Goal: Transaction & Acquisition: Book appointment/travel/reservation

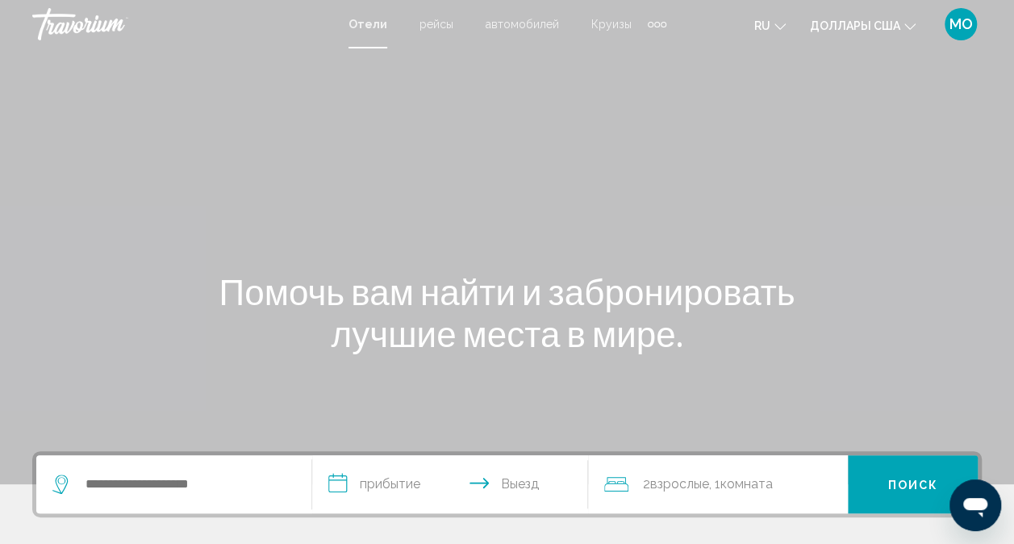
click at [615, 23] on span "Круизы" at bounding box center [612, 24] width 40 height 13
click at [0, 0] on div at bounding box center [0, 0] width 0 height 0
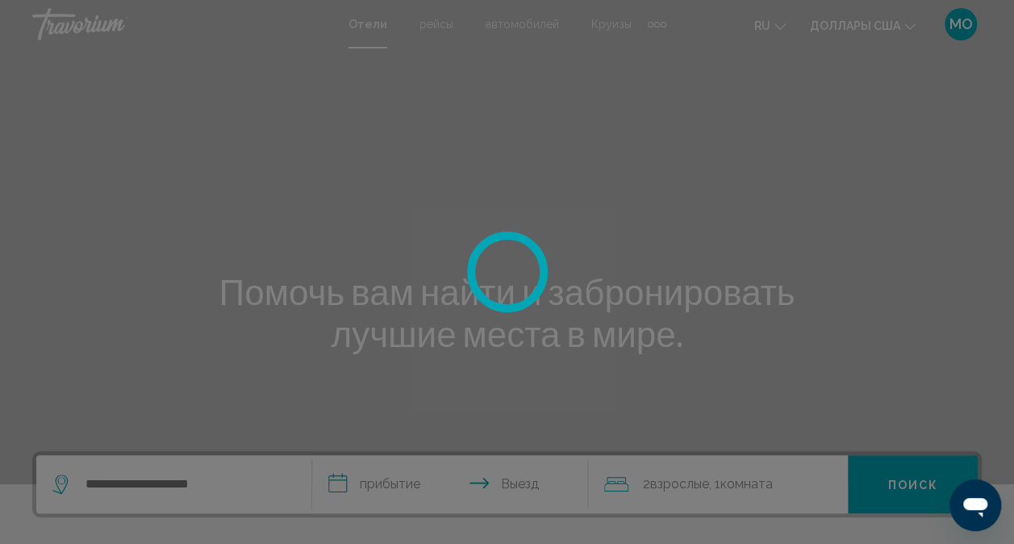
drag, startPoint x: 615, startPoint y: 23, endPoint x: 604, endPoint y: 23, distance: 10.5
click at [604, 23] on div at bounding box center [507, 272] width 1014 height 544
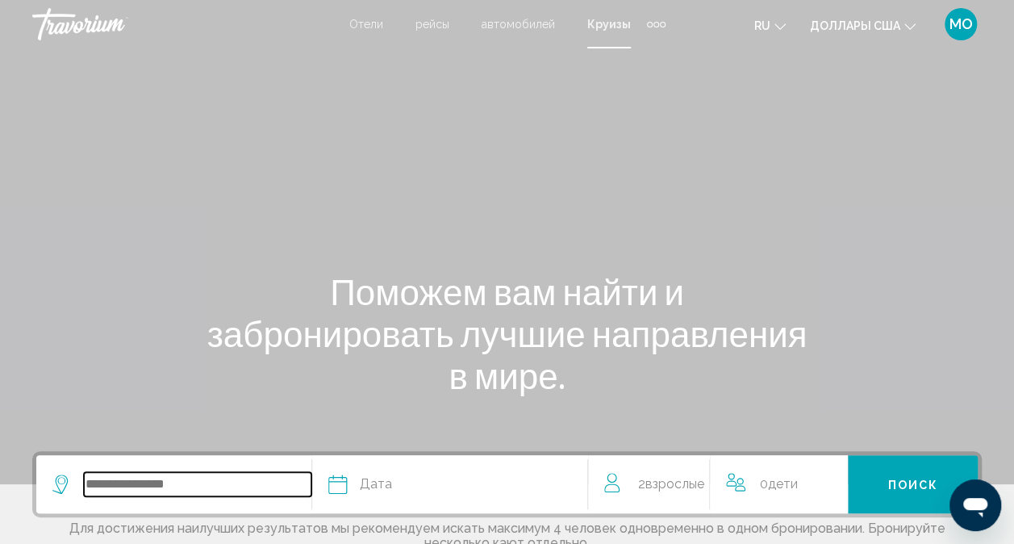
click at [128, 485] on input "Виджет поиска" at bounding box center [198, 484] width 228 height 24
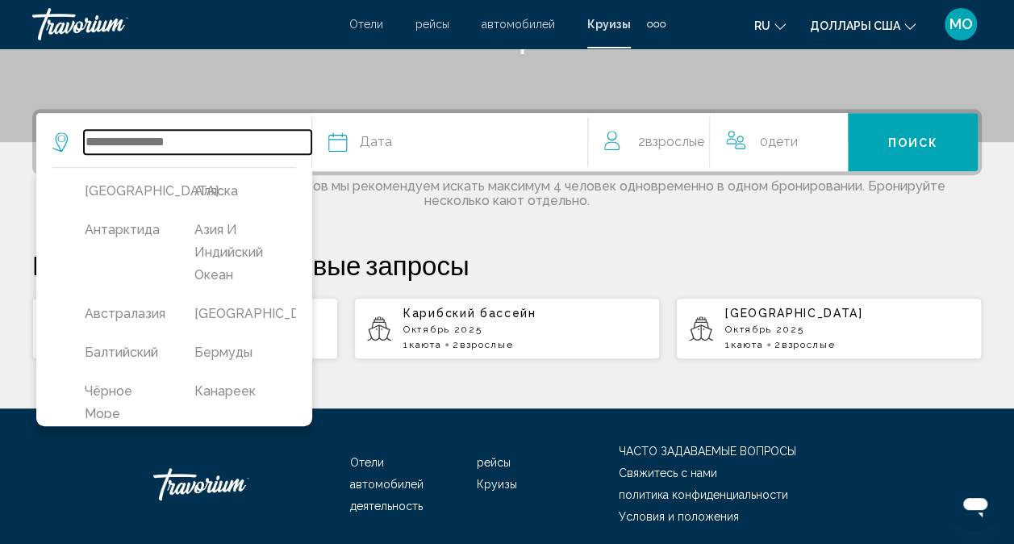
scroll to position [318, 0]
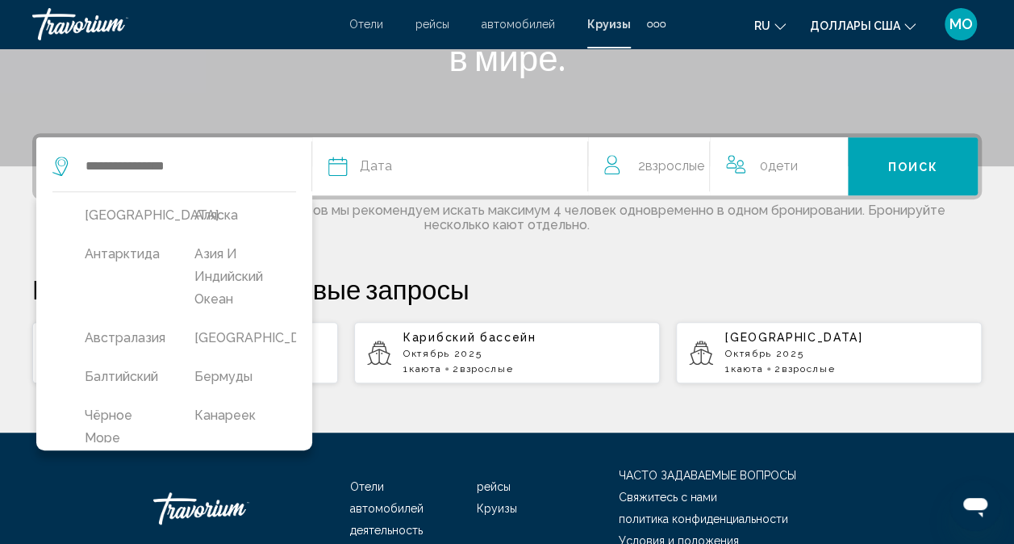
click at [599, 300] on p "Ваши недавние поисковые запросы" at bounding box center [507, 289] width 950 height 32
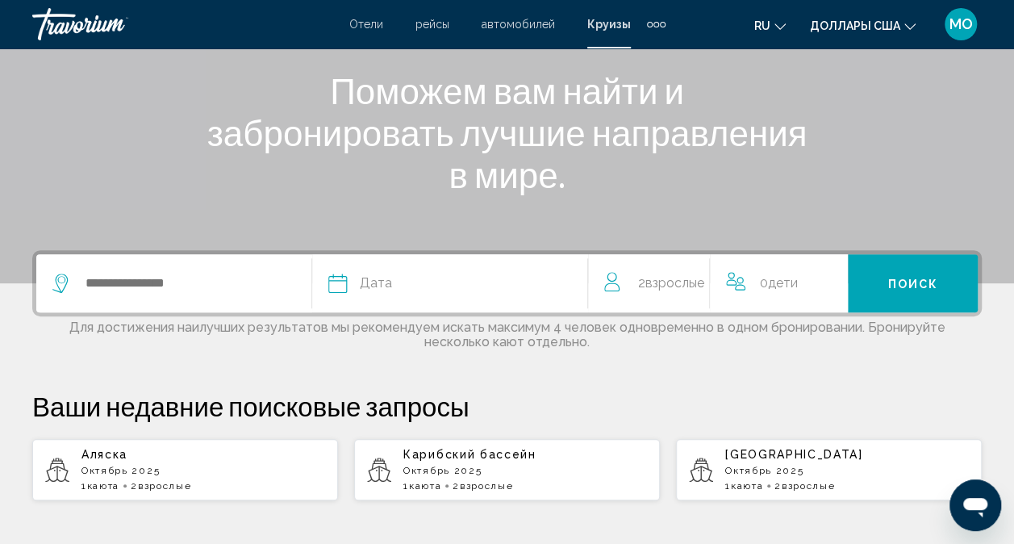
scroll to position [237, 0]
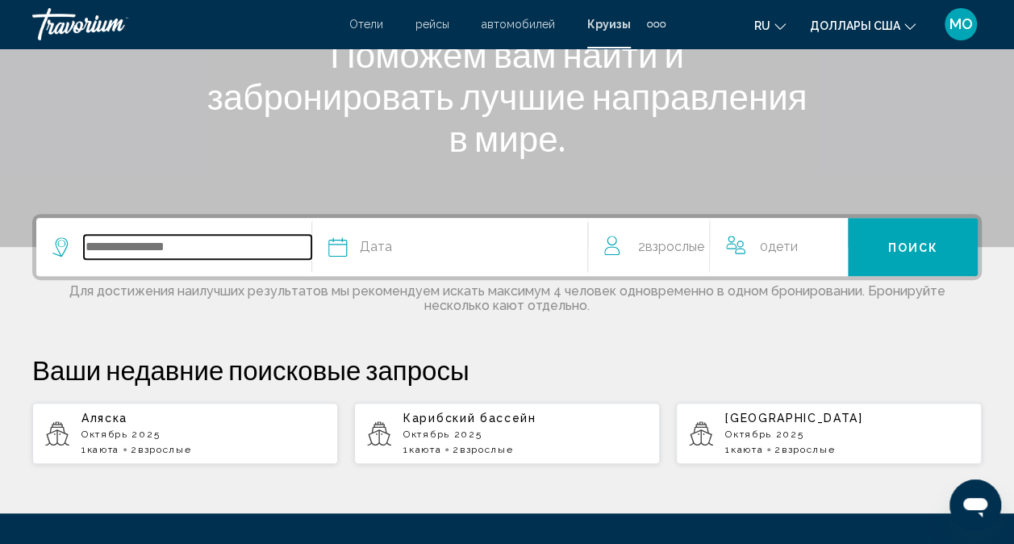
click at [173, 246] on input "Виджет поиска" at bounding box center [198, 247] width 228 height 24
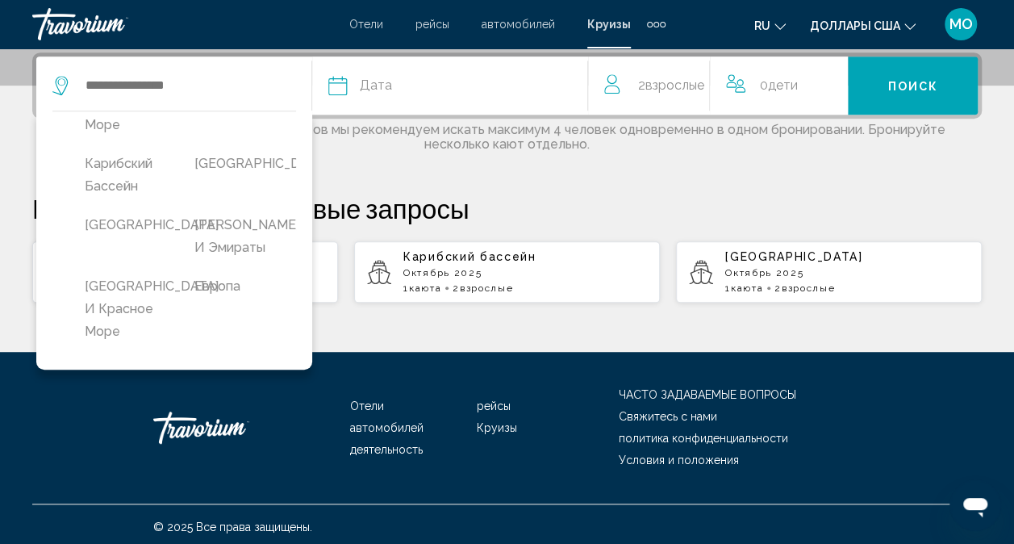
scroll to position [216, 0]
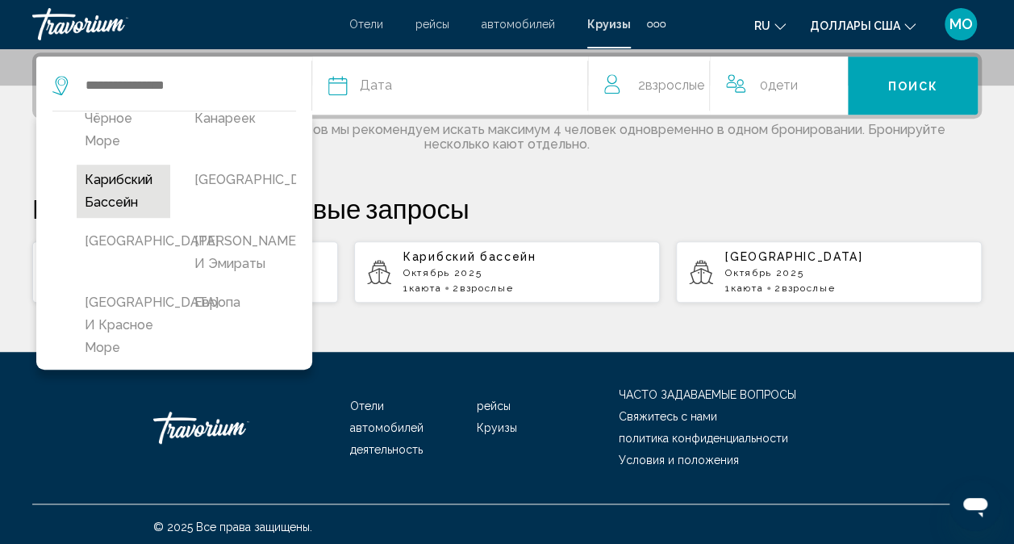
click at [126, 200] on button "Карибский бассейн" at bounding box center [124, 191] width 94 height 53
type input "*********"
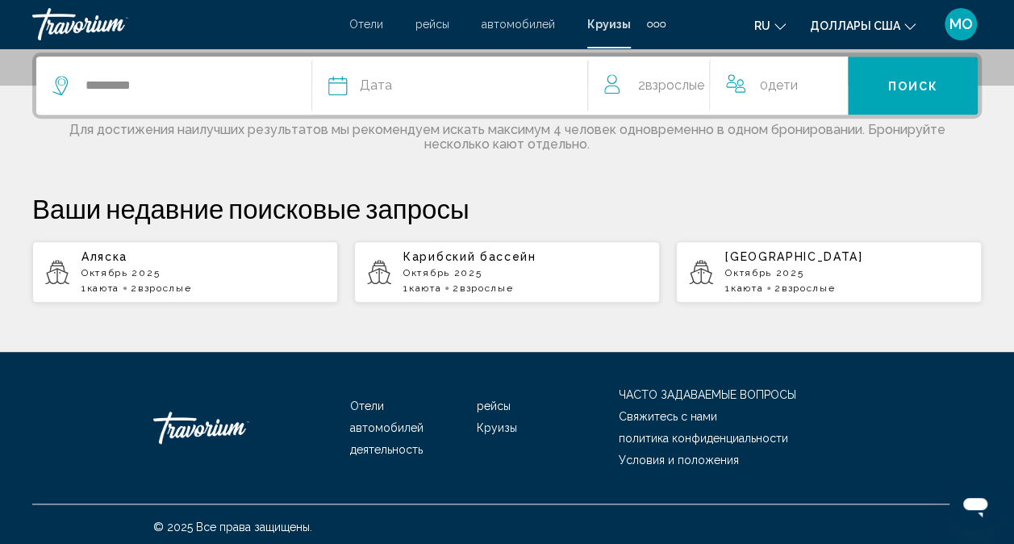
click at [525, 87] on div "Дата" at bounding box center [457, 85] width 259 height 23
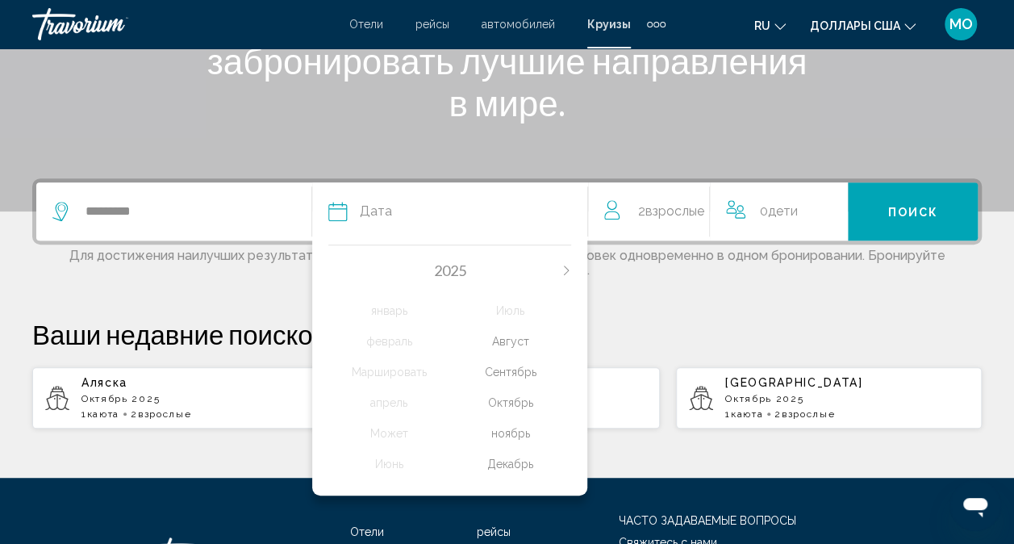
scroll to position [323, 0]
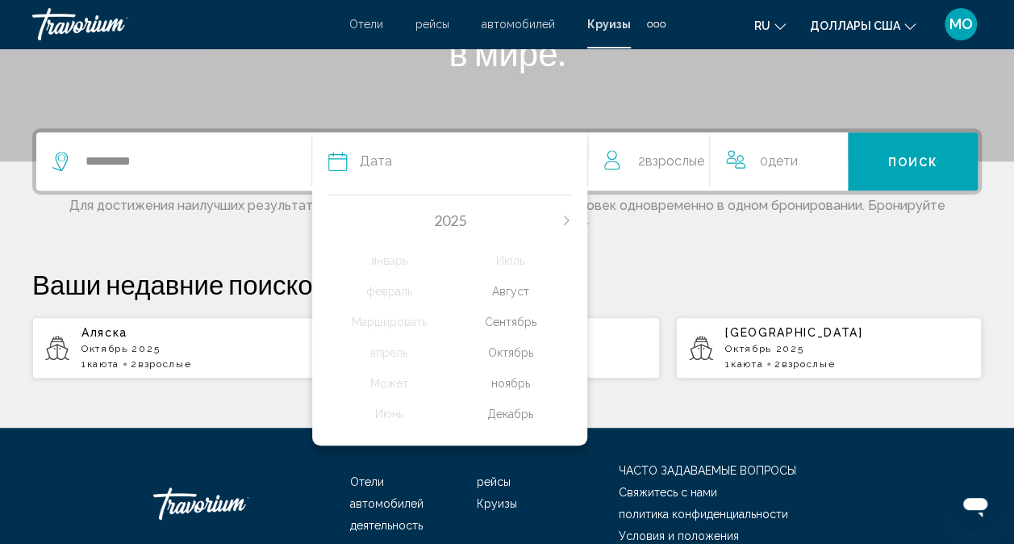
click at [516, 383] on div "ноябрь" at bounding box center [511, 383] width 122 height 29
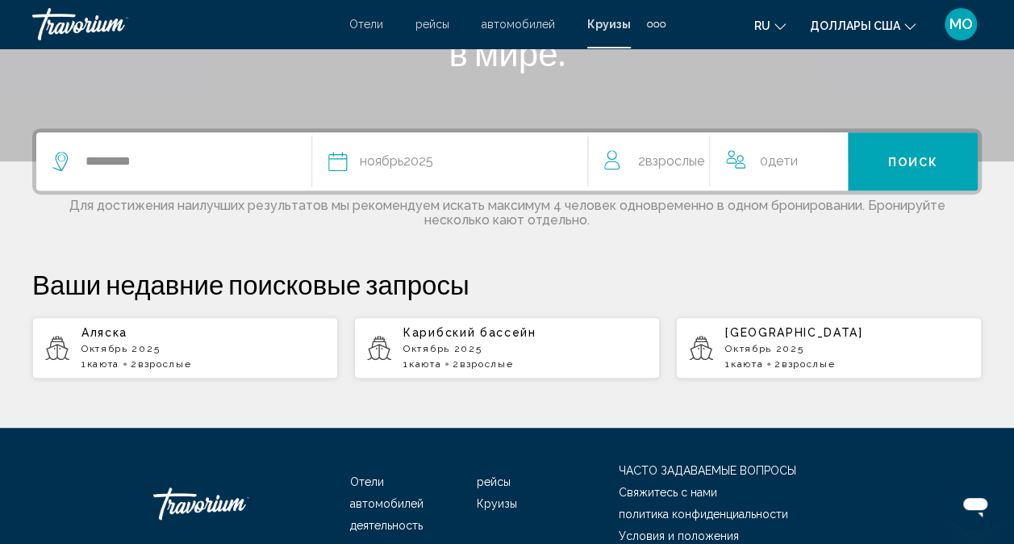
scroll to position [399, 0]
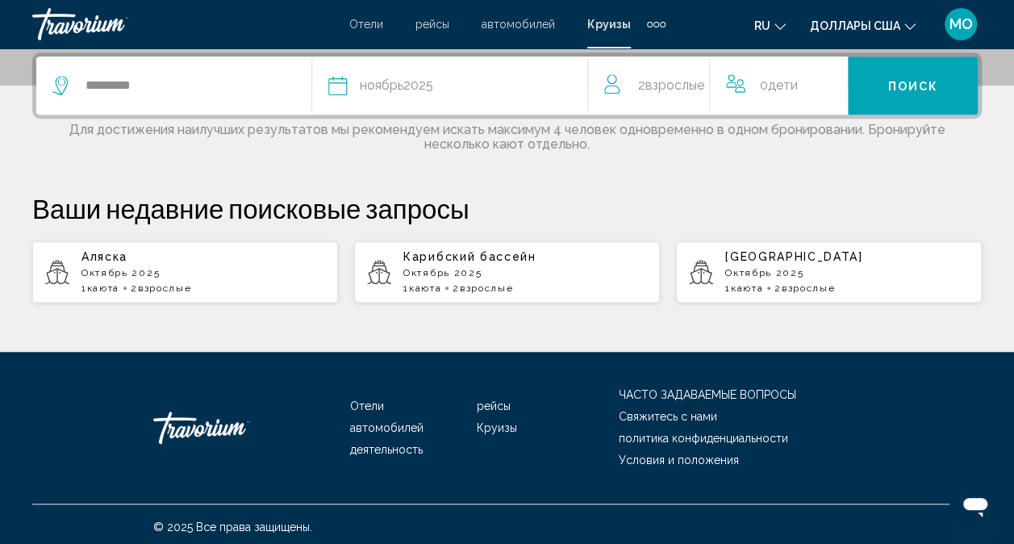
click at [456, 81] on div "Дата ноябрь 2025" at bounding box center [457, 85] width 259 height 23
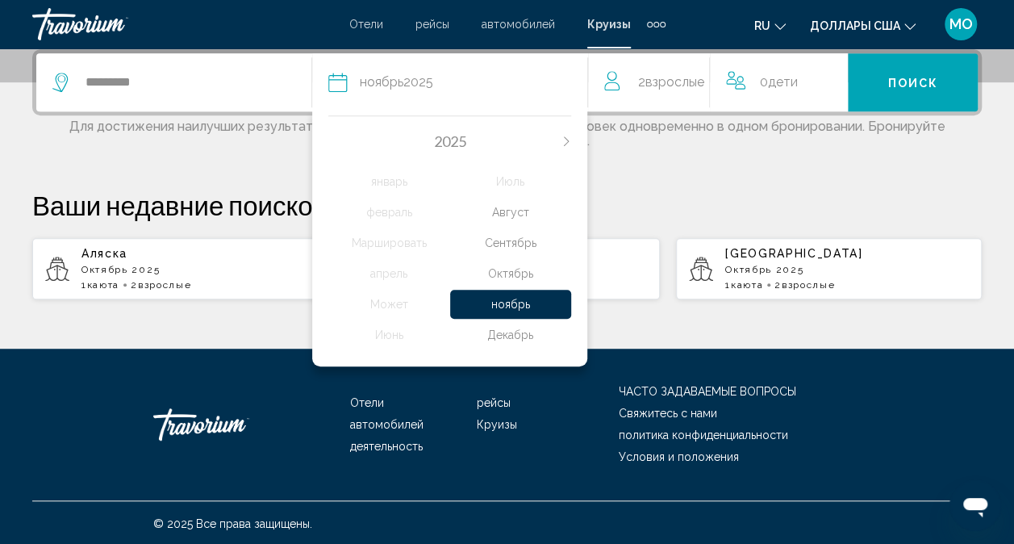
scroll to position [403, 0]
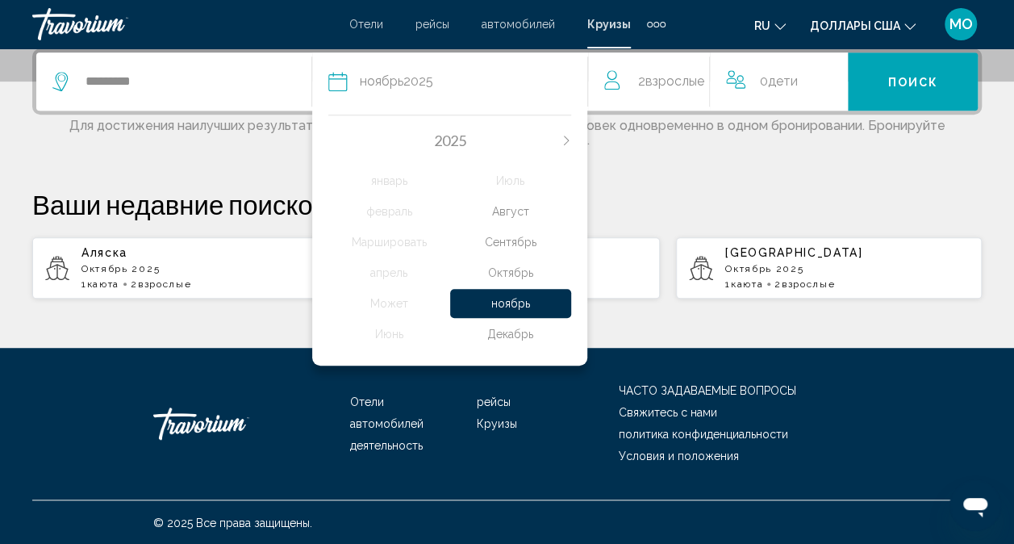
click at [542, 332] on div "Декабрь" at bounding box center [511, 334] width 122 height 29
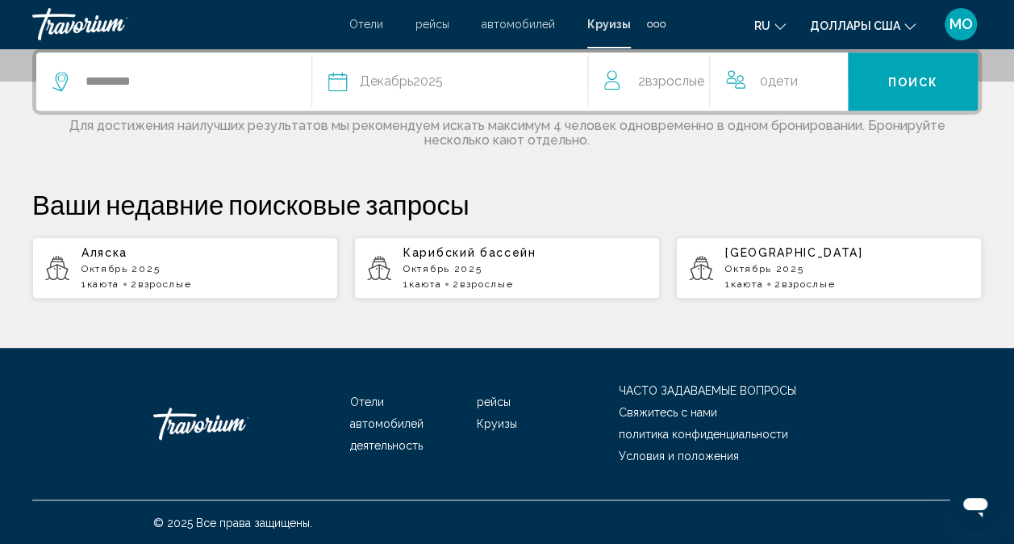
scroll to position [399, 0]
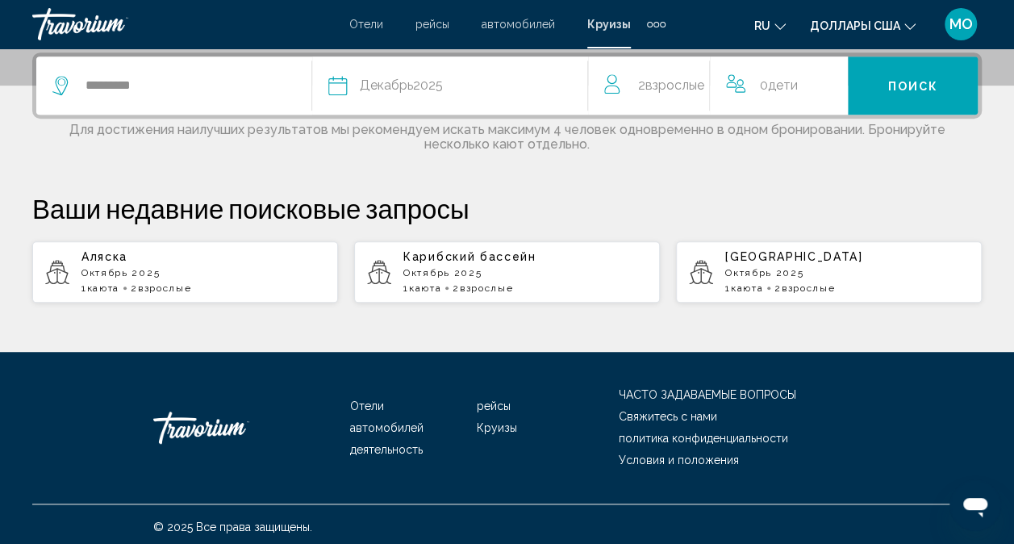
click at [462, 92] on div "Дата Декабрь 2025" at bounding box center [457, 85] width 259 height 23
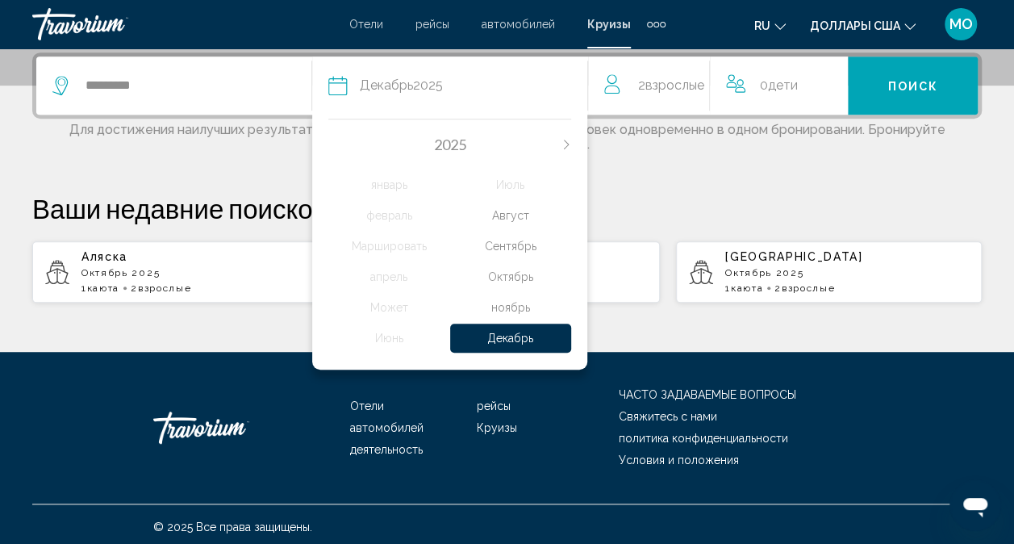
drag, startPoint x: 465, startPoint y: 106, endPoint x: 890, endPoint y: 218, distance: 439.8
click at [890, 218] on p "Ваши недавние поисковые запросы" at bounding box center [507, 208] width 950 height 32
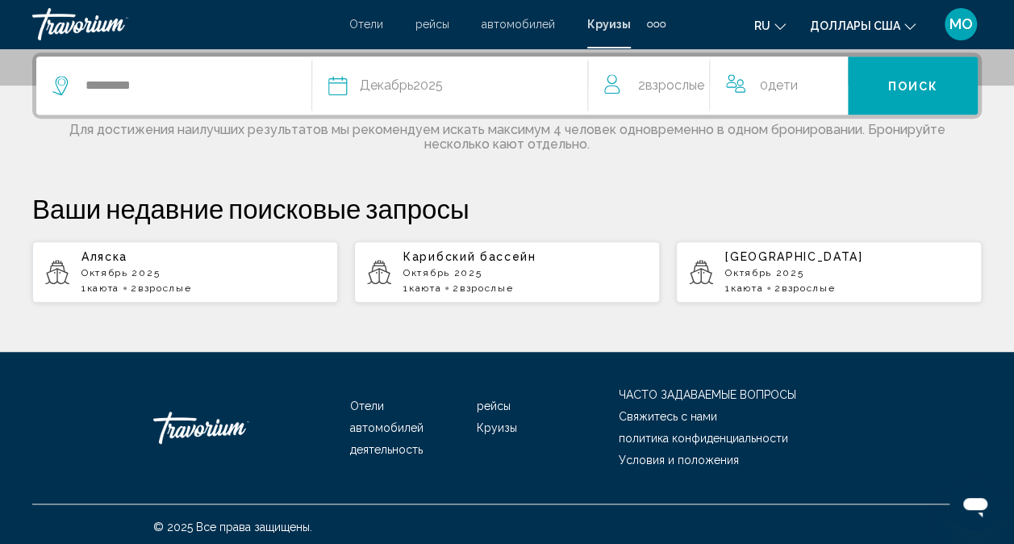
click at [531, 82] on div "Дата Декабрь 2025" at bounding box center [457, 85] width 259 height 23
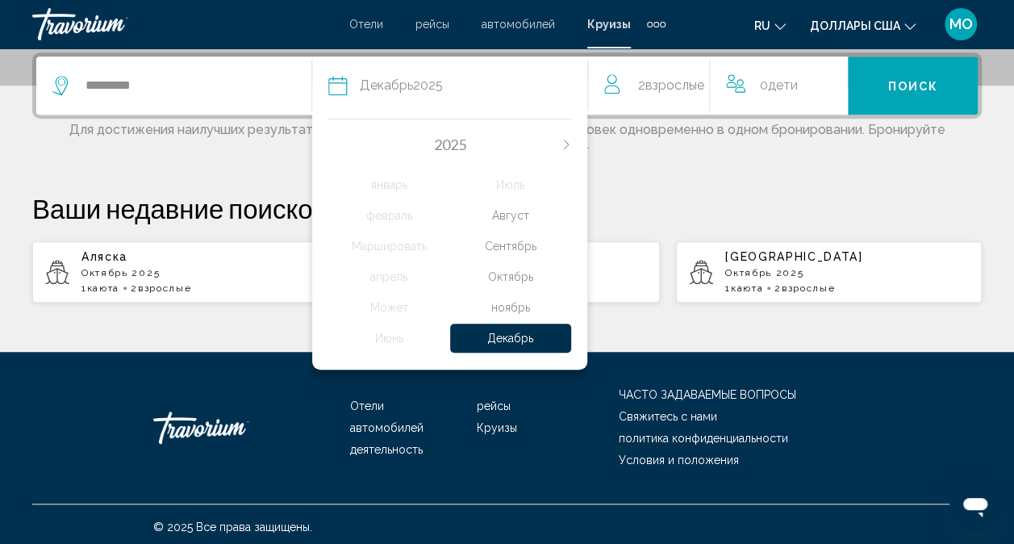
scroll to position [403, 0]
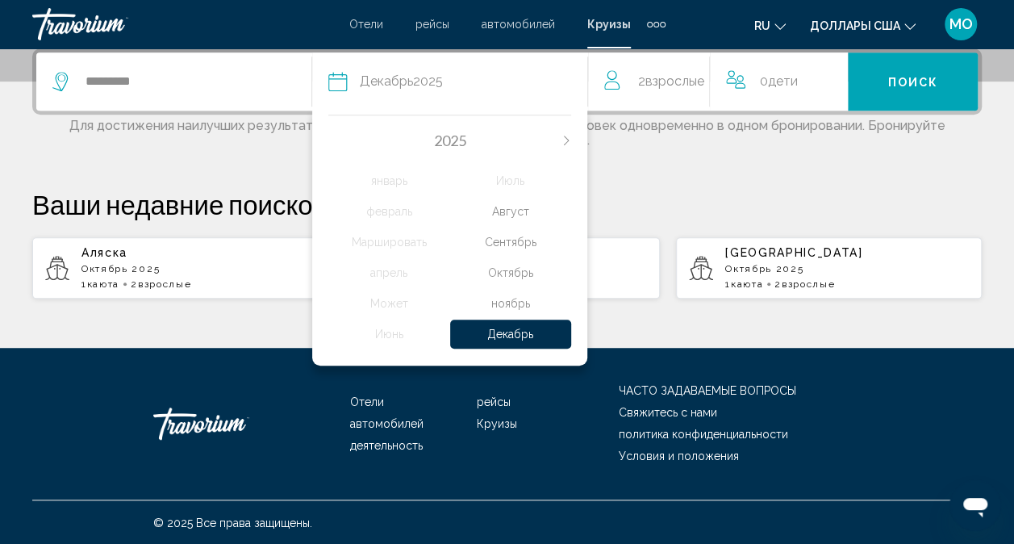
click at [542, 332] on div "Декабрь" at bounding box center [511, 334] width 122 height 29
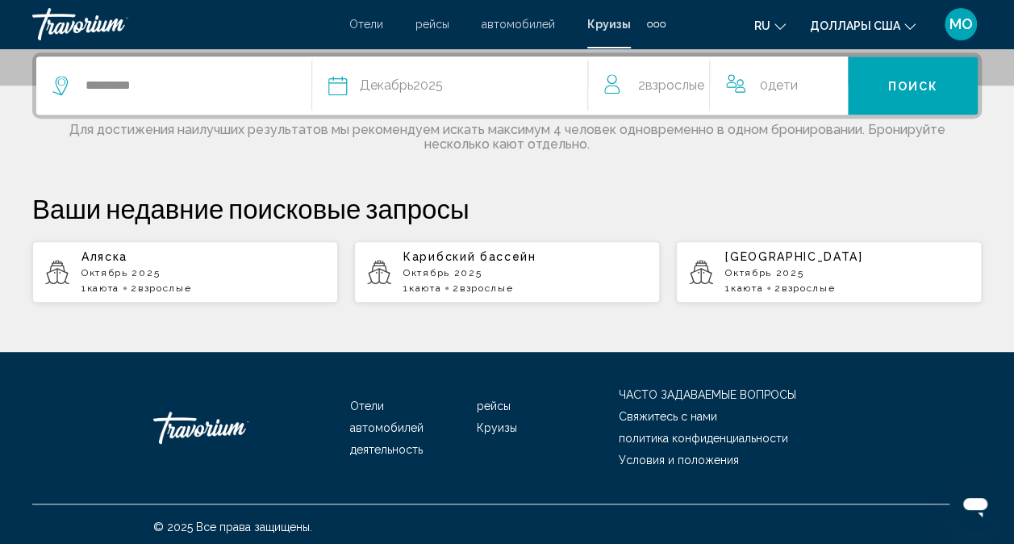
click at [930, 86] on span "Поиск" at bounding box center [913, 86] width 51 height 13
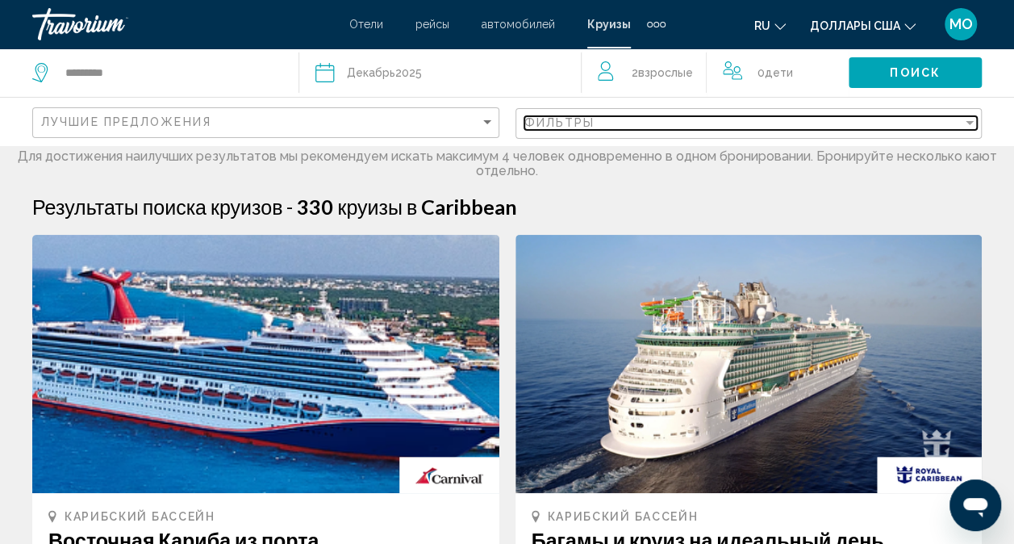
click at [967, 121] on div "Фильтр" at bounding box center [970, 123] width 8 height 4
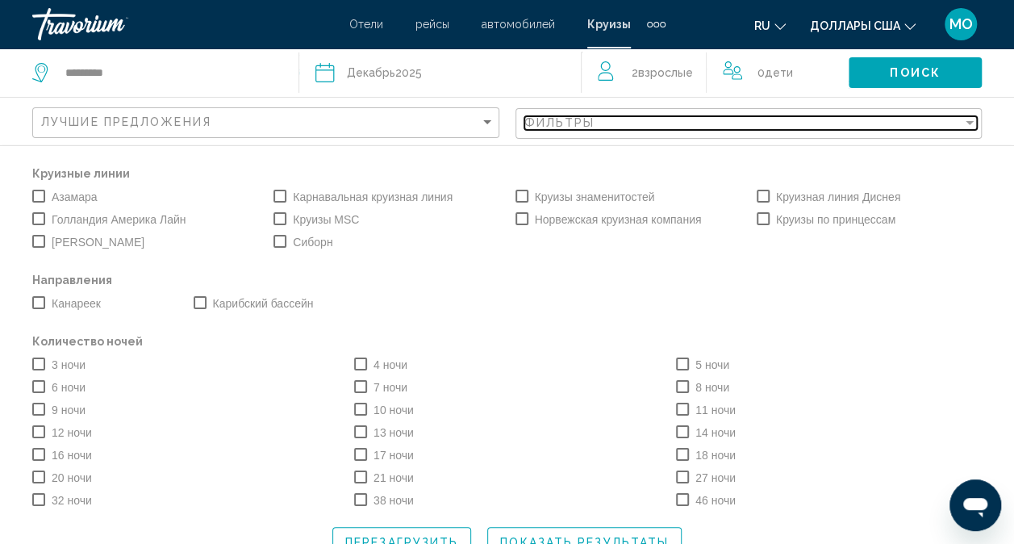
scroll to position [888, 0]
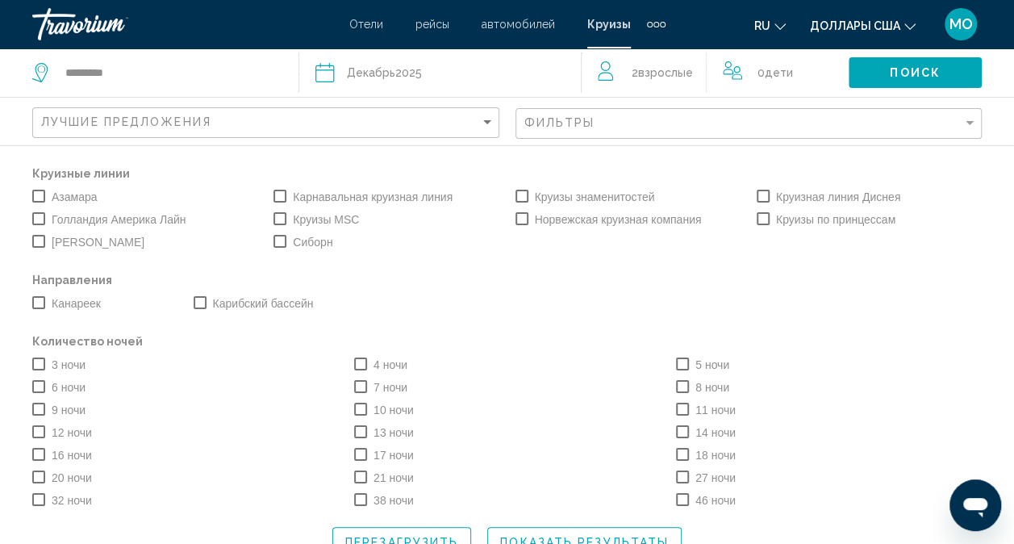
click at [926, 69] on span "Поиск" at bounding box center [915, 73] width 51 height 13
click at [276, 218] on span "Виджет поиска" at bounding box center [280, 218] width 13 height 13
click at [358, 408] on span "Виджет поиска" at bounding box center [360, 409] width 13 height 13
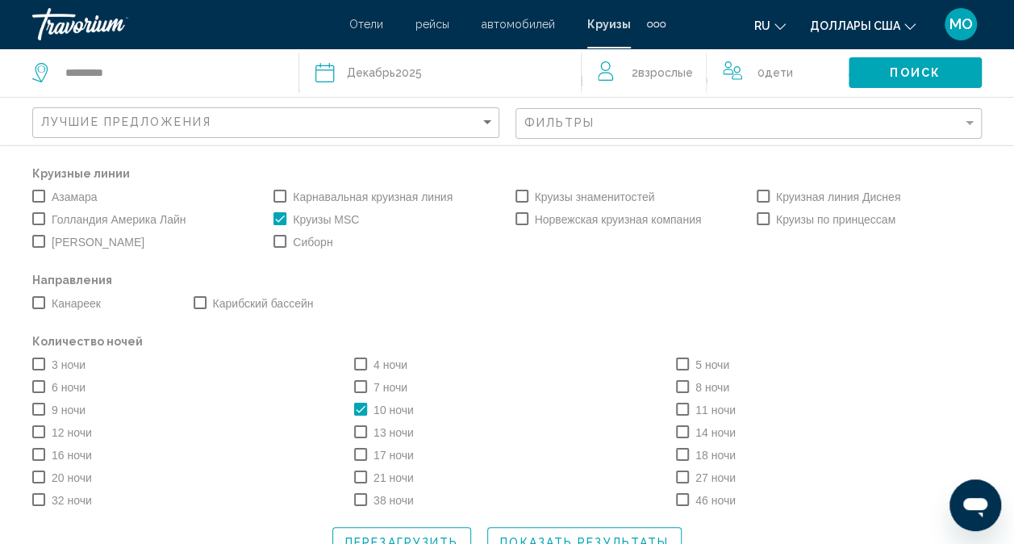
scroll to position [2, 0]
click at [541, 537] on span "Показать результаты" at bounding box center [584, 539] width 169 height 13
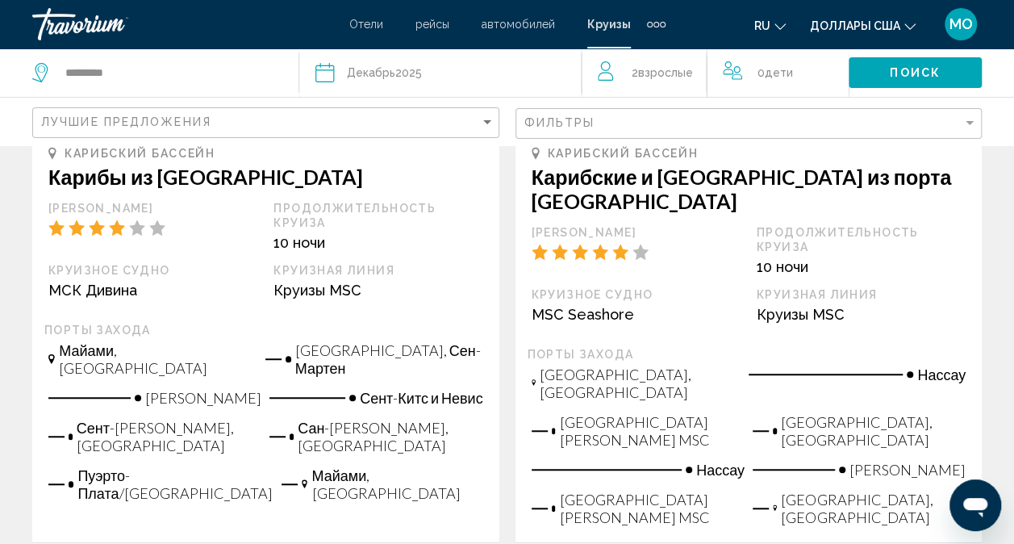
scroll to position [291, 0]
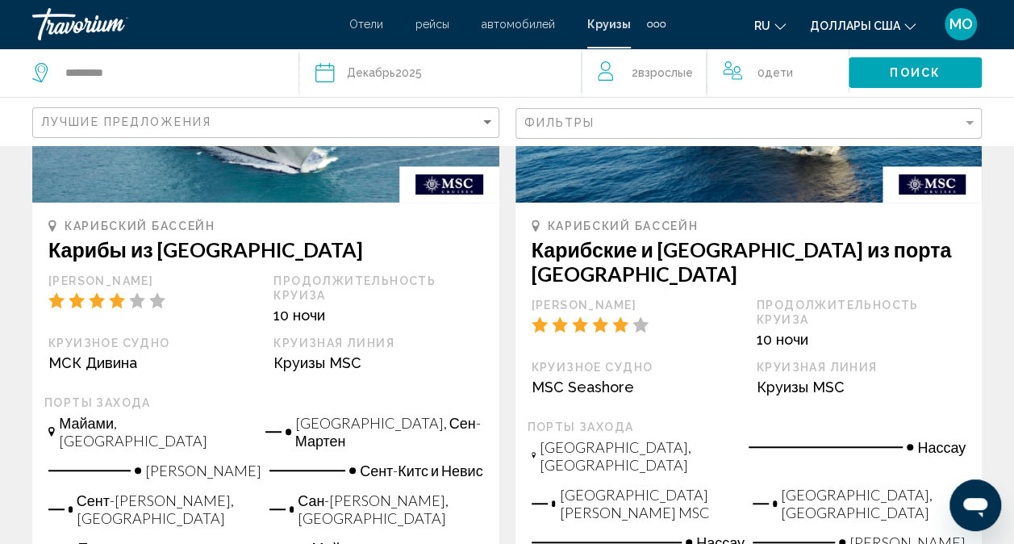
click at [668, 248] on h3 "Карибские и [GEOGRAPHIC_DATA] из порта [GEOGRAPHIC_DATA]" at bounding box center [749, 261] width 435 height 48
drag, startPoint x: 668, startPoint y: 248, endPoint x: 924, endPoint y: 182, distance: 264.0
click at [924, 182] on img "Основное содержание" at bounding box center [932, 184] width 99 height 36
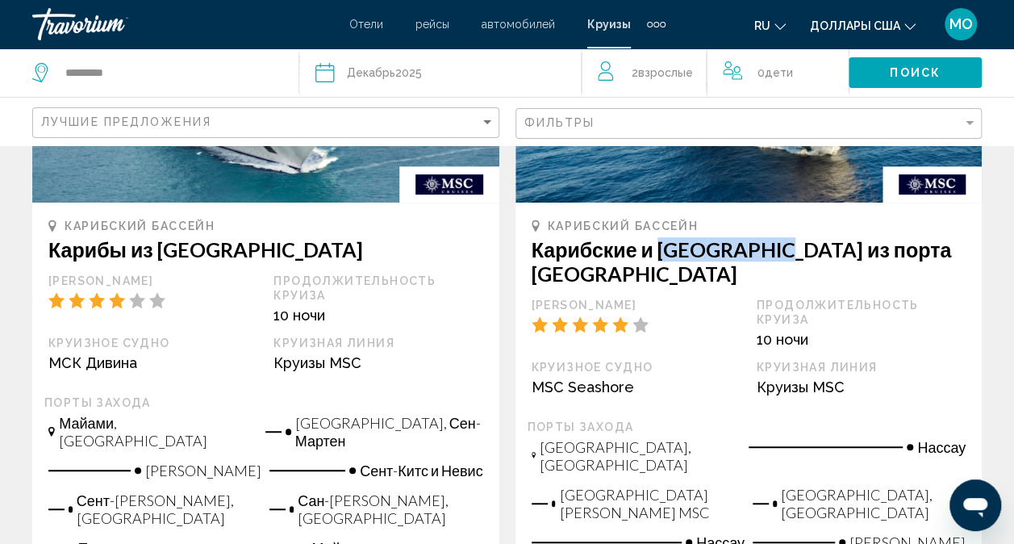
drag, startPoint x: 924, startPoint y: 182, endPoint x: 817, endPoint y: 178, distance: 107.4
click at [817, 178] on img "Основное содержание" at bounding box center [749, 73] width 467 height 258
drag, startPoint x: 817, startPoint y: 178, endPoint x: 780, endPoint y: 195, distance: 41.1
click at [780, 195] on img "Основное содержание" at bounding box center [749, 73] width 467 height 258
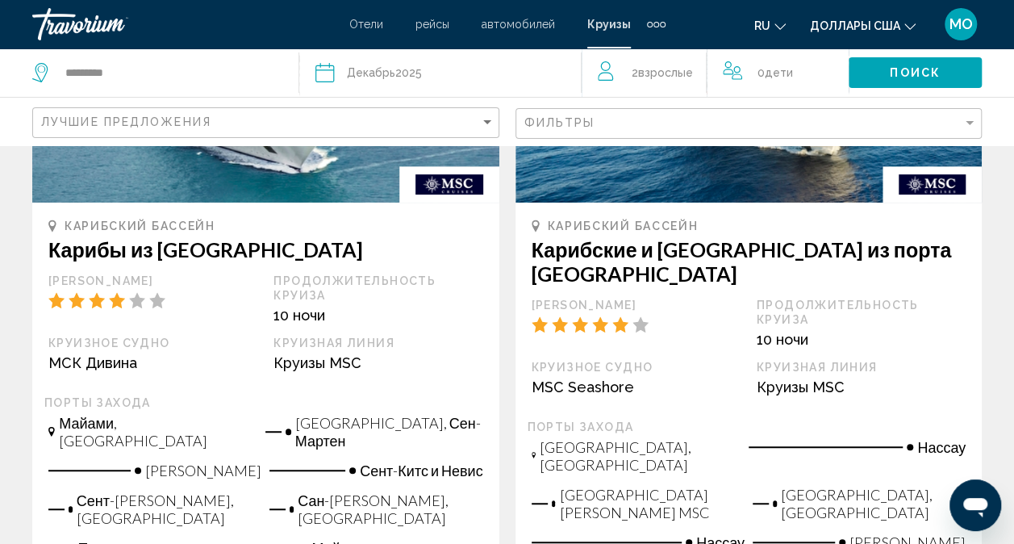
click at [850, 324] on div "Продолжительность круиза" at bounding box center [861, 312] width 209 height 29
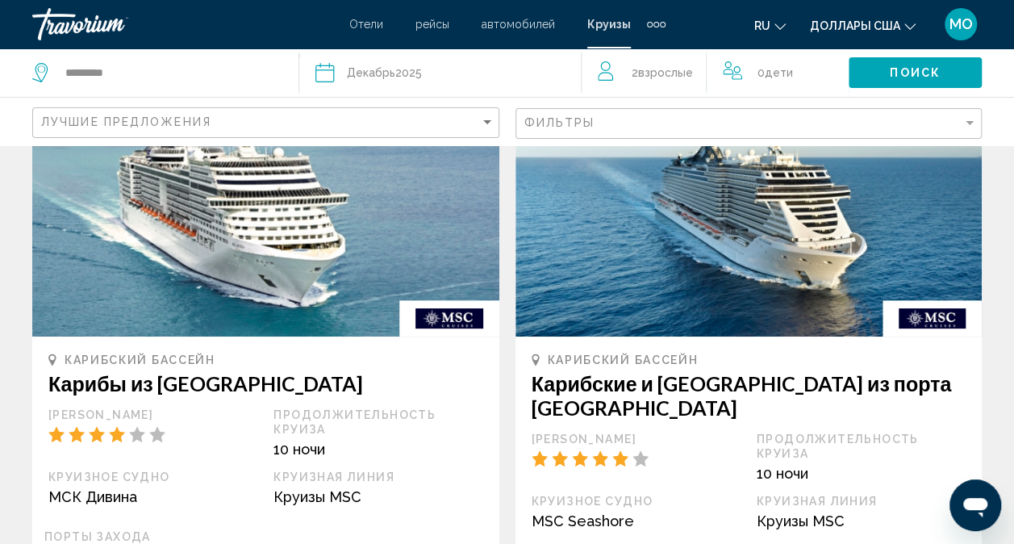
scroll to position [0, 0]
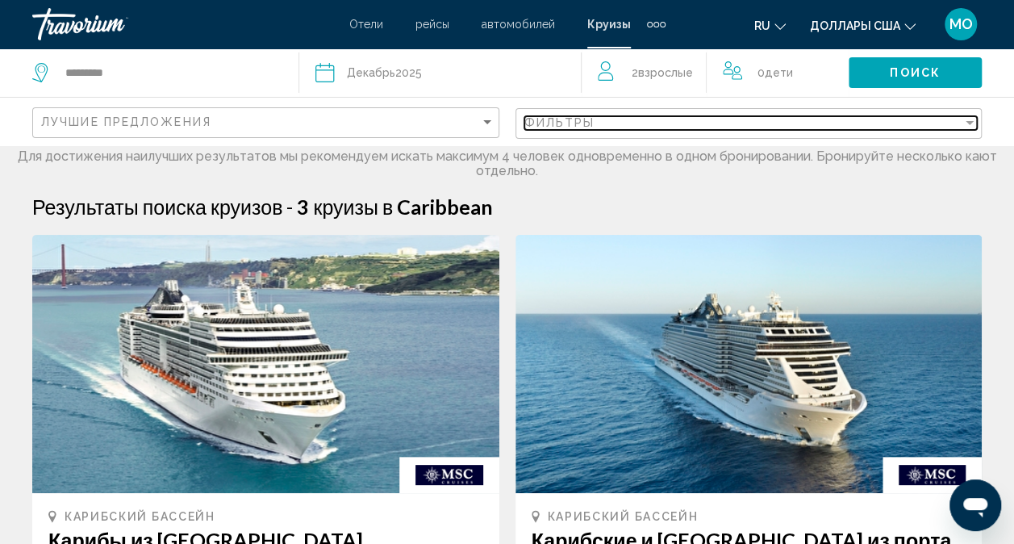
click at [970, 119] on div "Фильтр" at bounding box center [970, 122] width 15 height 13
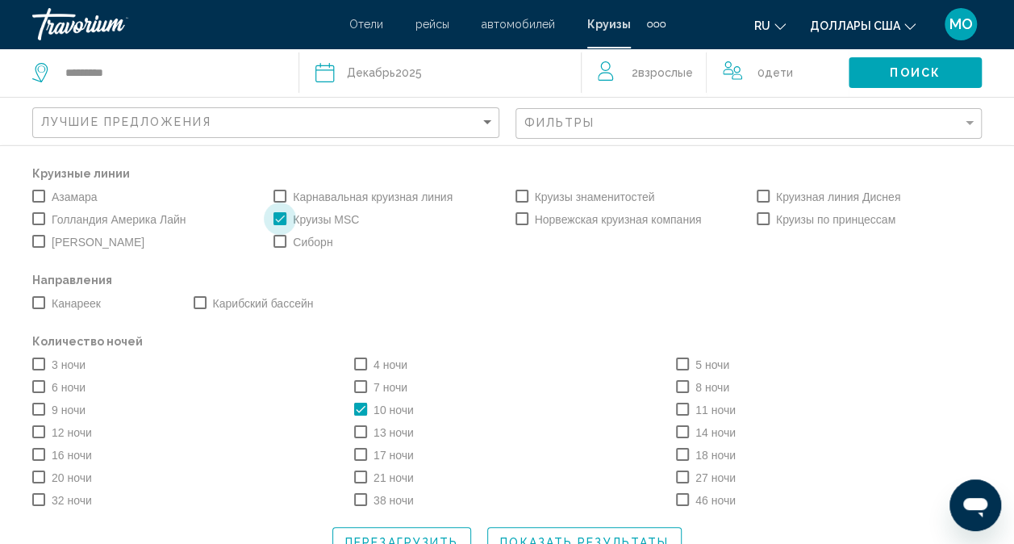
click at [278, 216] on span "Виджет поиска" at bounding box center [280, 218] width 13 height 13
click at [918, 67] on span "Поиск" at bounding box center [915, 73] width 51 height 13
click at [912, 69] on span "Поиск" at bounding box center [915, 73] width 51 height 13
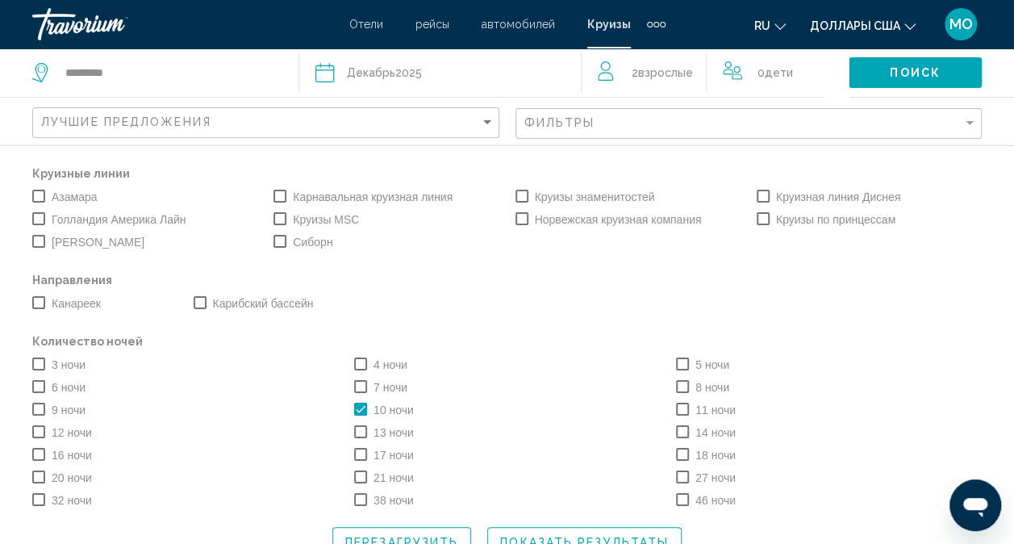
click at [912, 69] on span "Поиск" at bounding box center [915, 73] width 51 height 13
click at [922, 75] on span "Поиск" at bounding box center [915, 73] width 51 height 13
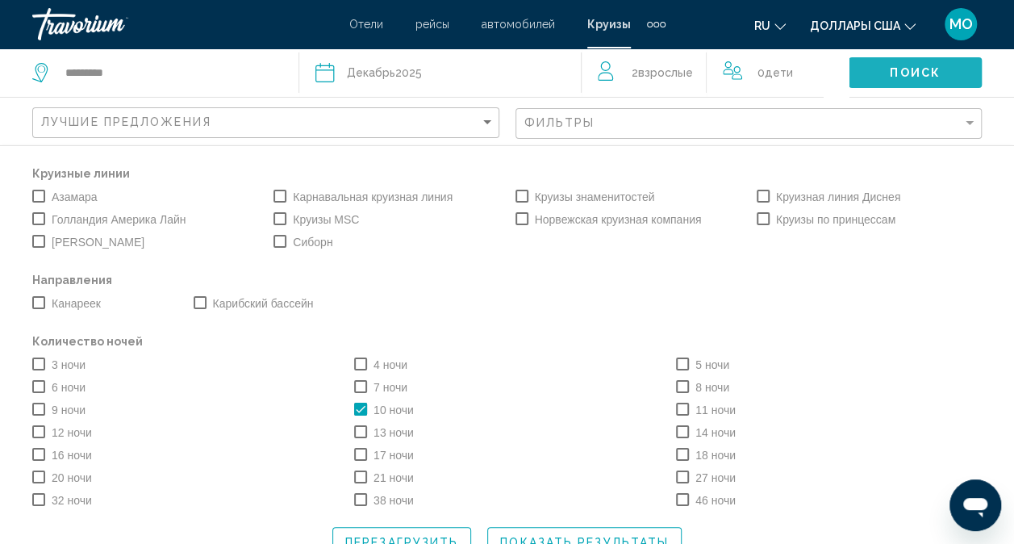
click at [922, 75] on span "Поиск" at bounding box center [915, 73] width 51 height 13
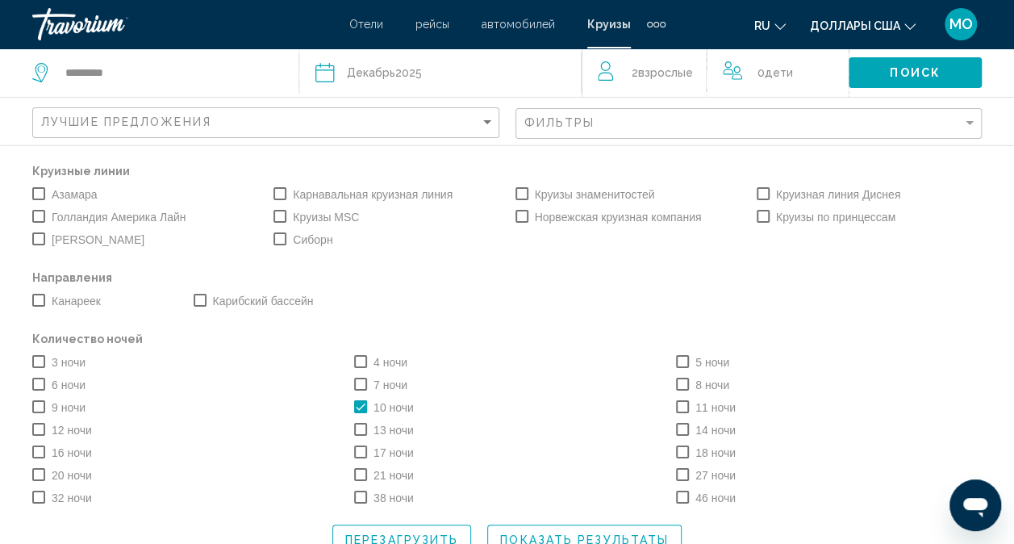
scroll to position [484, 0]
click at [359, 410] on span "Виджет поиска" at bounding box center [360, 406] width 13 height 13
click at [568, 530] on button "Показать результаты" at bounding box center [584, 540] width 194 height 30
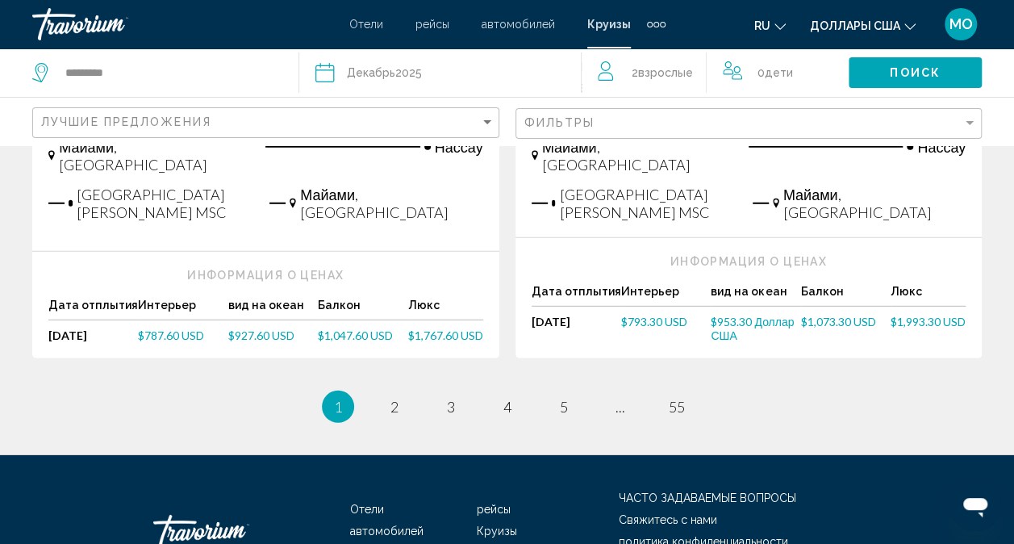
scroll to position [2160, 0]
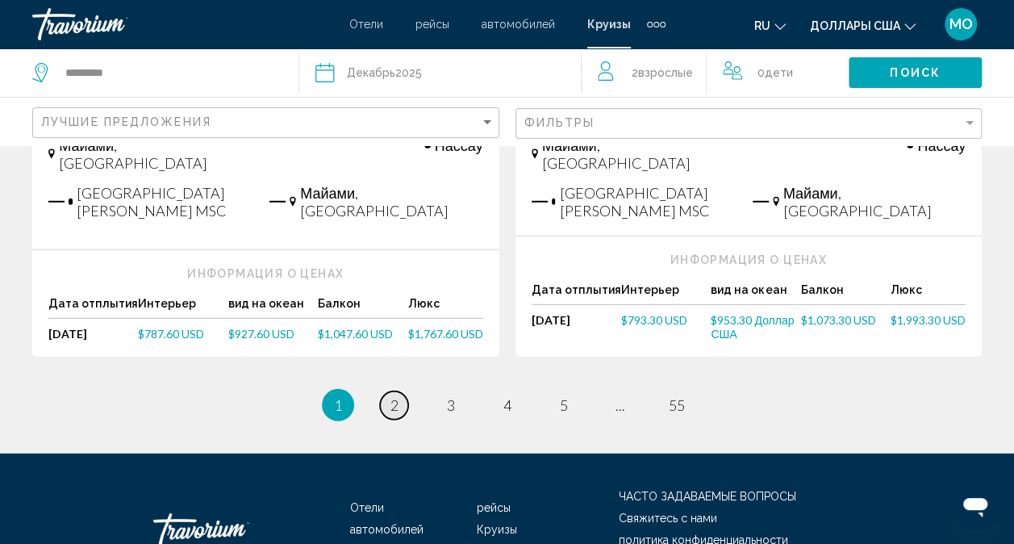
click at [397, 396] on span "2" at bounding box center [395, 405] width 8 height 18
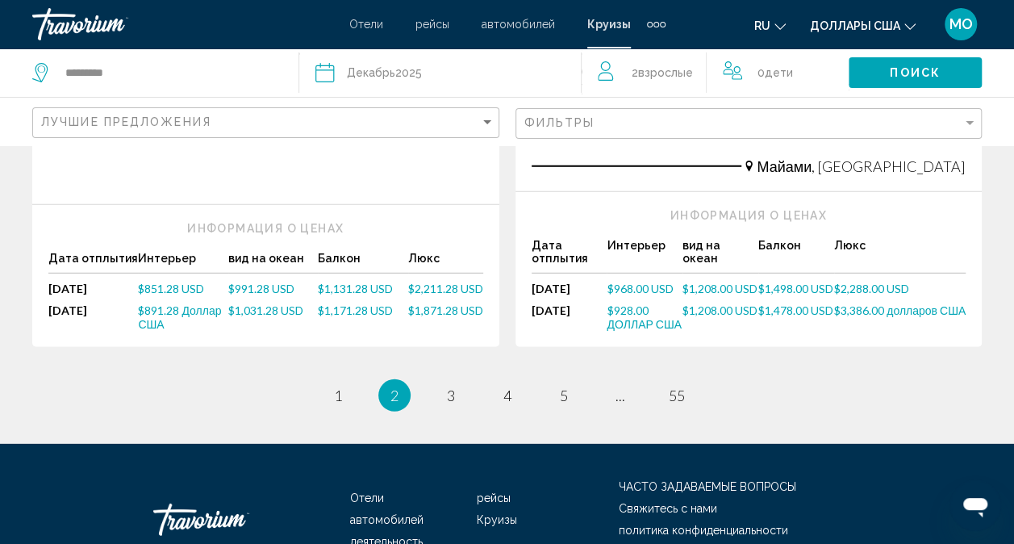
scroll to position [2179, 0]
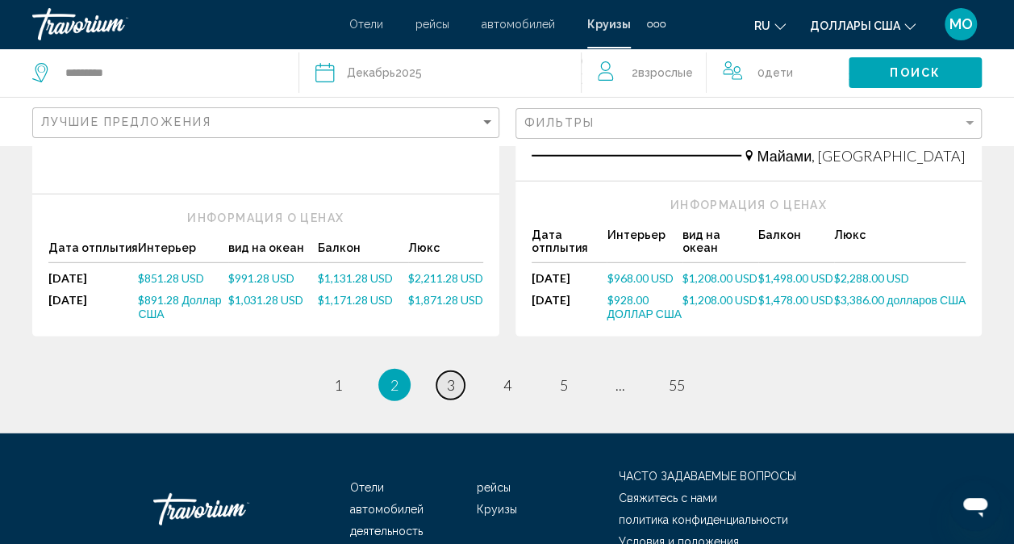
click at [456, 371] on link "страница 3" at bounding box center [451, 385] width 28 height 28
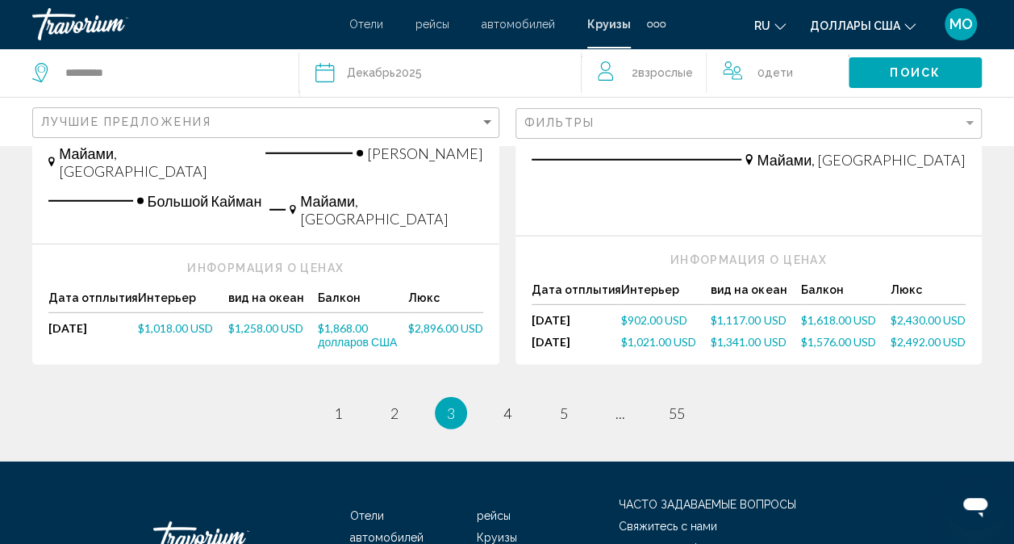
scroll to position [2181, 0]
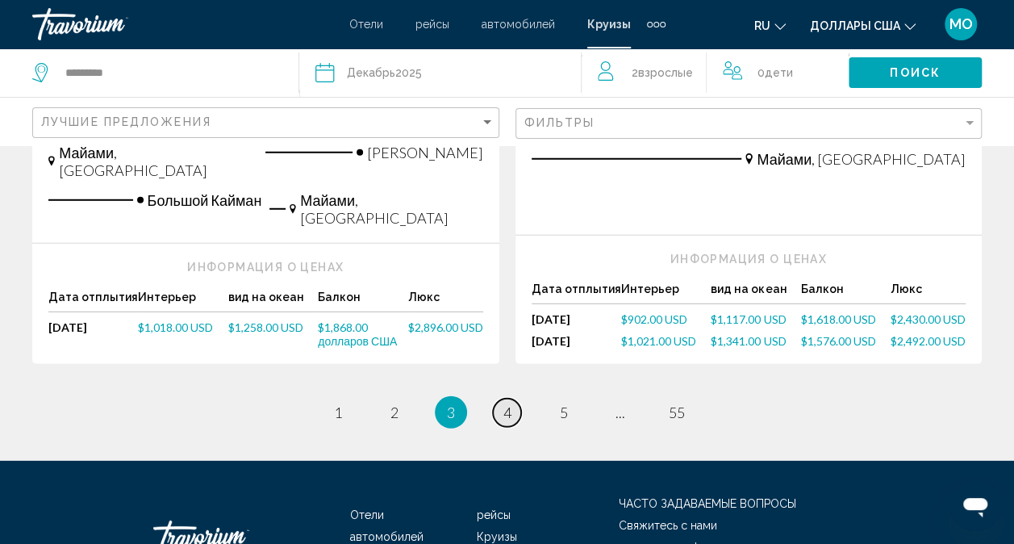
click at [507, 404] on span "4" at bounding box center [508, 413] width 8 height 18
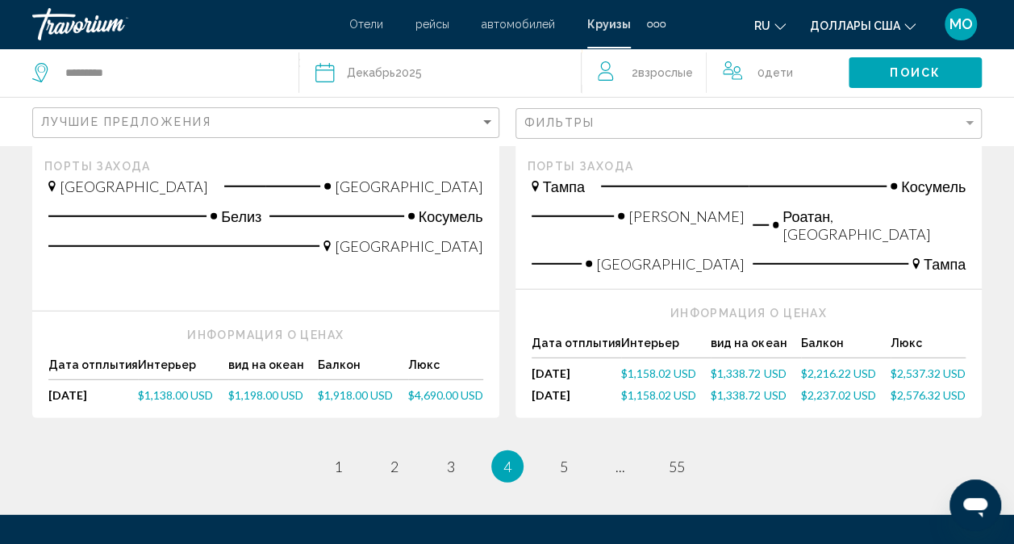
scroll to position [2179, 0]
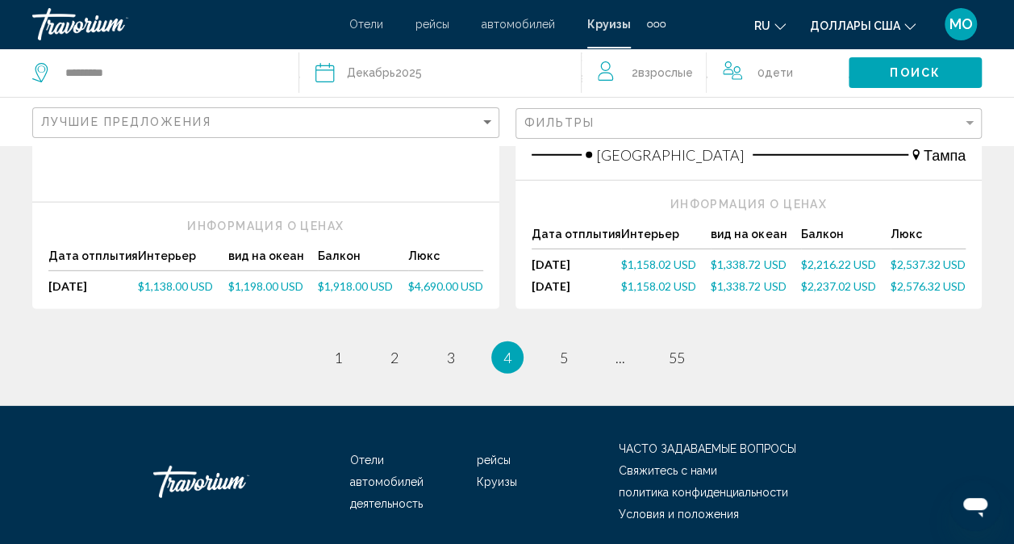
scroll to position [2237, 0]
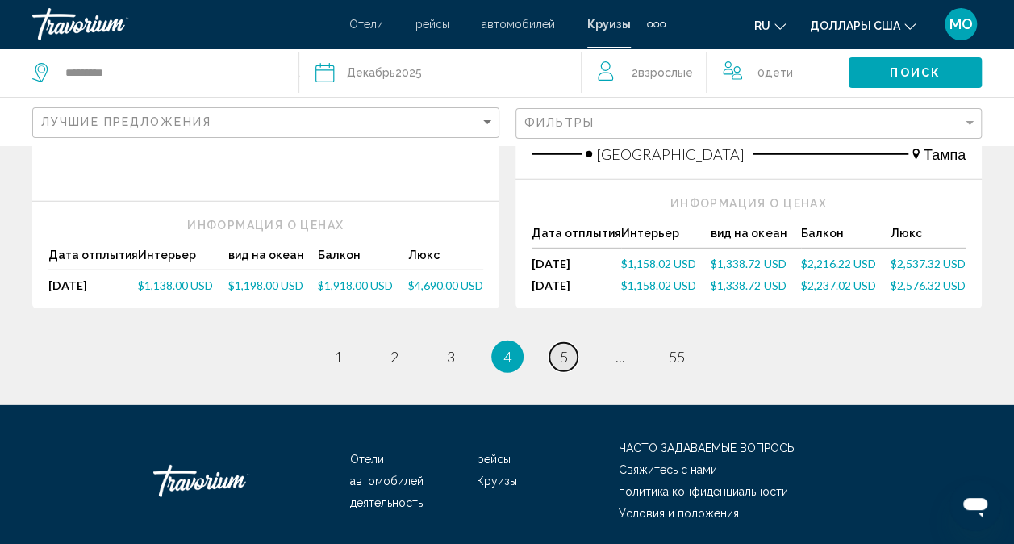
click at [568, 343] on link "страница 5" at bounding box center [564, 357] width 28 height 28
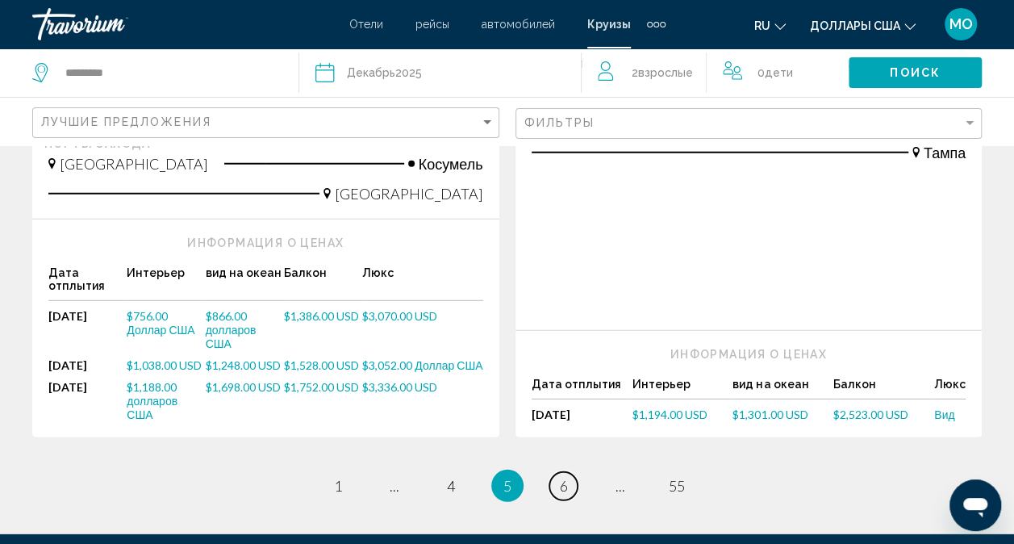
scroll to position [2098, 0]
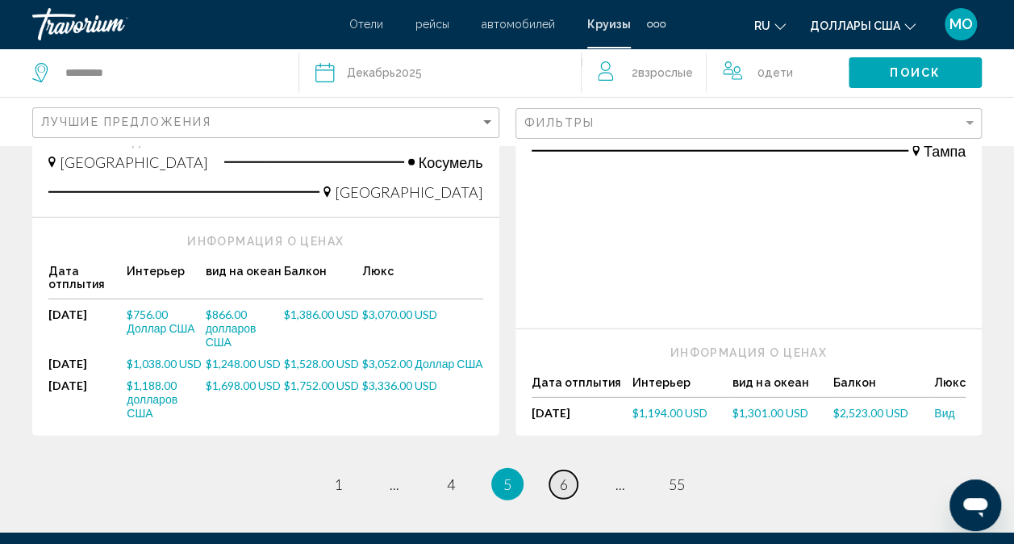
click at [567, 475] on span "6" at bounding box center [564, 484] width 8 height 18
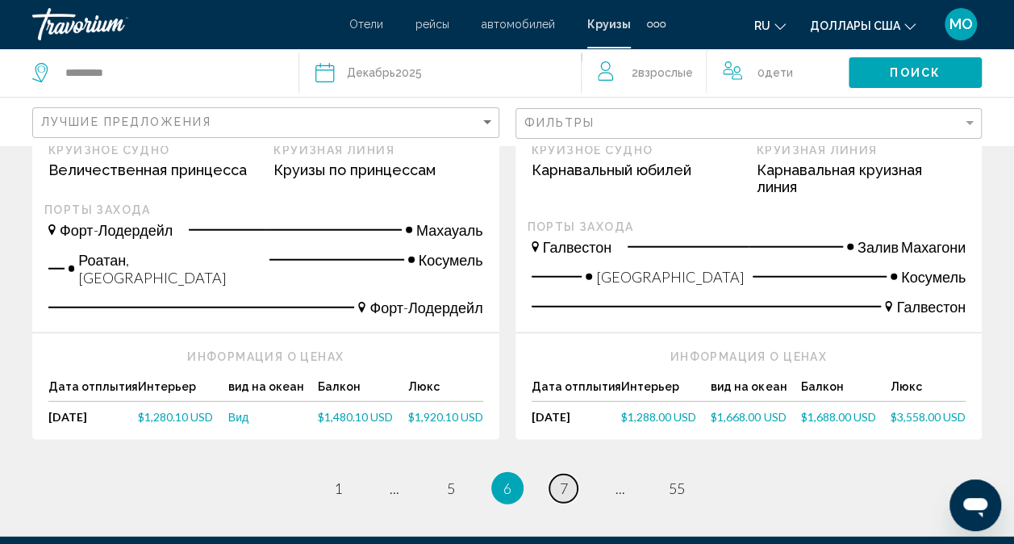
scroll to position [2018, 0]
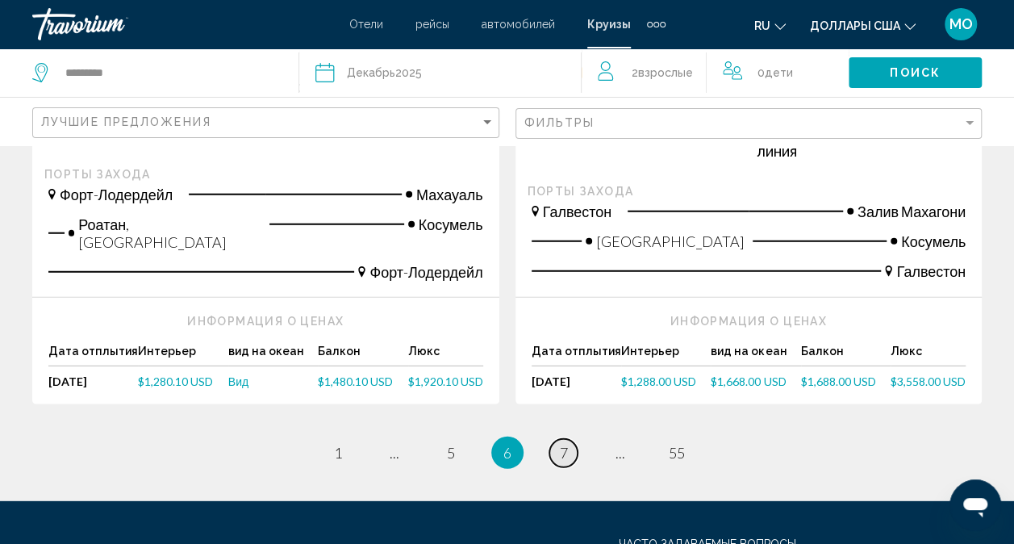
click at [562, 444] on span "7" at bounding box center [564, 453] width 8 height 18
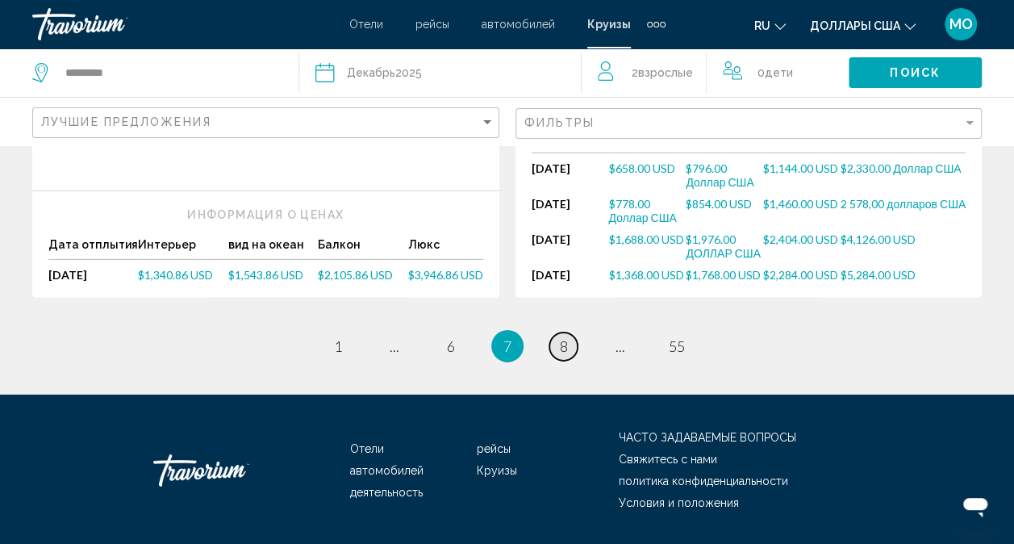
scroll to position [2352, 0]
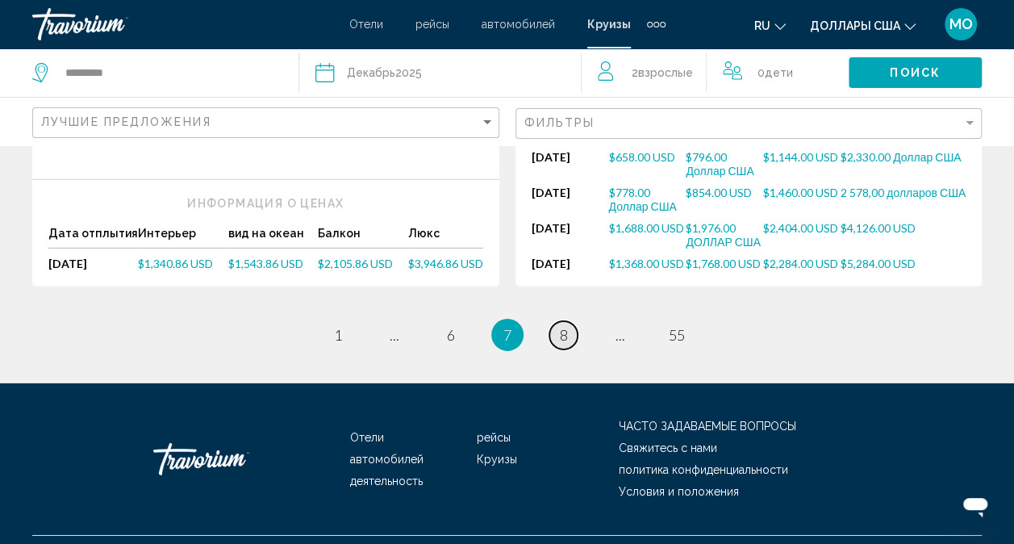
click at [567, 326] on span "8" at bounding box center [564, 335] width 8 height 18
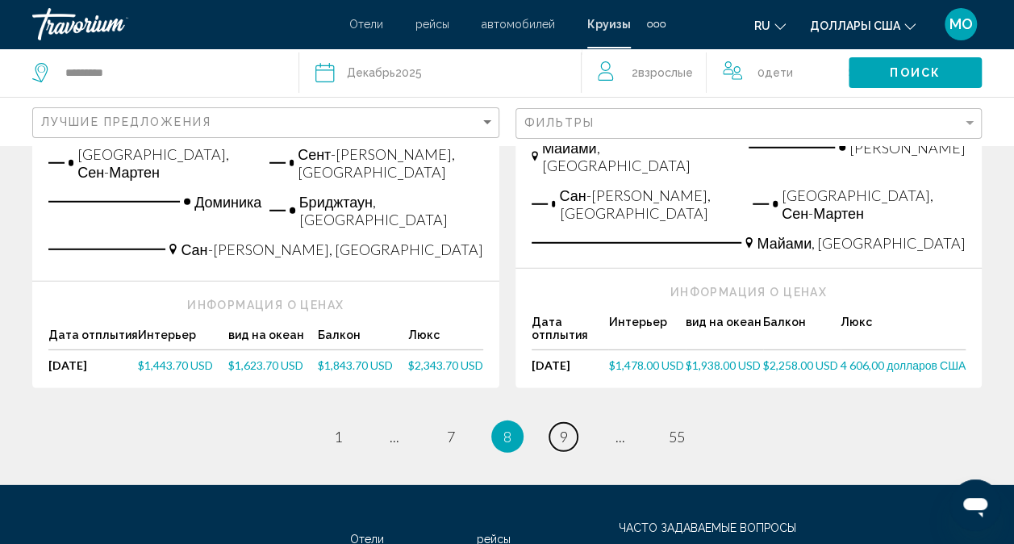
scroll to position [2245, 0]
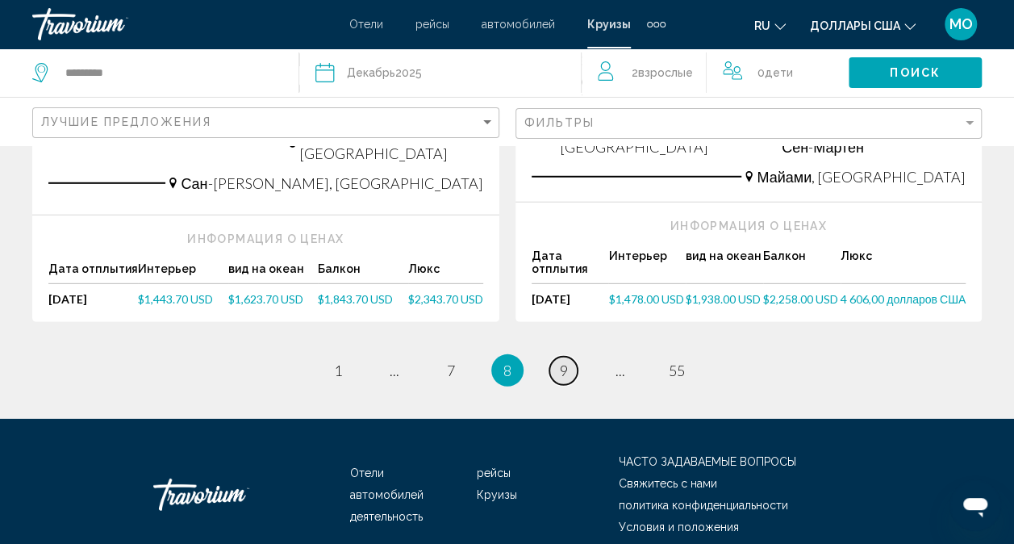
click at [560, 362] on span "9" at bounding box center [564, 371] width 8 height 18
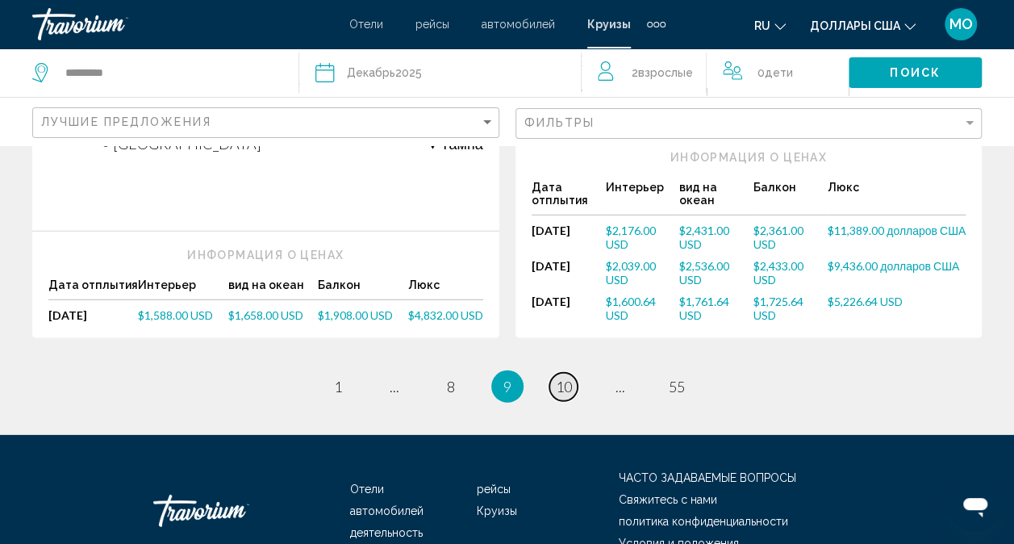
scroll to position [2223, 0]
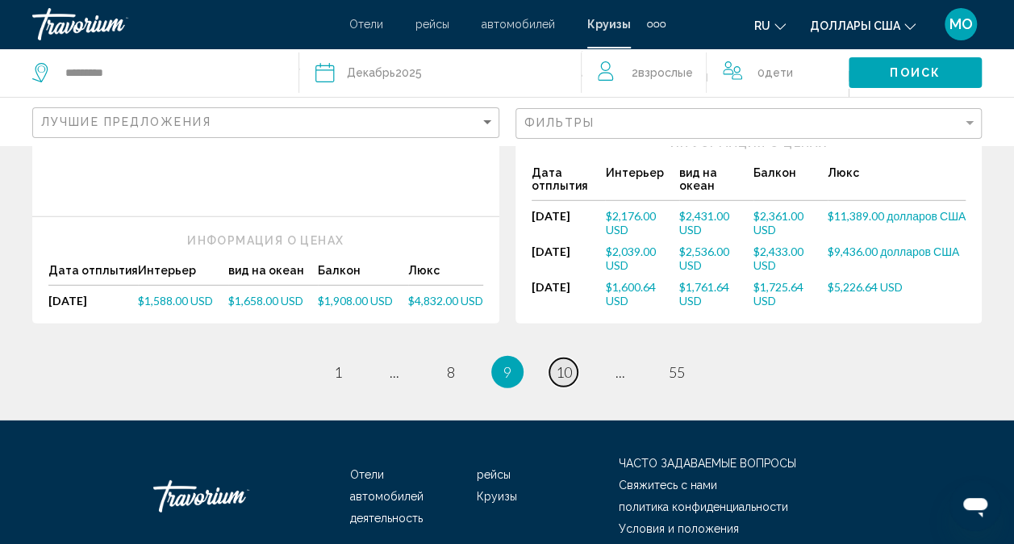
click at [562, 363] on span "10" at bounding box center [564, 372] width 16 height 18
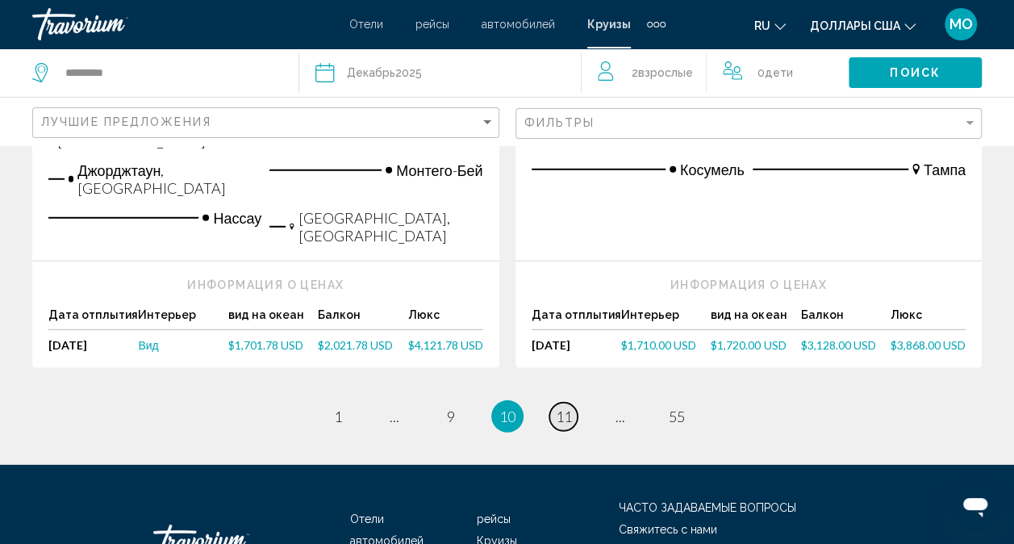
scroll to position [2235, 0]
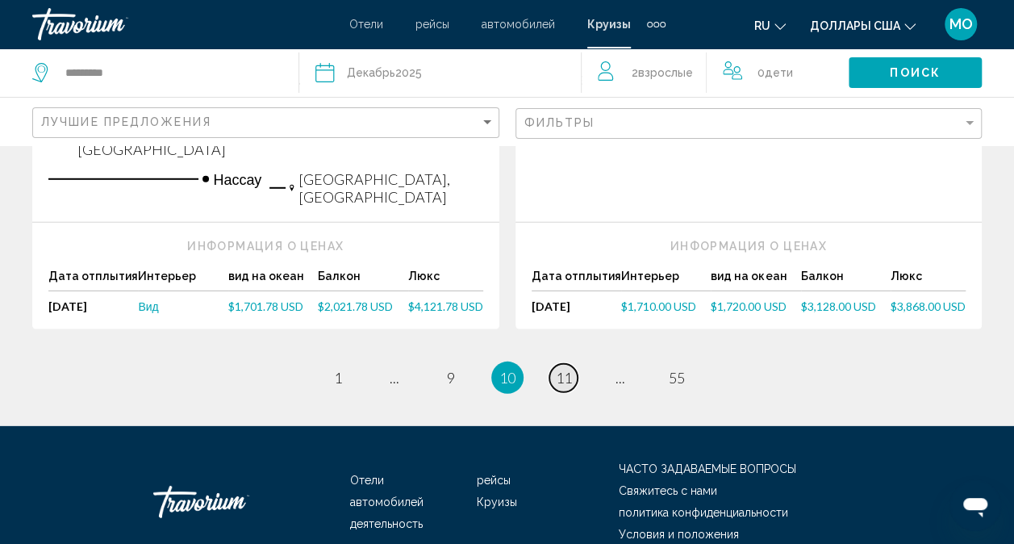
click at [562, 369] on span "11" at bounding box center [564, 378] width 16 height 18
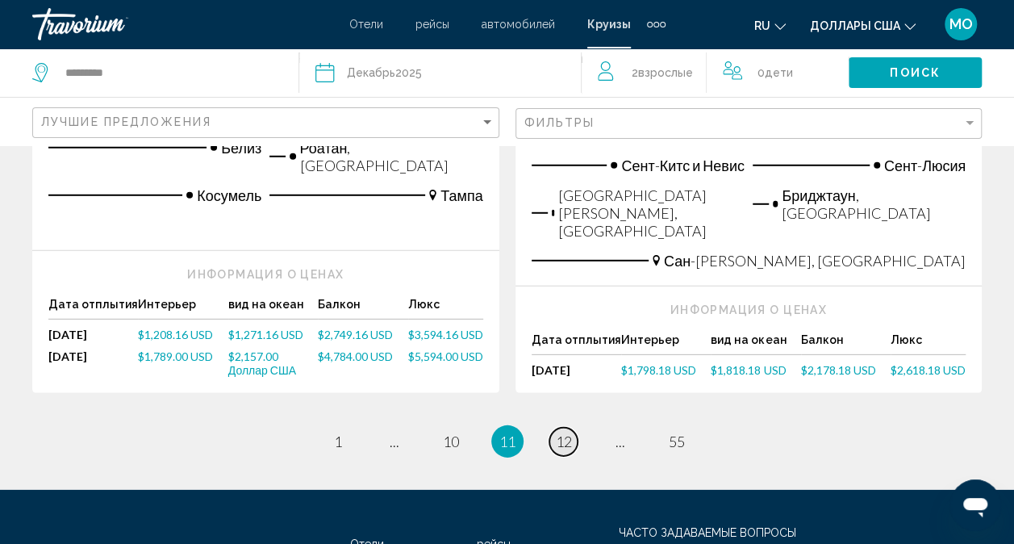
scroll to position [2274, 0]
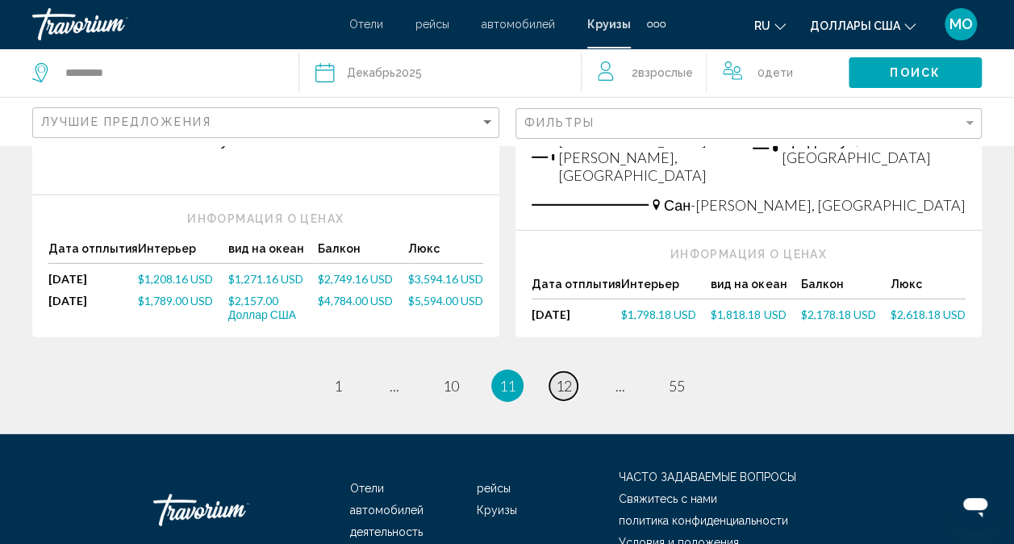
click at [562, 377] on span "12" at bounding box center [564, 386] width 16 height 18
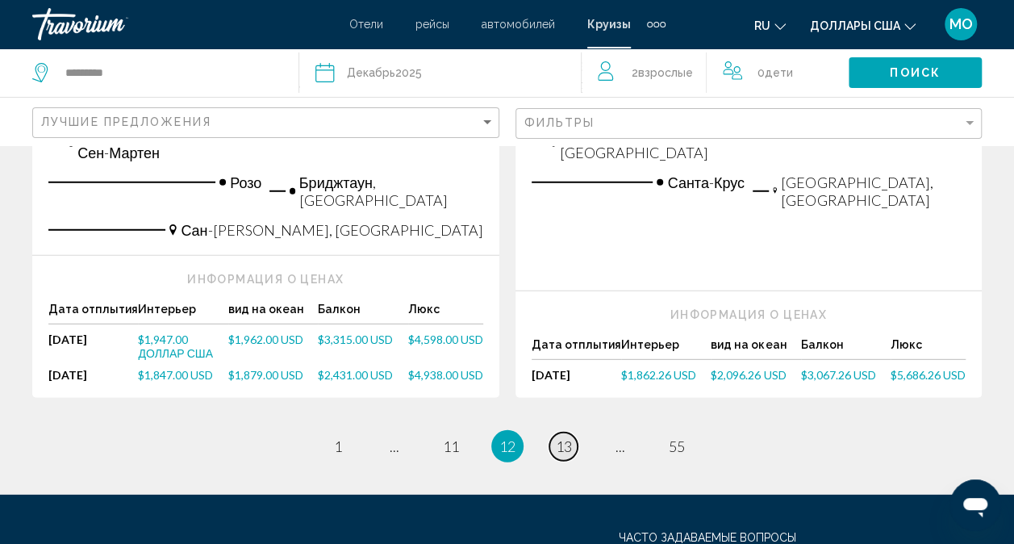
scroll to position [2189, 0]
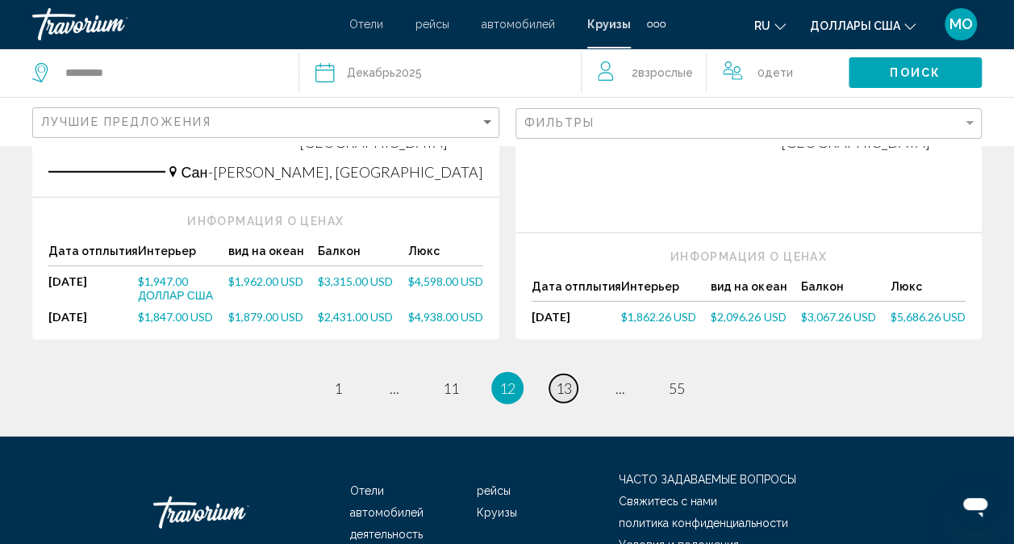
click at [563, 379] on span "13" at bounding box center [564, 388] width 16 height 18
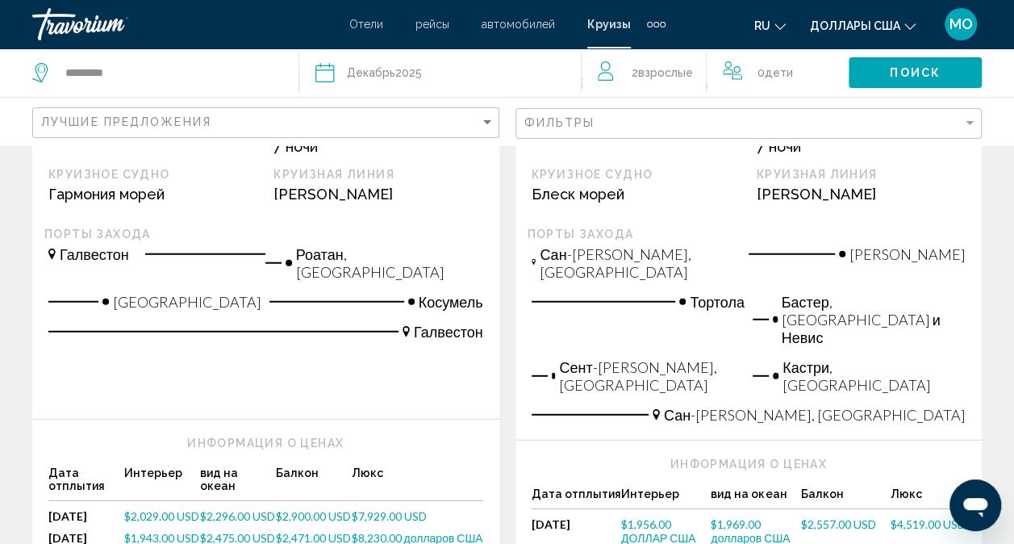
scroll to position [2098, 0]
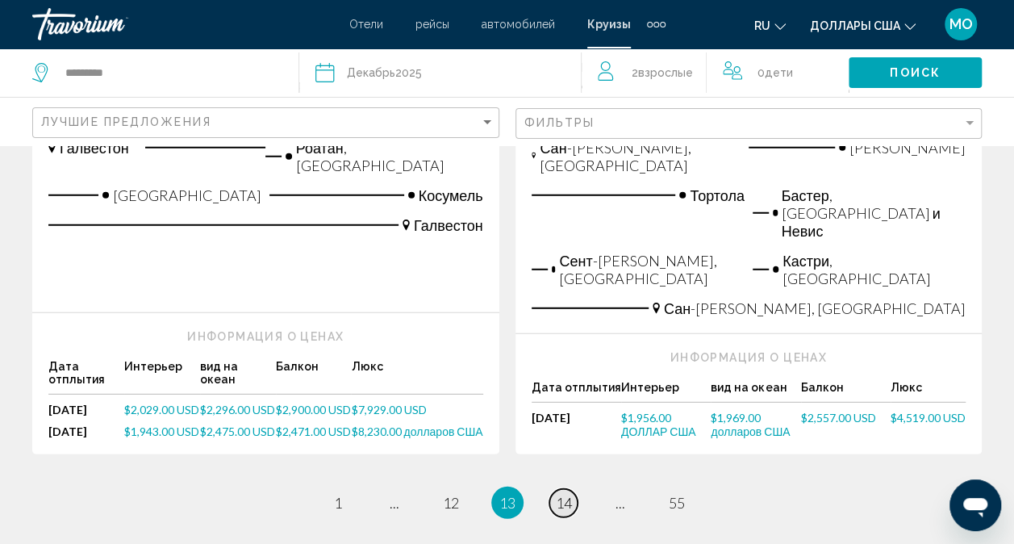
click at [566, 494] on span "14" at bounding box center [564, 503] width 16 height 18
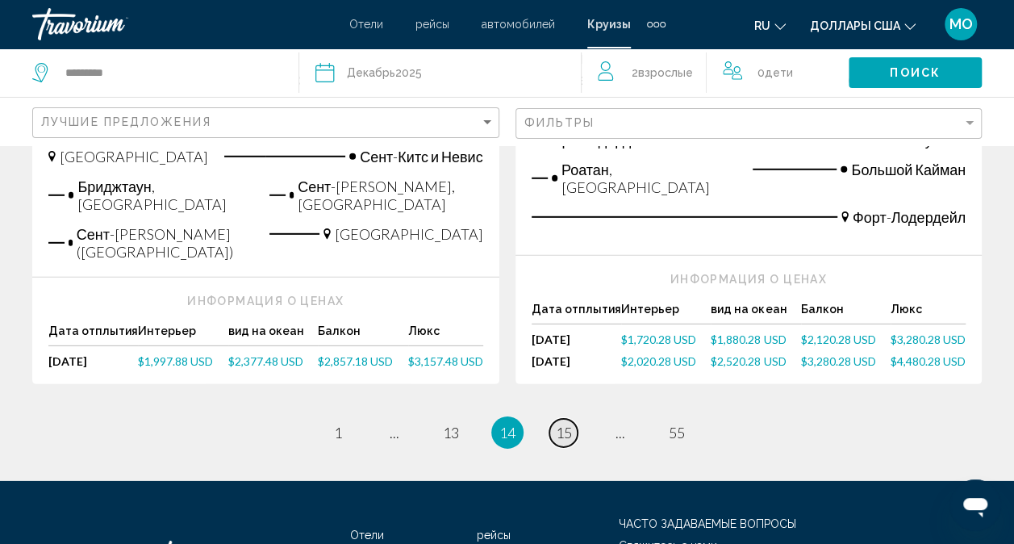
scroll to position [2260, 0]
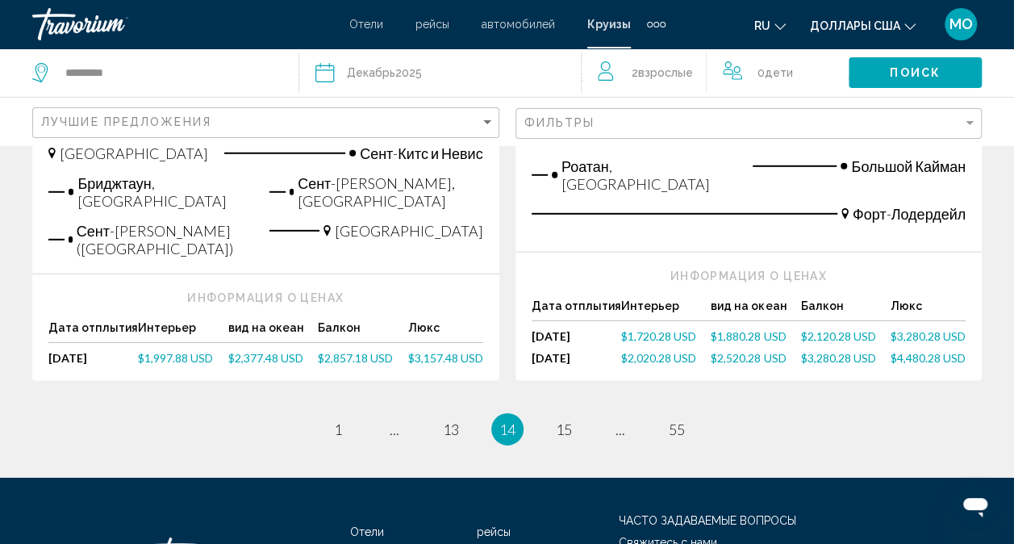
click at [839, 413] on ul "14 / 55 страница 1 страница ... страница 13 Вы находитесь на странице 14 страни…" at bounding box center [507, 429] width 950 height 32
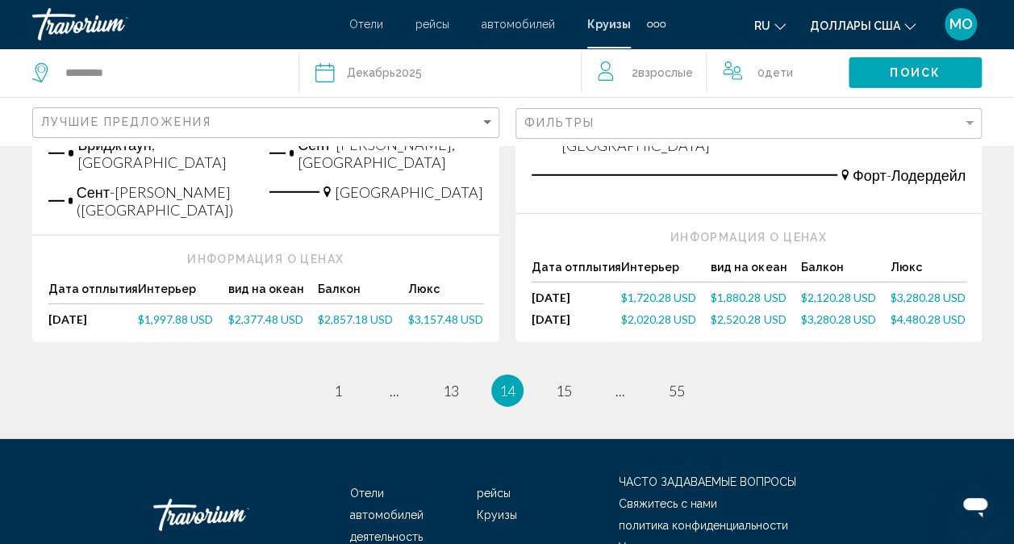
scroll to position [2316, 0]
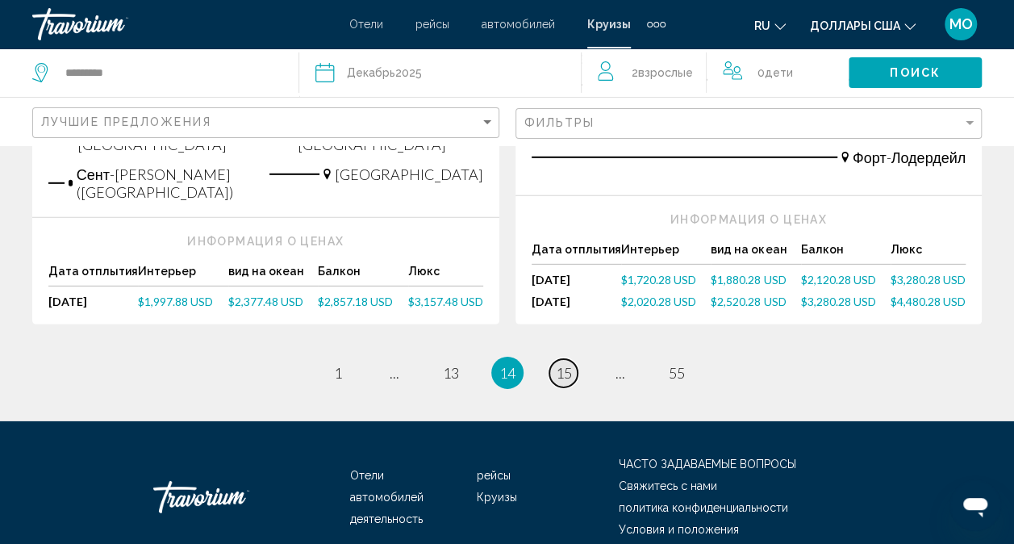
click at [568, 364] on span "15" at bounding box center [564, 373] width 16 height 18
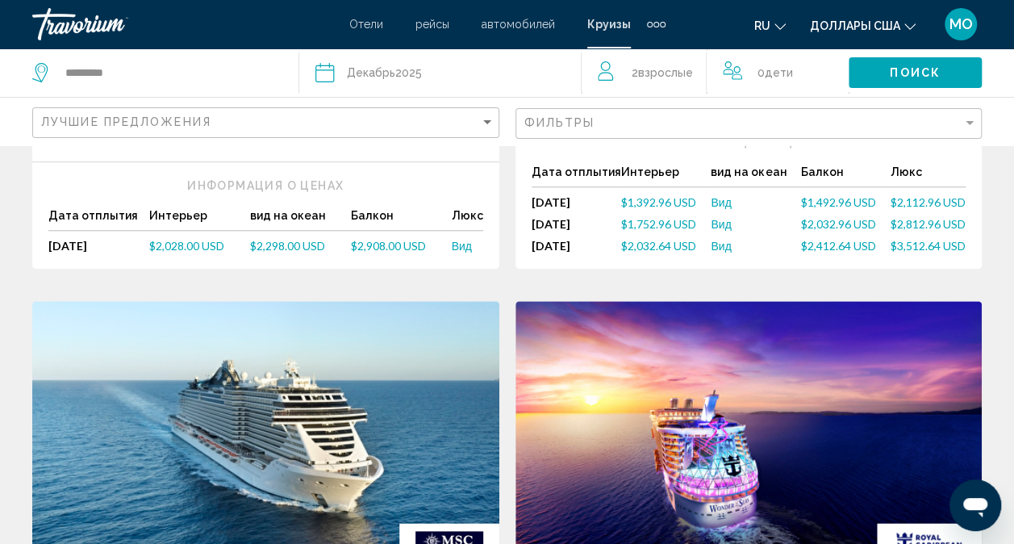
scroll to position [726, 0]
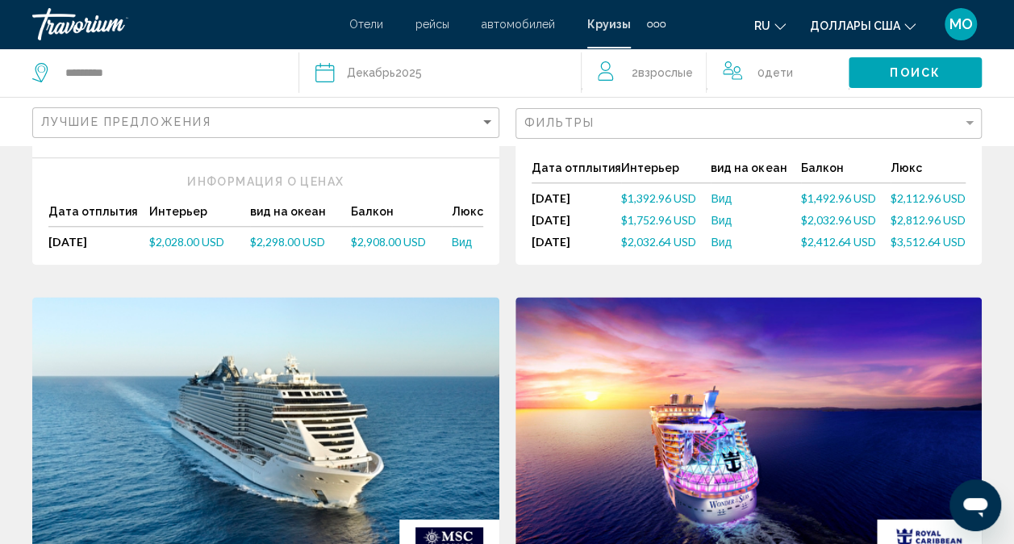
click at [782, 213] on link "Вид" at bounding box center [756, 220] width 90 height 14
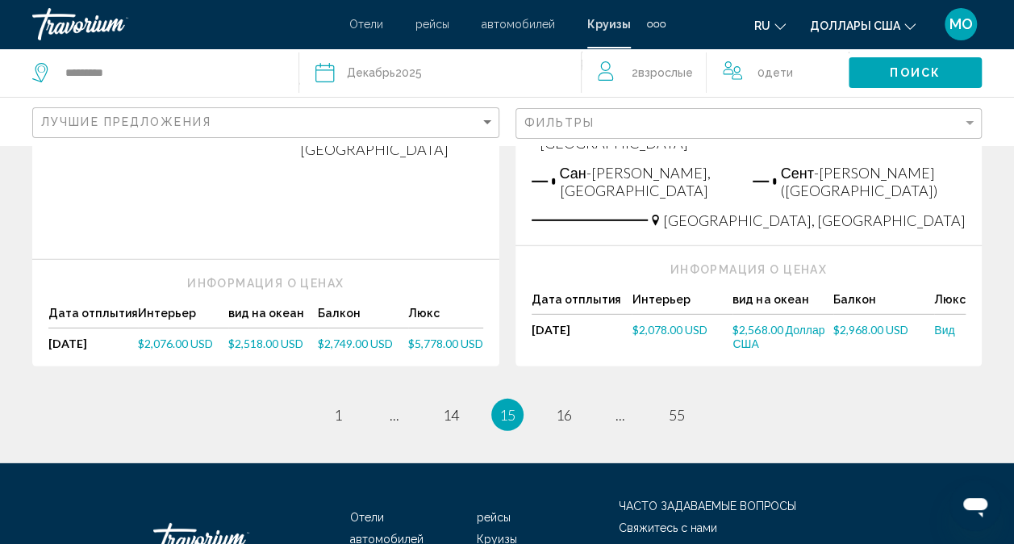
scroll to position [2239, 0]
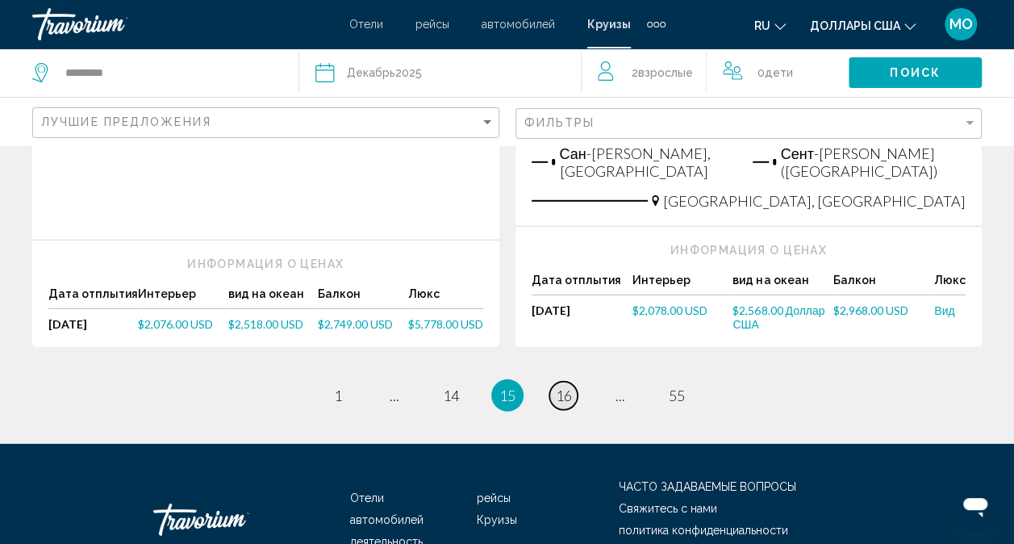
click at [570, 387] on span "16" at bounding box center [564, 396] width 16 height 18
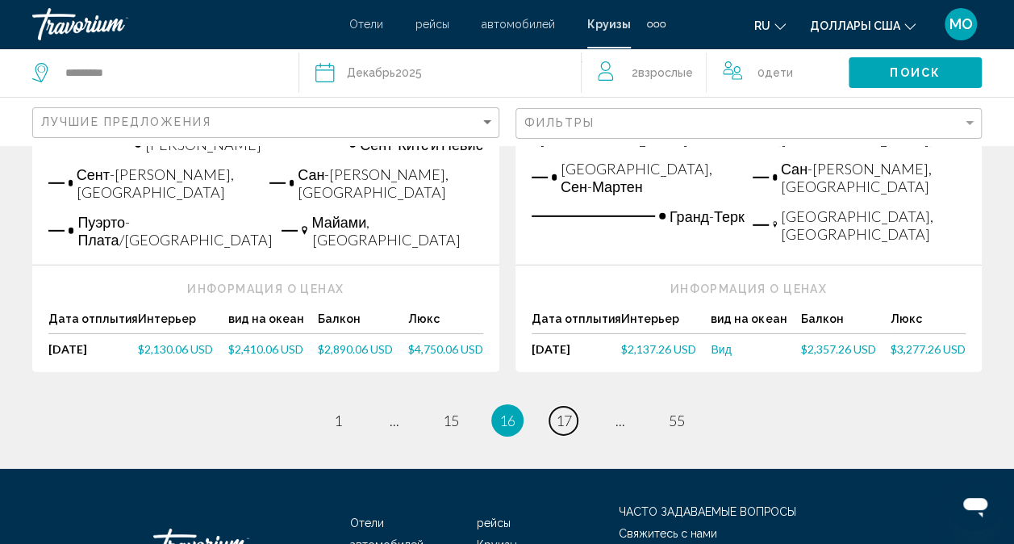
scroll to position [2339, 0]
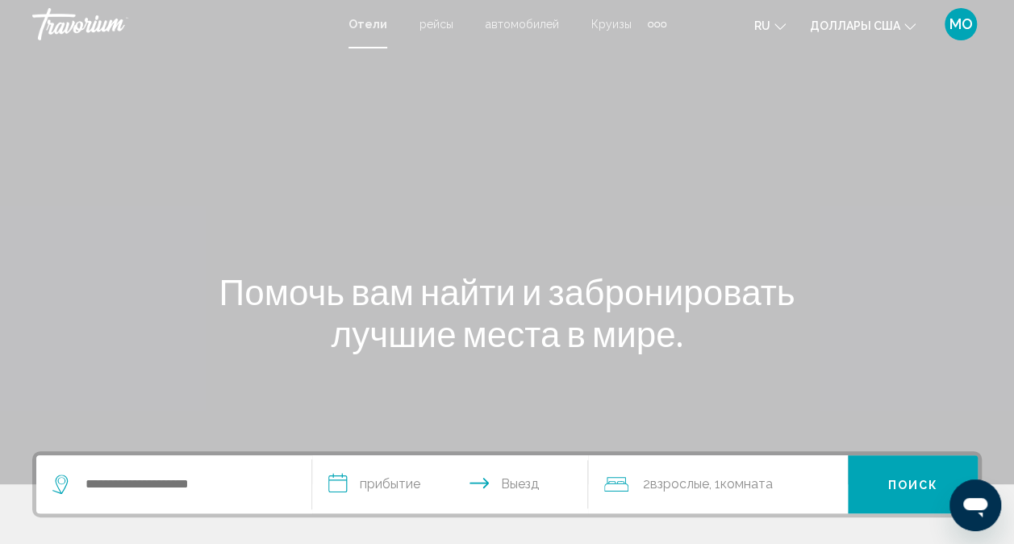
click at [600, 23] on span "Круизы" at bounding box center [612, 24] width 40 height 13
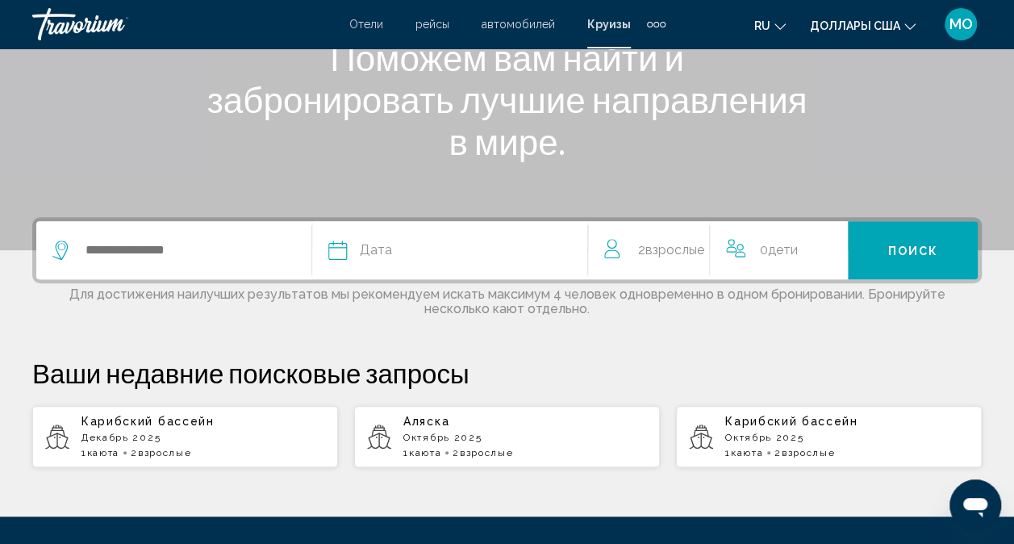
scroll to position [242, 0]
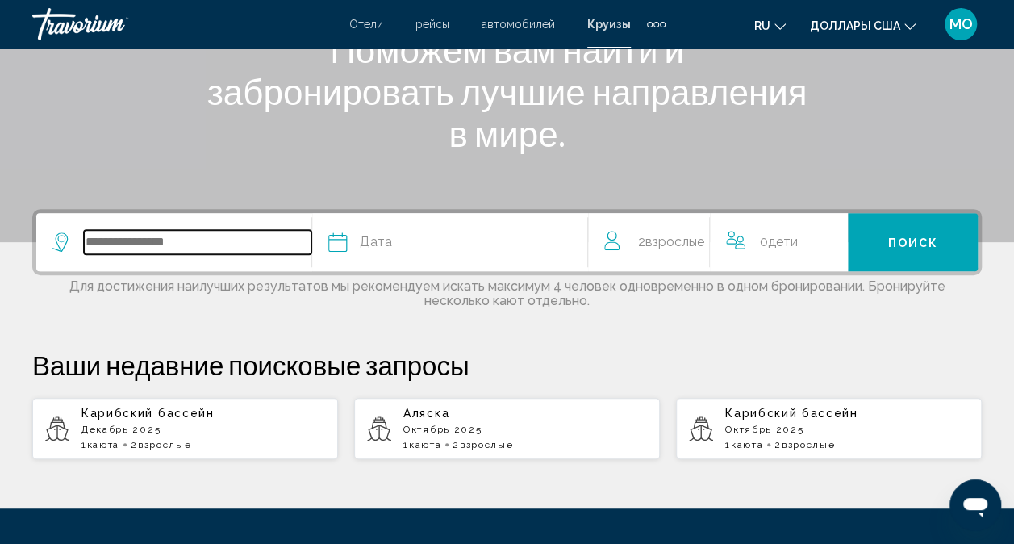
click at [189, 249] on input "Виджет поиска" at bounding box center [198, 242] width 228 height 24
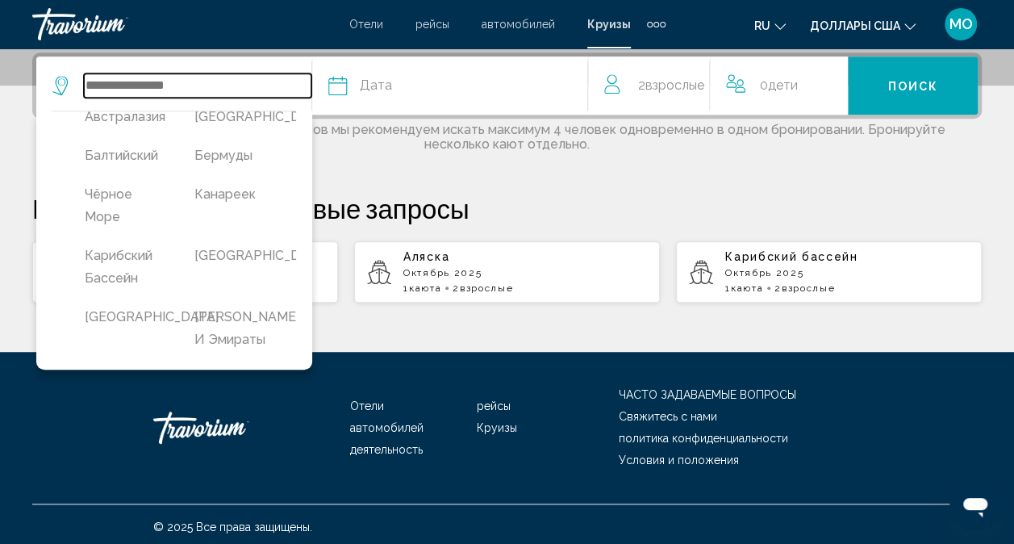
scroll to position [161, 0]
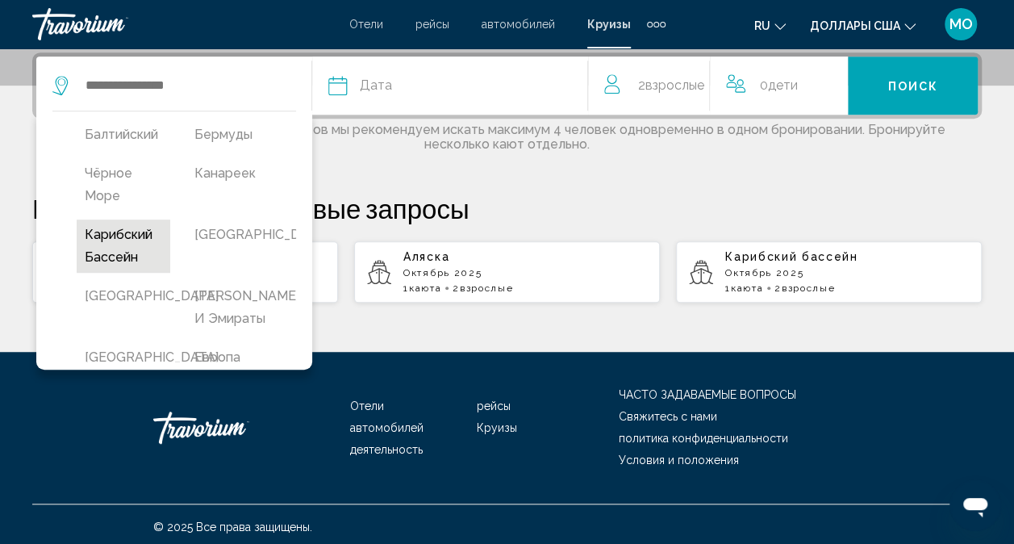
click at [133, 264] on button "Карибский бассейн" at bounding box center [124, 246] width 94 height 53
type input "*********"
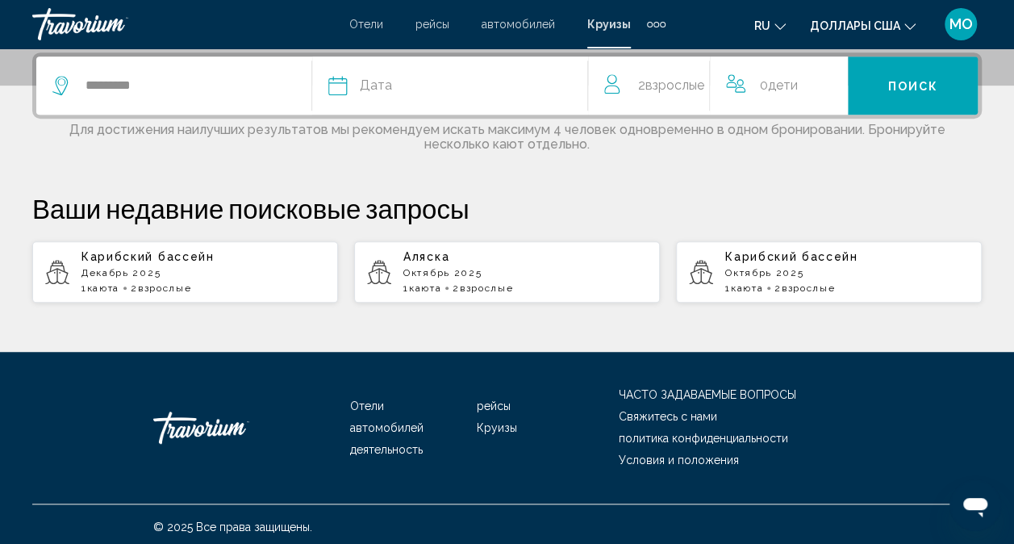
click at [448, 90] on div "Дата" at bounding box center [457, 85] width 259 height 23
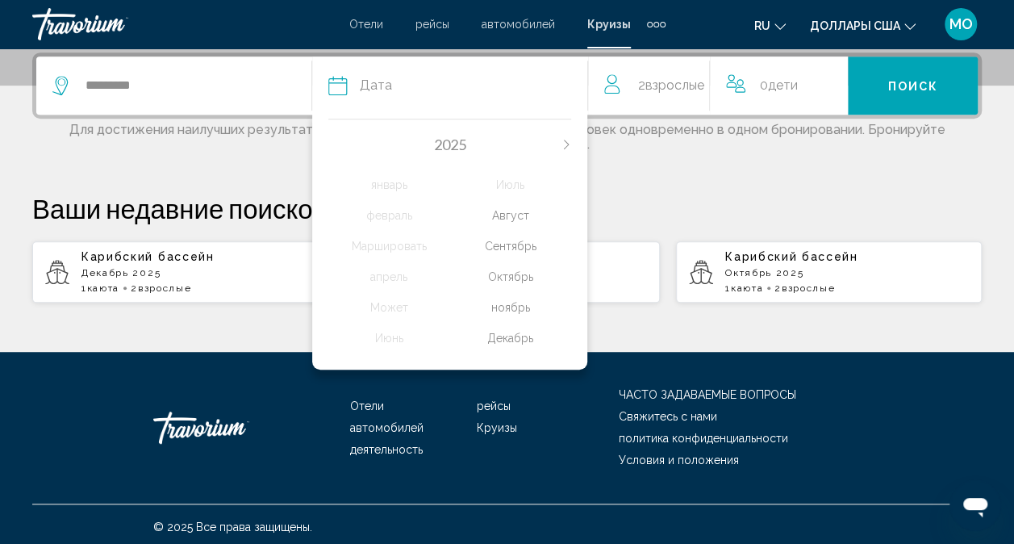
click at [566, 143] on icon "В следующем месяце" at bounding box center [567, 145] width 10 height 10
click at [393, 179] on div "январь" at bounding box center [389, 184] width 122 height 29
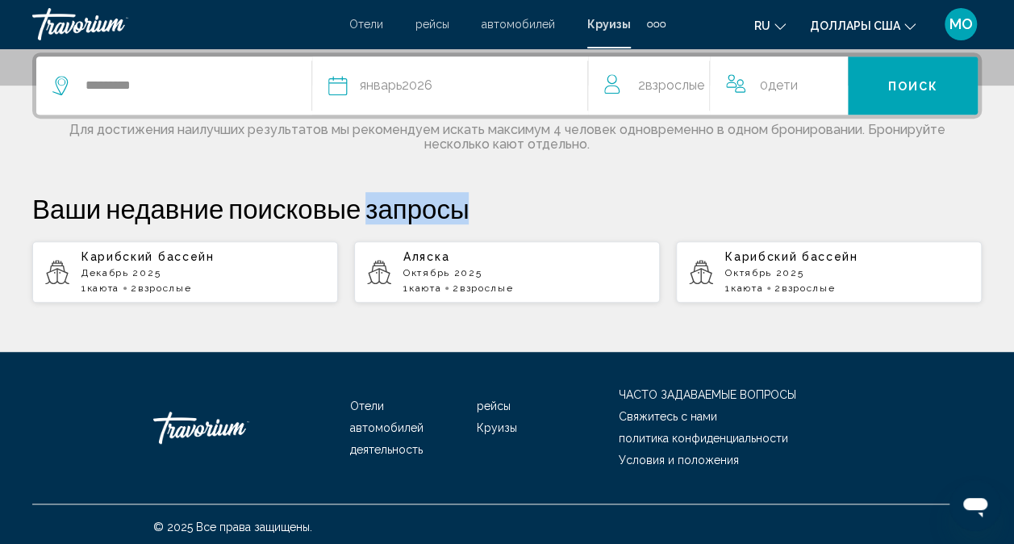
click at [393, 179] on div "********* Дата январь 2026 2026 январь февраль Маршировать апрель Может Июнь Ию…" at bounding box center [507, 177] width 1014 height 251
drag, startPoint x: 393, startPoint y: 179, endPoint x: 684, endPoint y: 174, distance: 290.6
click at [684, 174] on div "********* Дата январь 2026 2026 январь февраль Маршировать апрель Может Июнь Ию…" at bounding box center [507, 177] width 1014 height 251
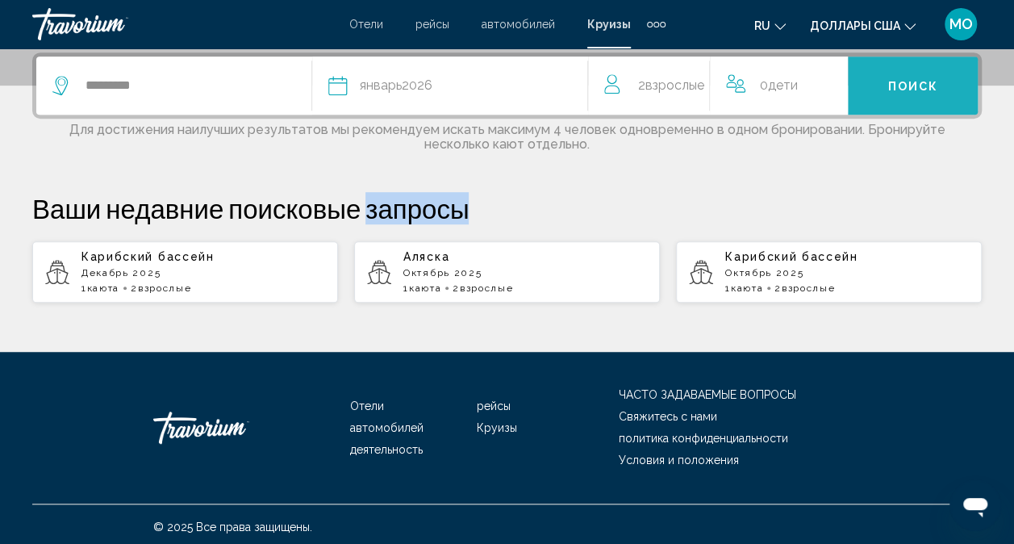
click at [910, 88] on span "Поиск" at bounding box center [913, 86] width 51 height 13
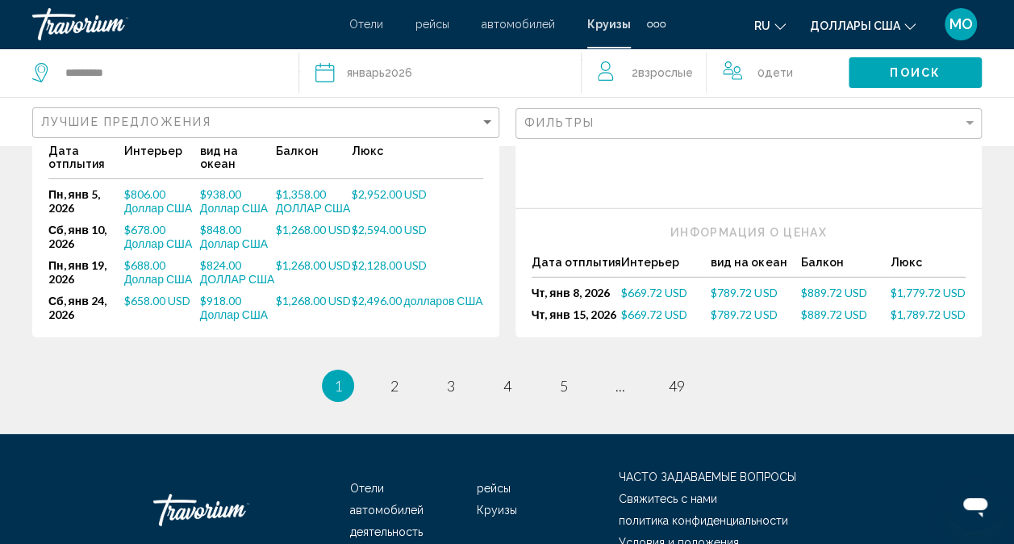
scroll to position [2350, 0]
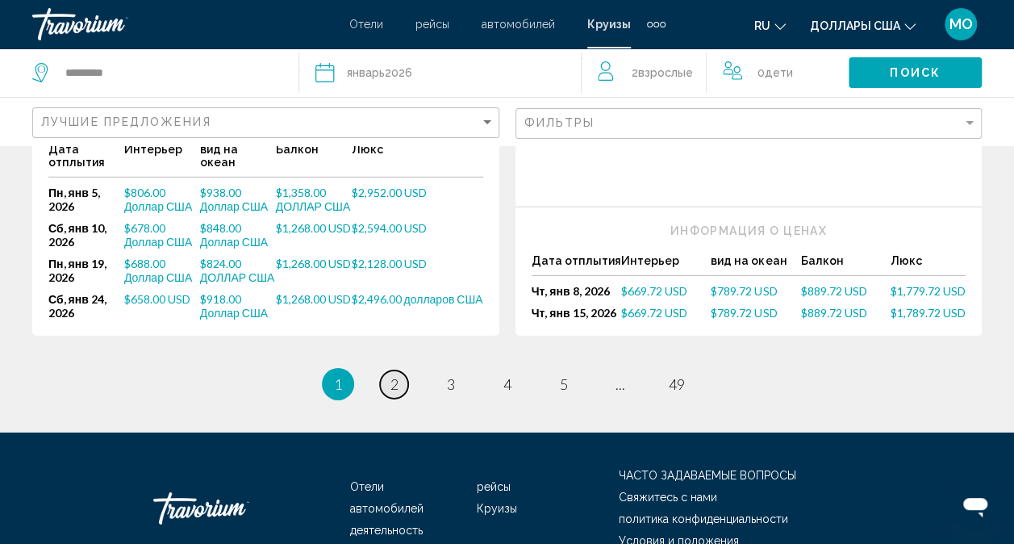
click at [400, 370] on link "страница 2" at bounding box center [394, 384] width 28 height 28
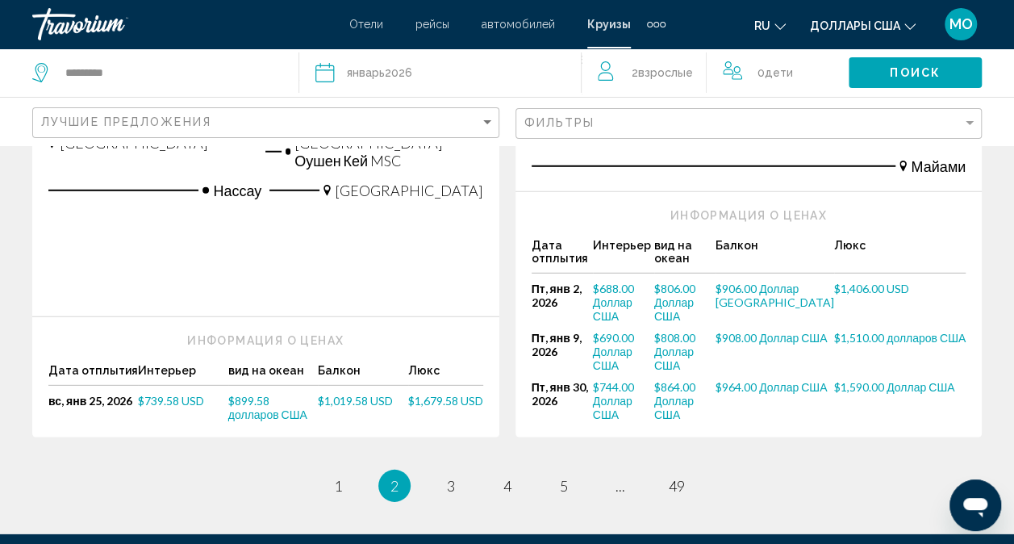
scroll to position [2179, 0]
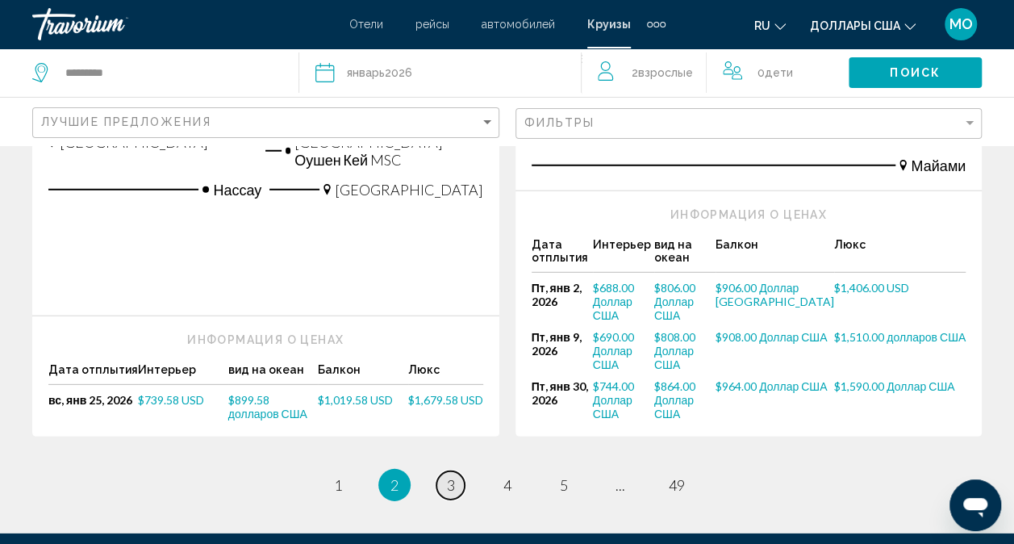
click at [453, 476] on span "3" at bounding box center [451, 485] width 8 height 18
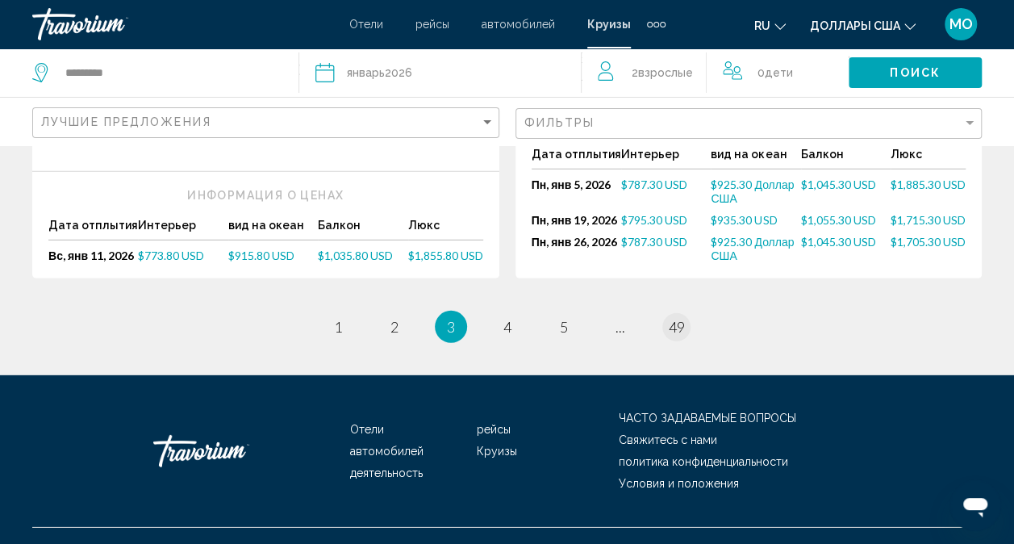
scroll to position [2216, 0]
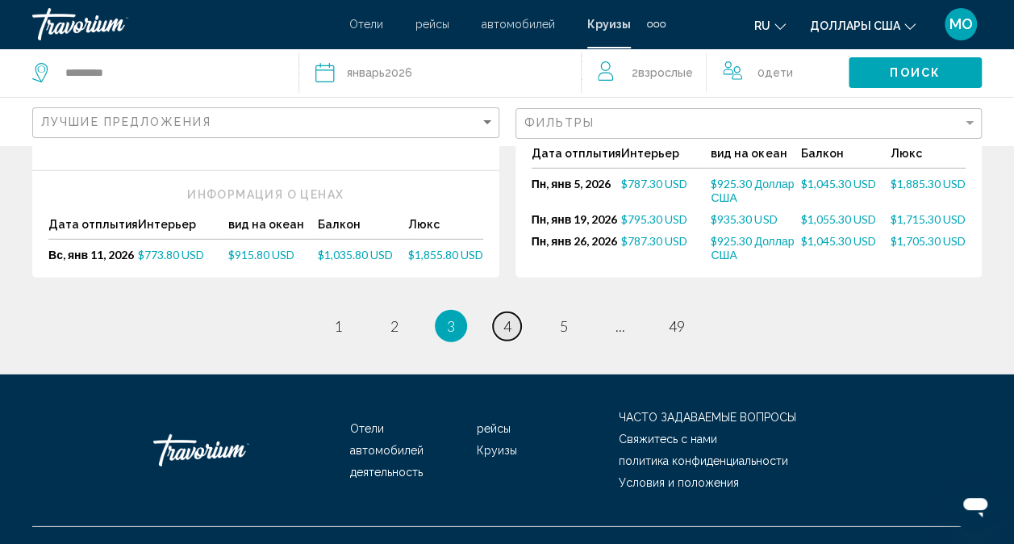
click at [508, 317] on span "4" at bounding box center [508, 326] width 8 height 18
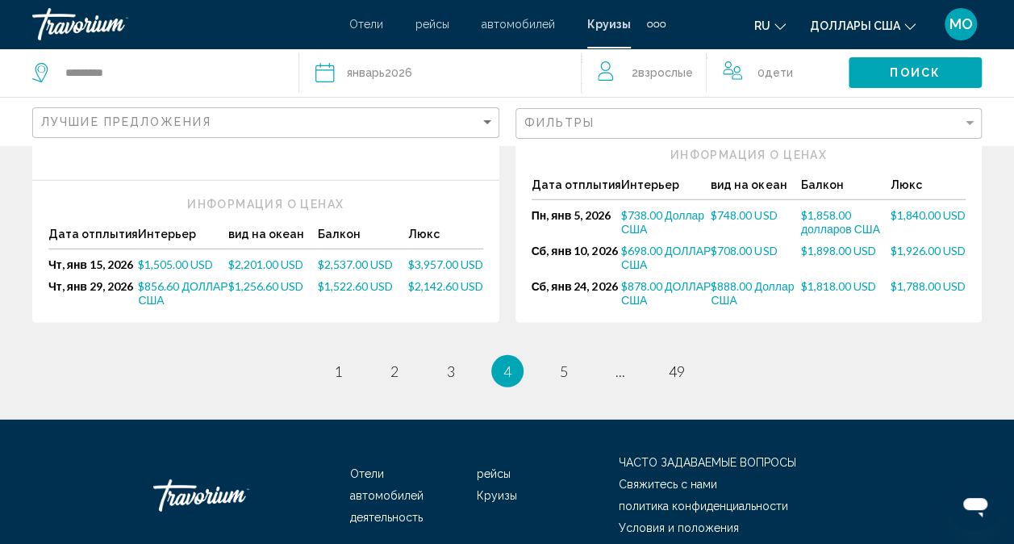
scroll to position [2218, 0]
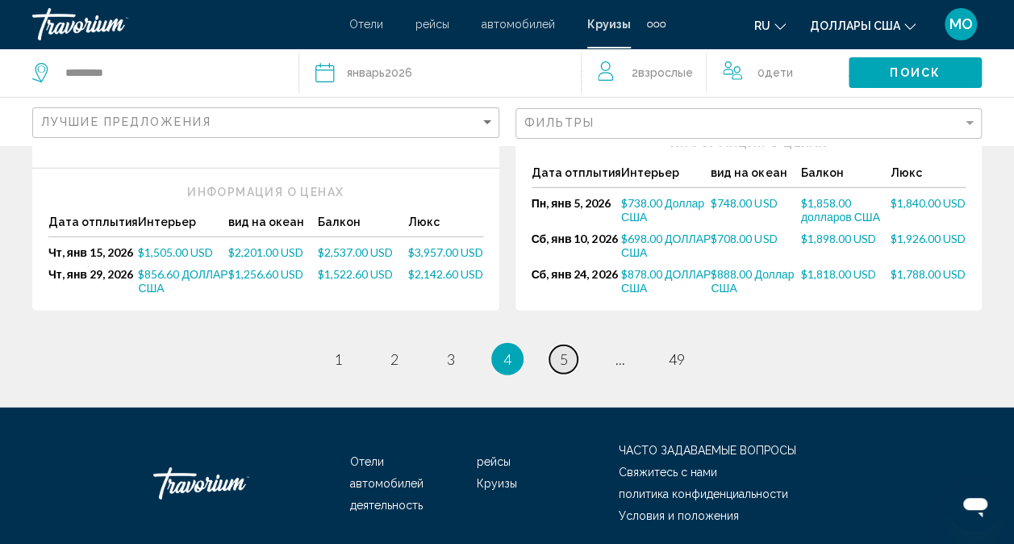
click at [568, 345] on link "страница 5" at bounding box center [564, 359] width 28 height 28
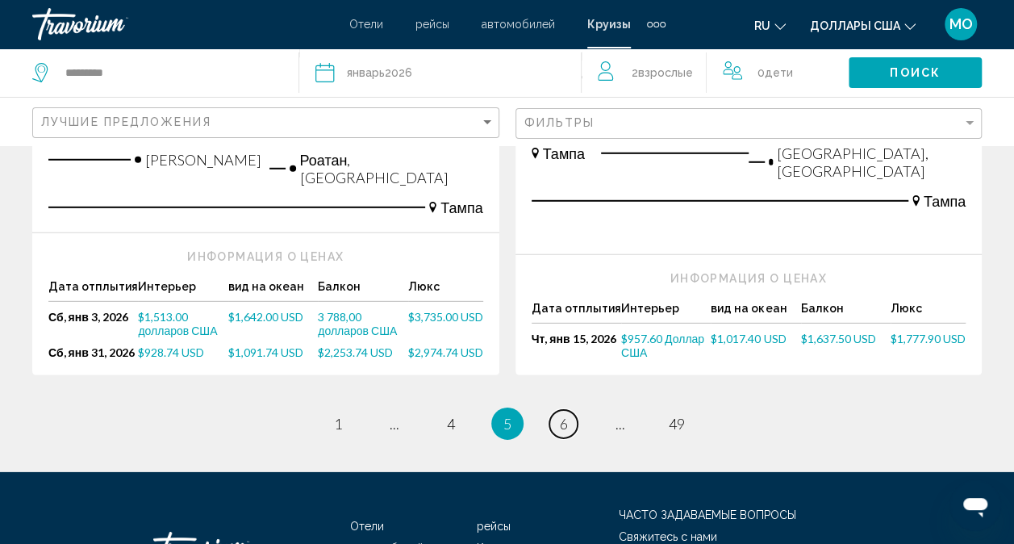
scroll to position [2261, 0]
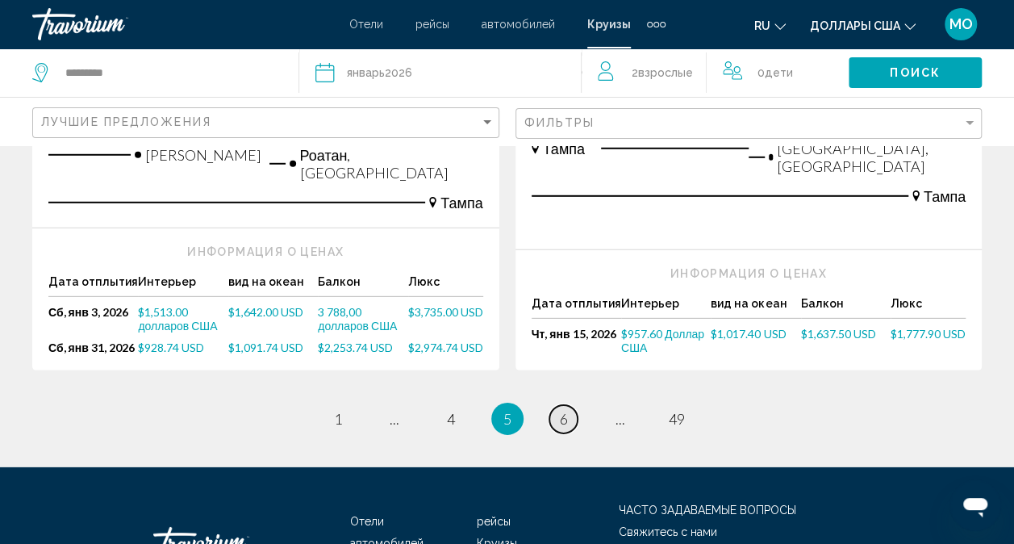
click at [570, 405] on link "страница 6" at bounding box center [564, 419] width 28 height 28
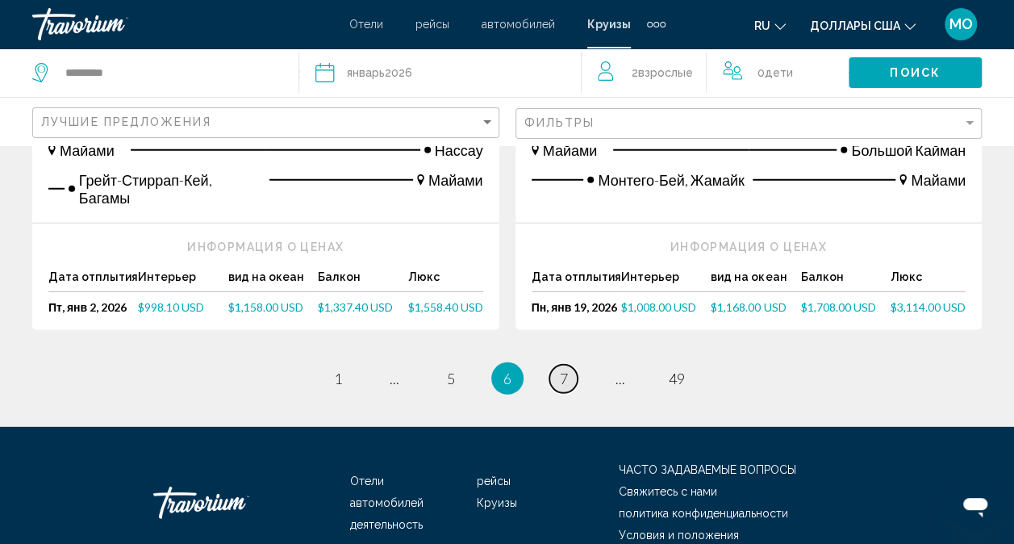
scroll to position [2163, 0]
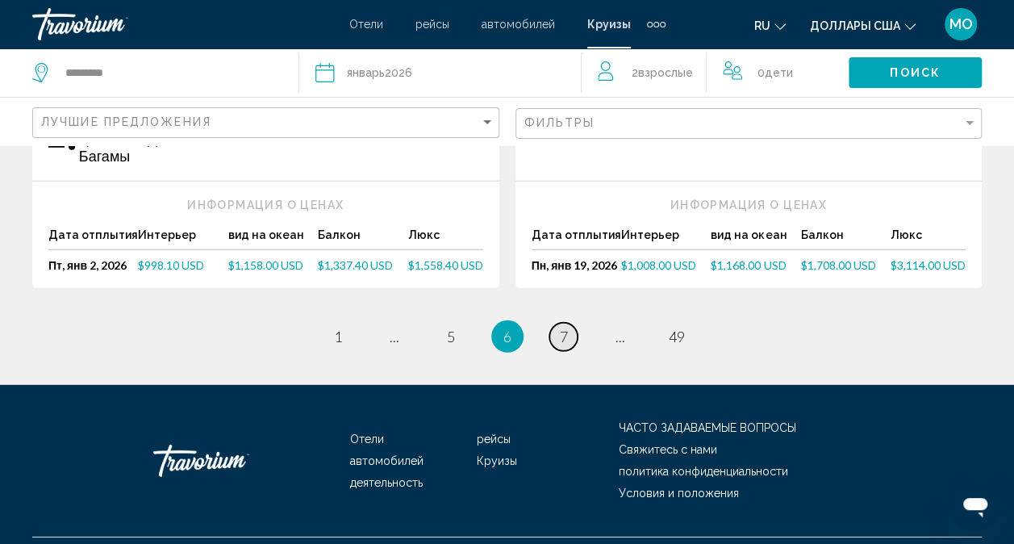
click at [570, 323] on link "страница 7" at bounding box center [564, 337] width 28 height 28
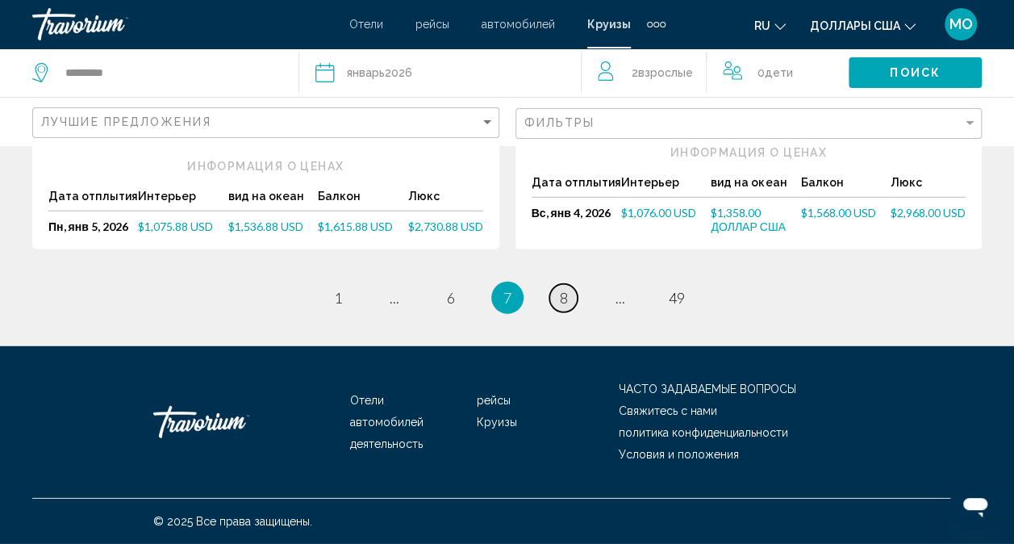
scroll to position [2269, 0]
click at [570, 300] on link "страница 8" at bounding box center [564, 298] width 28 height 28
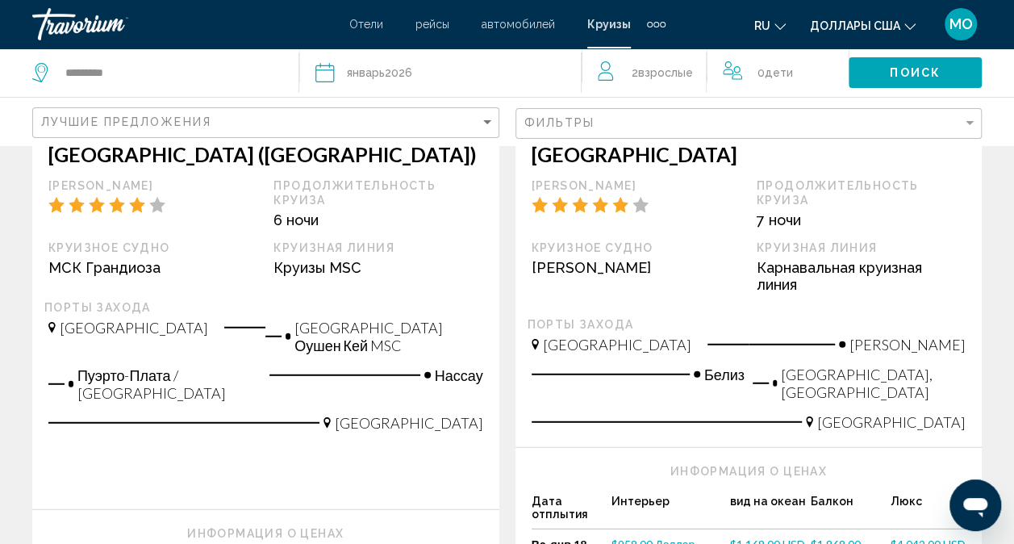
scroll to position [2018, 0]
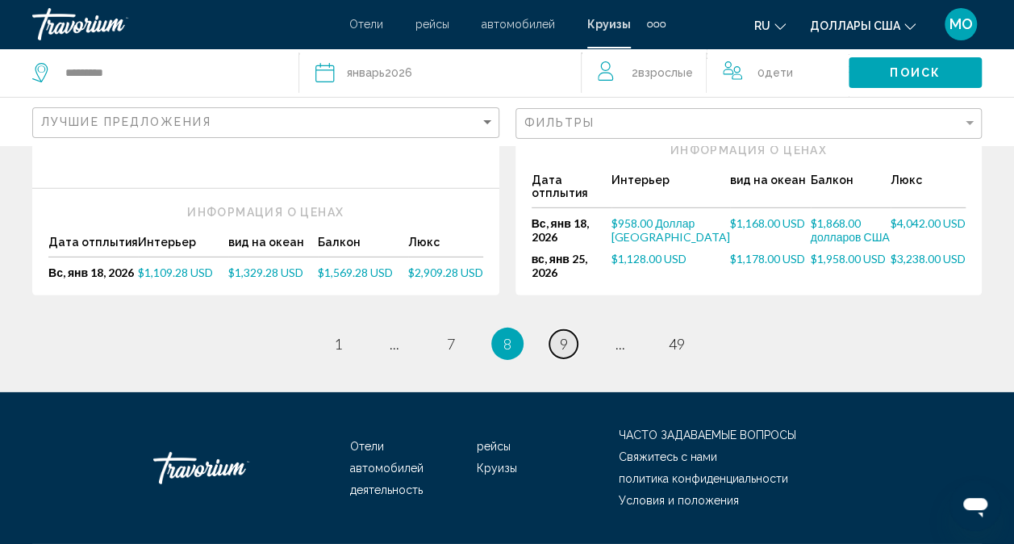
click at [570, 330] on link "страница 9" at bounding box center [564, 344] width 28 height 28
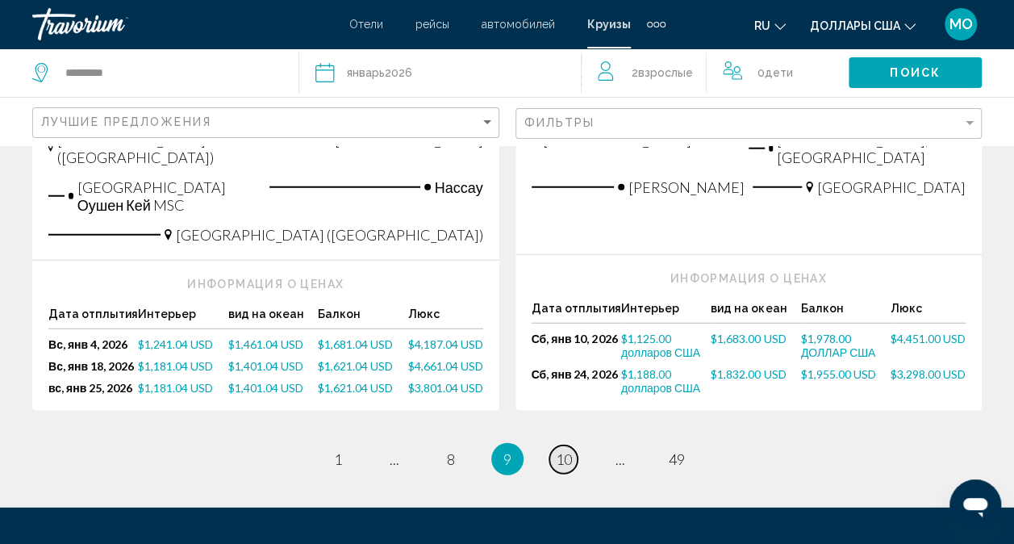
scroll to position [2098, 0]
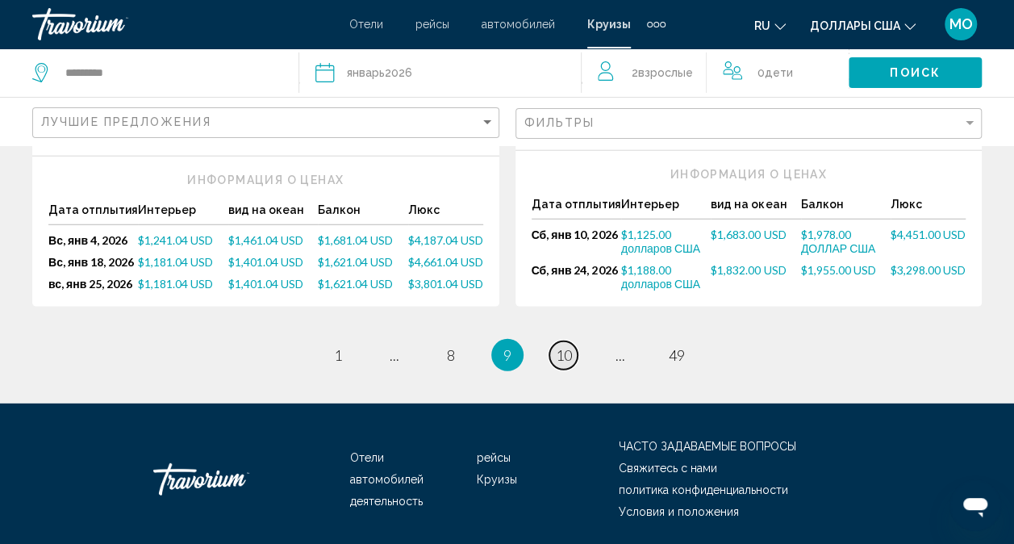
click at [563, 346] on span "10" at bounding box center [564, 355] width 16 height 18
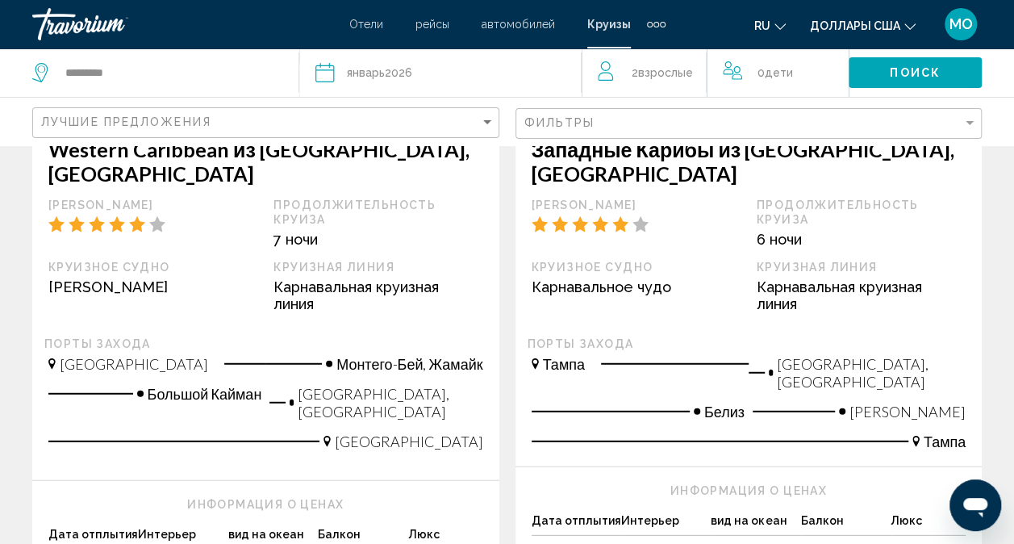
scroll to position [2098, 0]
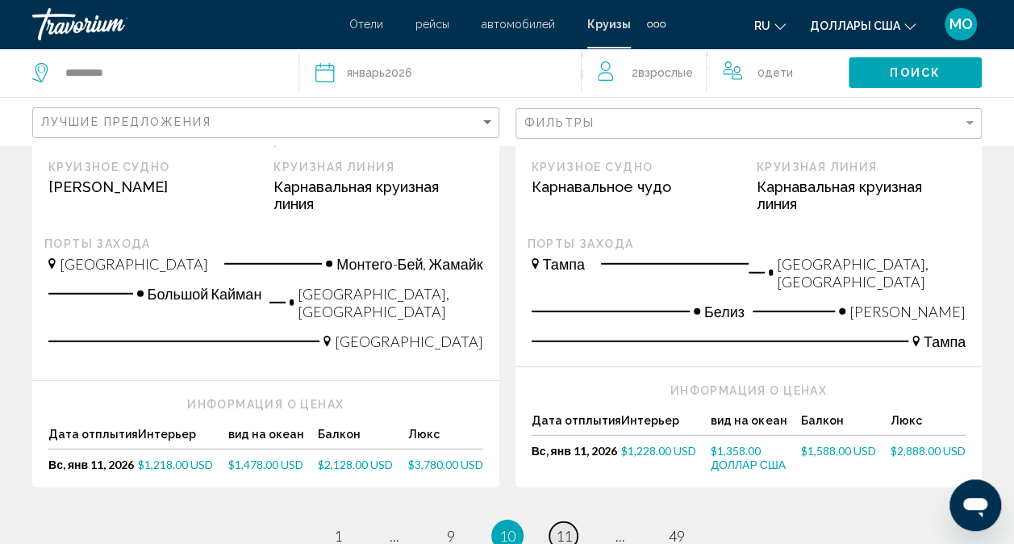
click at [567, 527] on span "11" at bounding box center [564, 536] width 16 height 18
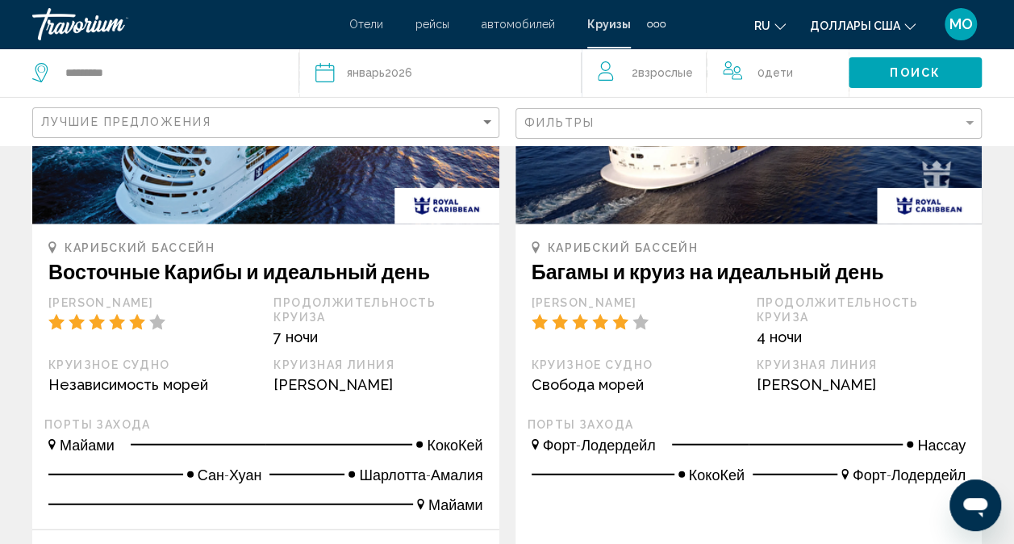
scroll to position [2018, 0]
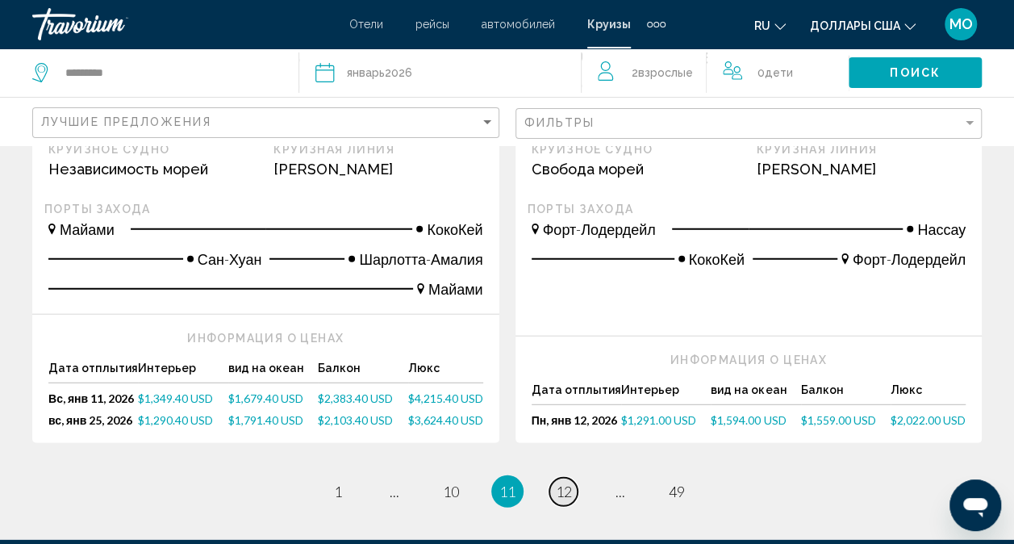
click at [558, 483] on span "12" at bounding box center [564, 492] width 16 height 18
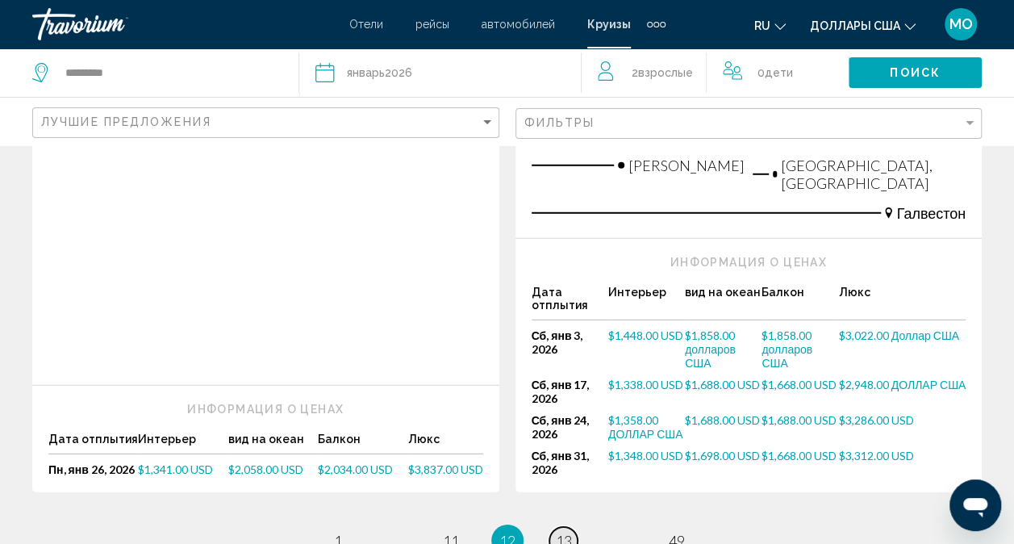
scroll to position [2260, 0]
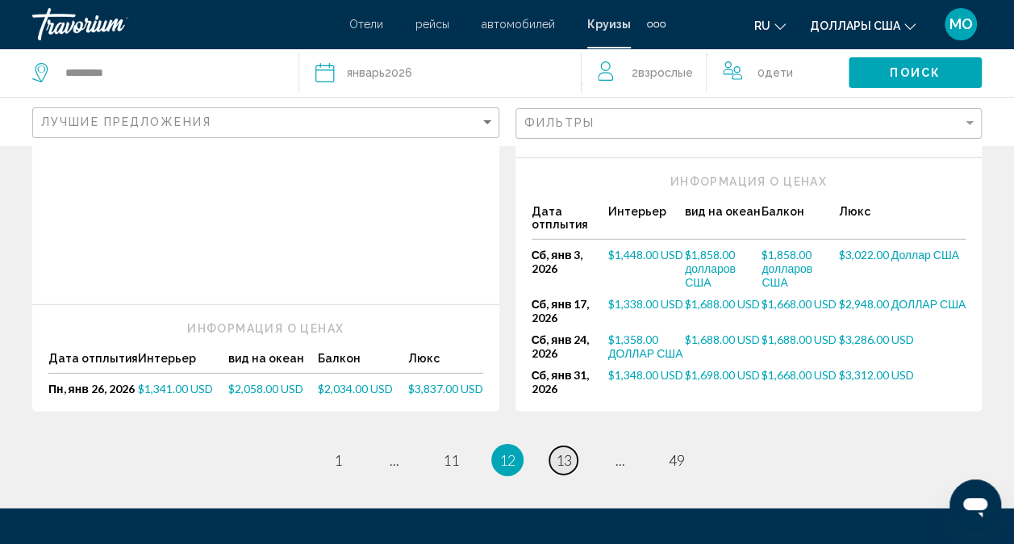
click at [562, 446] on link "страница 13" at bounding box center [564, 460] width 28 height 28
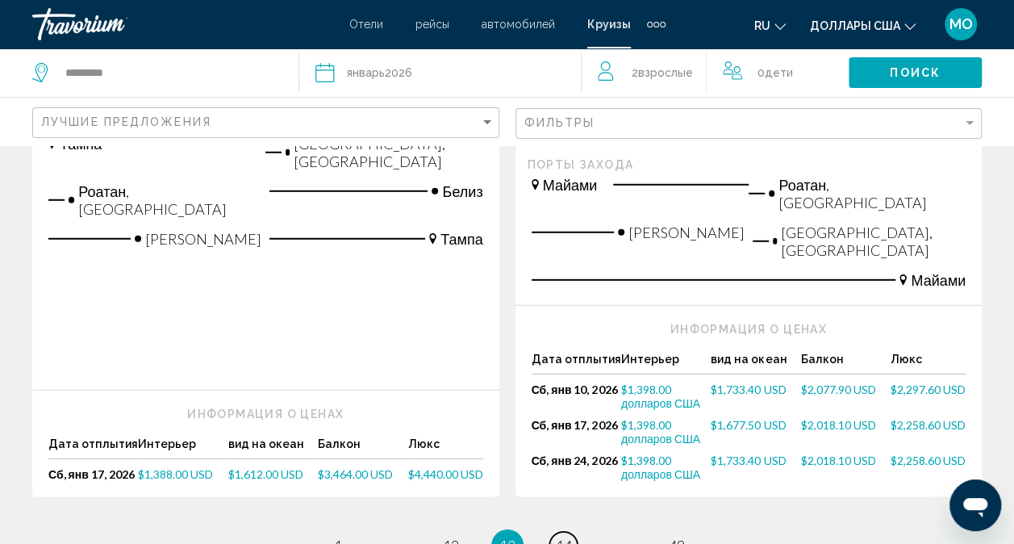
scroll to position [2179, 0]
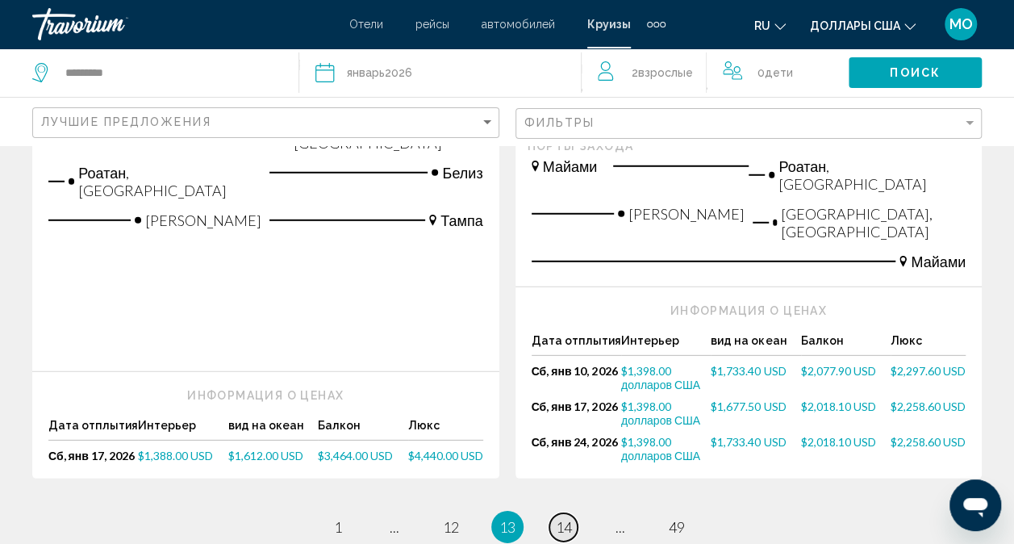
click at [562, 518] on span "14" at bounding box center [564, 527] width 16 height 18
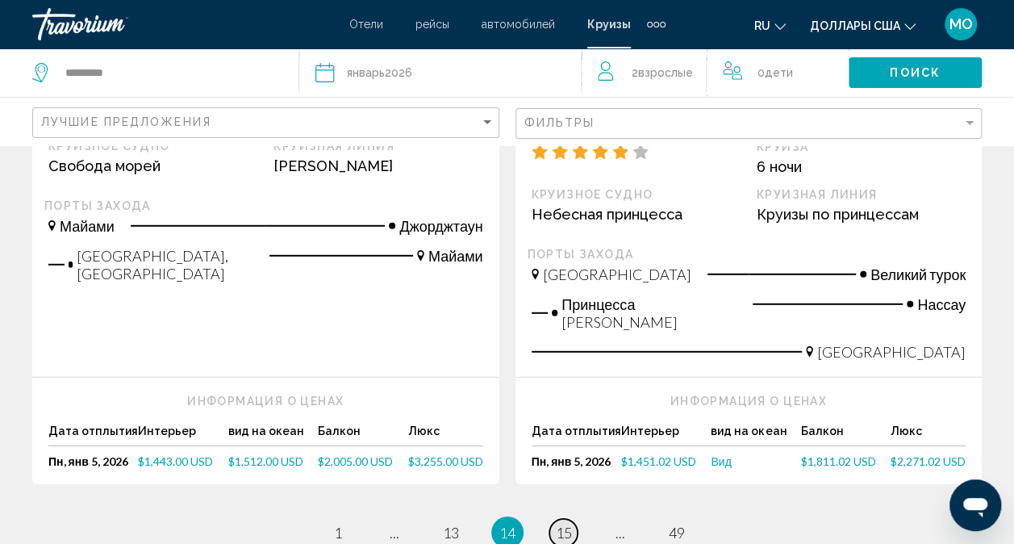
scroll to position [2260, 0]
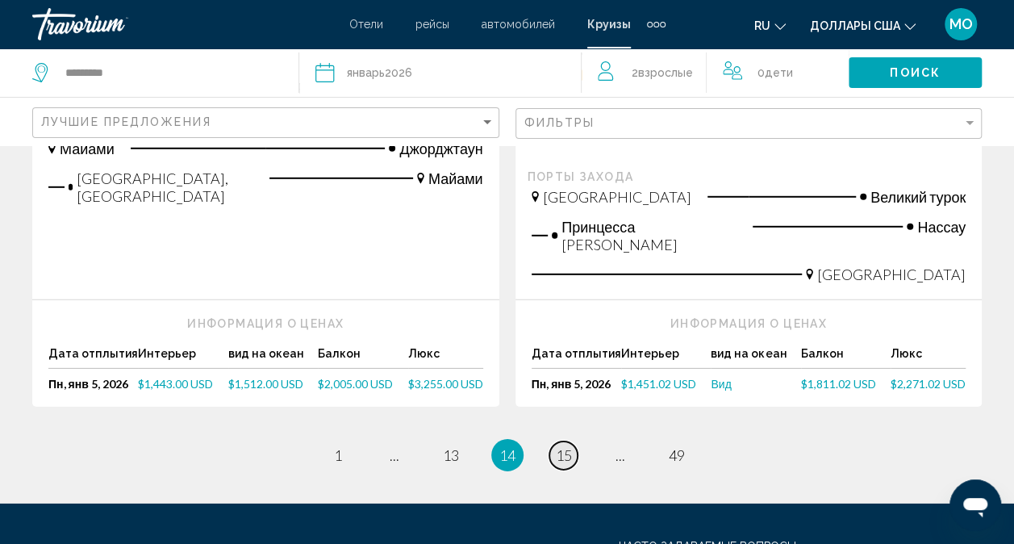
click at [567, 441] on link "страница 15" at bounding box center [564, 455] width 28 height 28
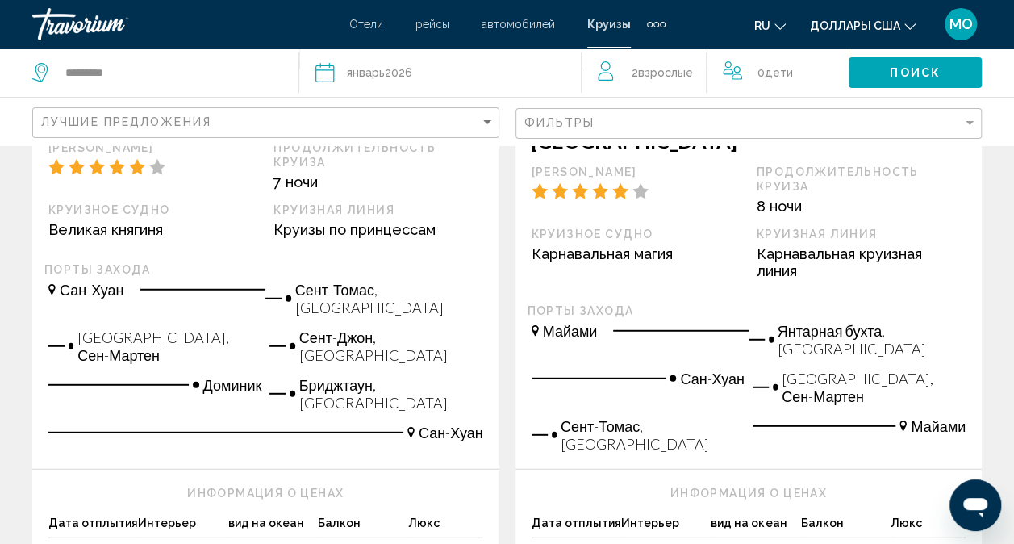
scroll to position [2098, 0]
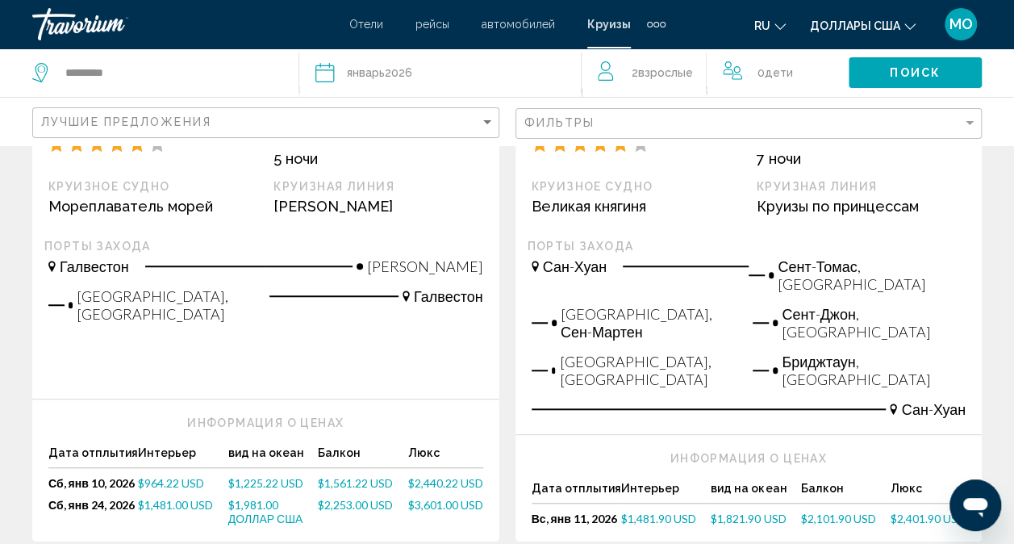
scroll to position [404, 0]
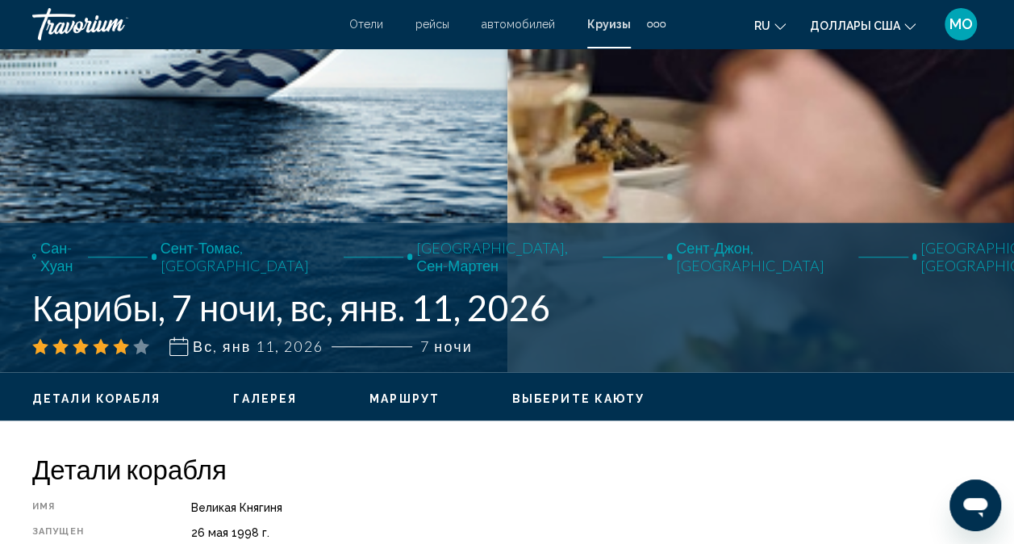
scroll to position [402, 0]
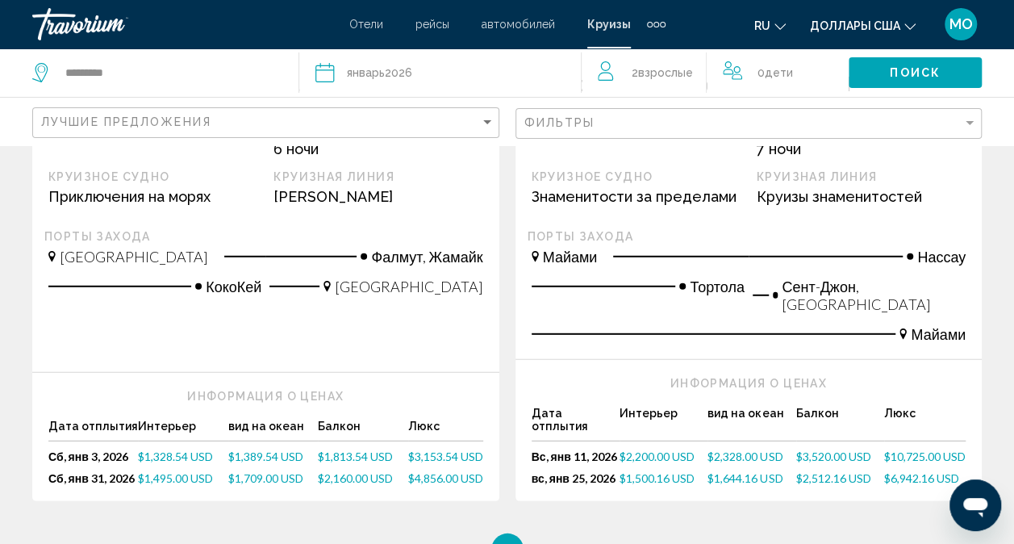
scroll to position [2098, 0]
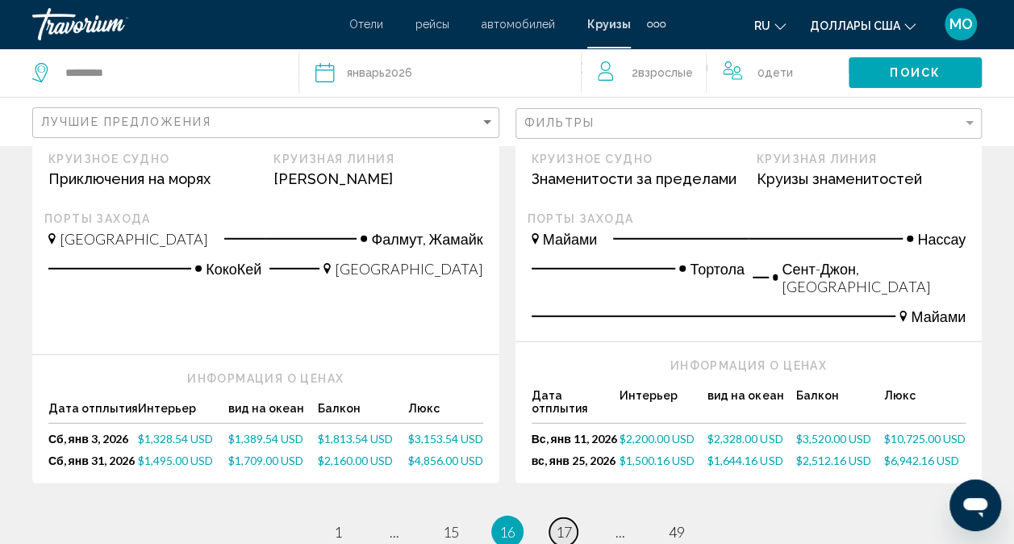
click at [562, 523] on span "17" at bounding box center [564, 532] width 16 height 18
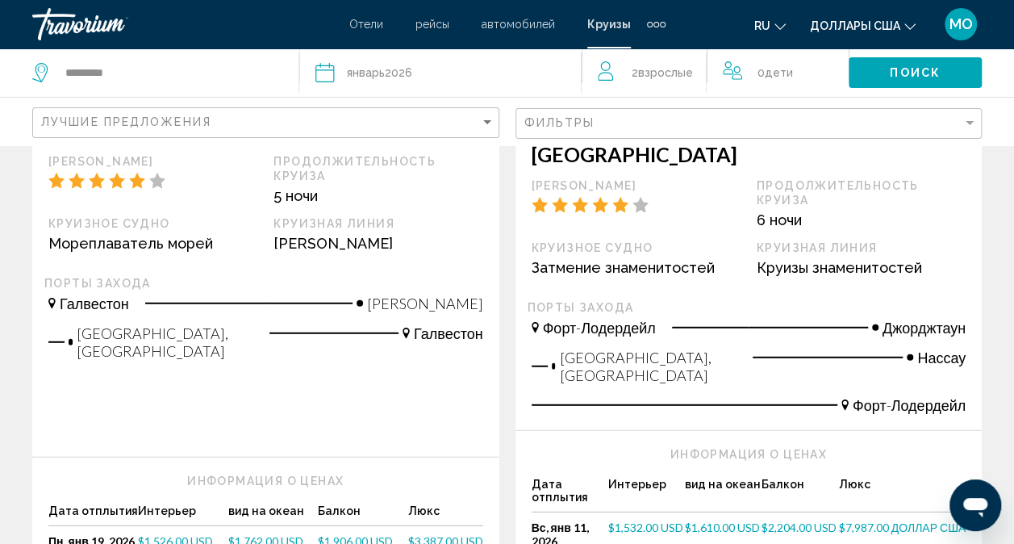
scroll to position [2098, 0]
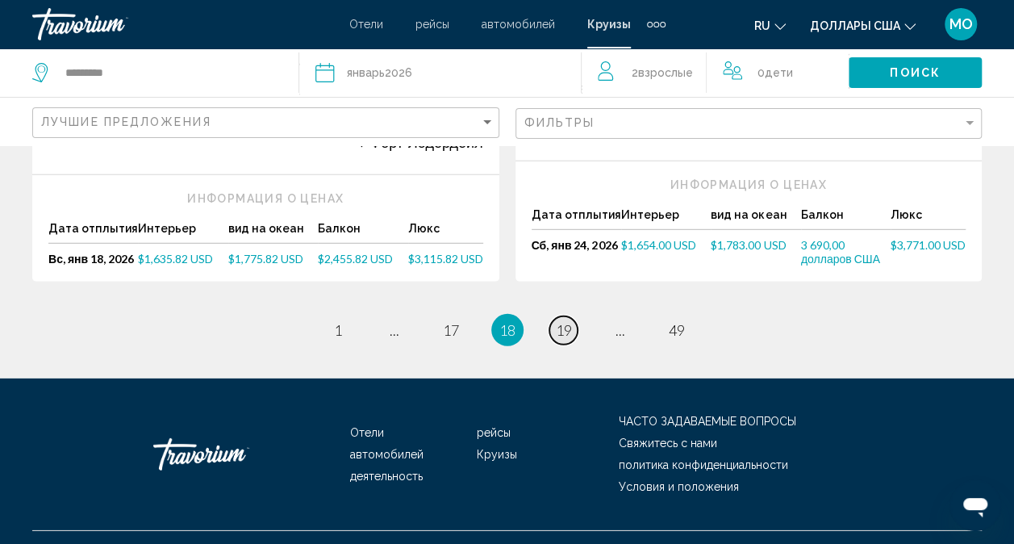
scroll to position [2234, 0]
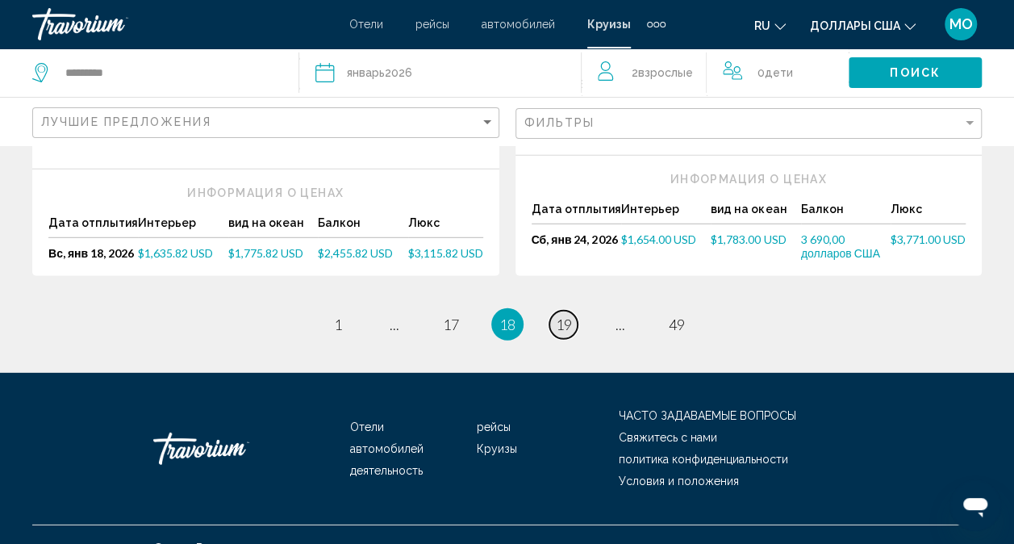
click at [560, 316] on span "19" at bounding box center [564, 325] width 16 height 18
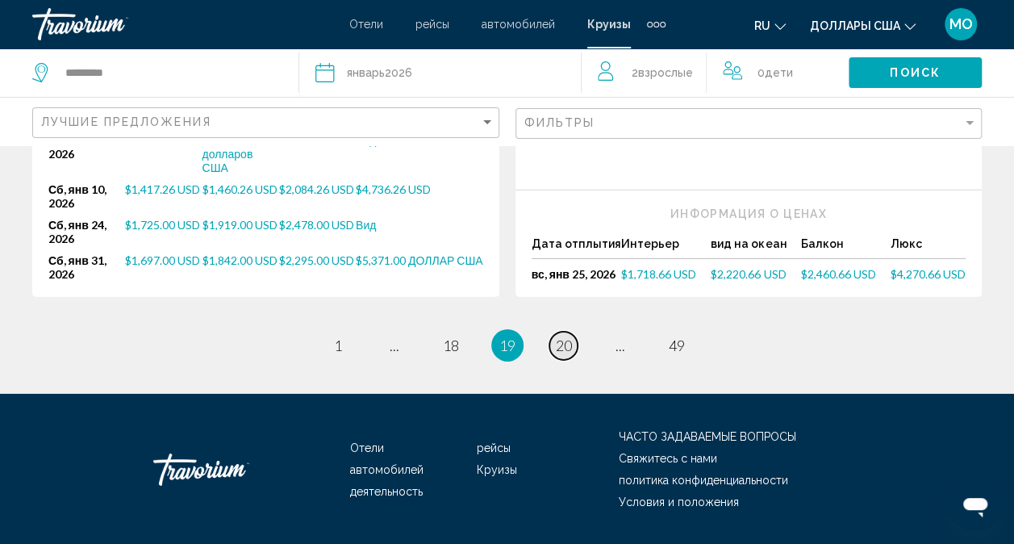
scroll to position [2395, 0]
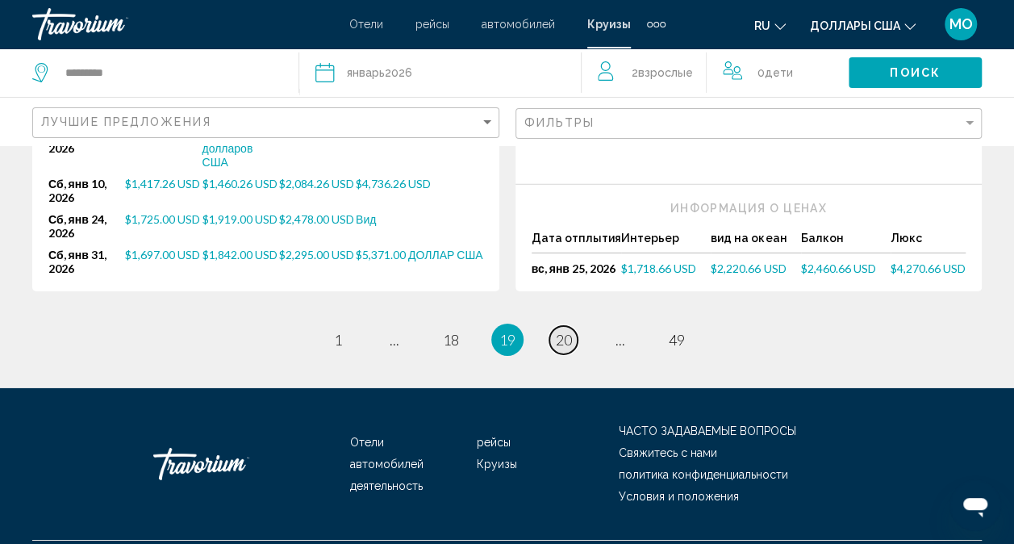
click at [560, 331] on span "20" at bounding box center [564, 340] width 16 height 18
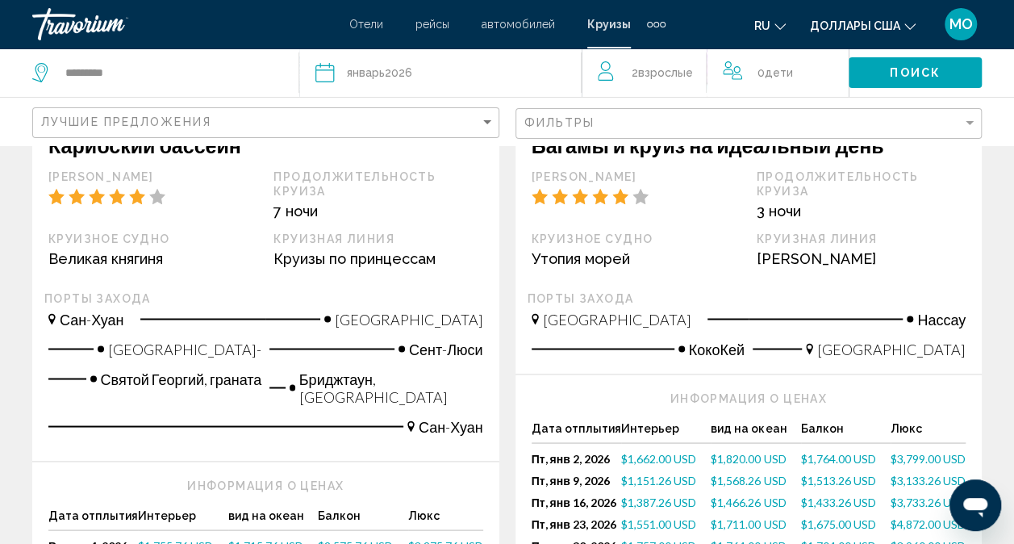
scroll to position [1291, 0]
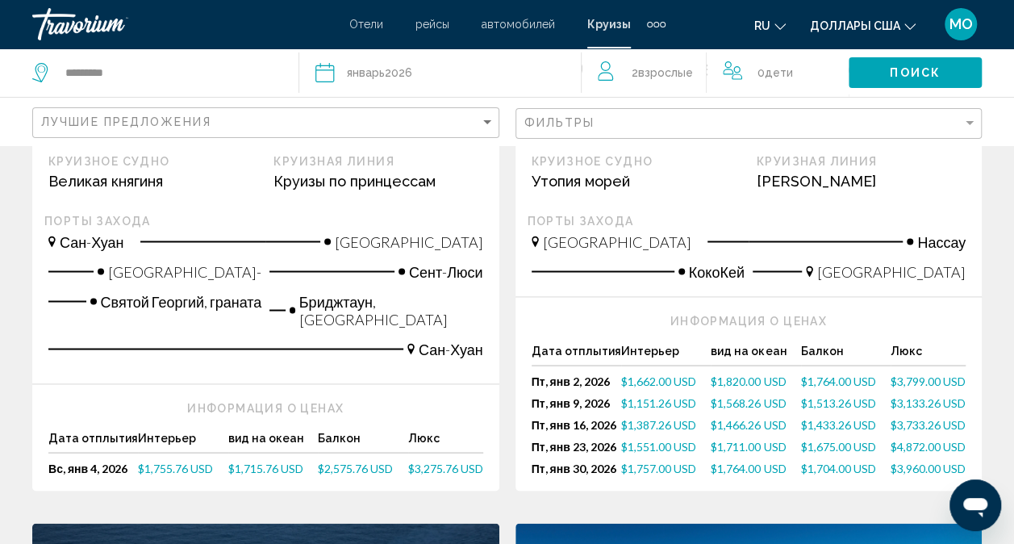
click at [678, 374] on font "$1,662.00 USD" at bounding box center [658, 381] width 75 height 14
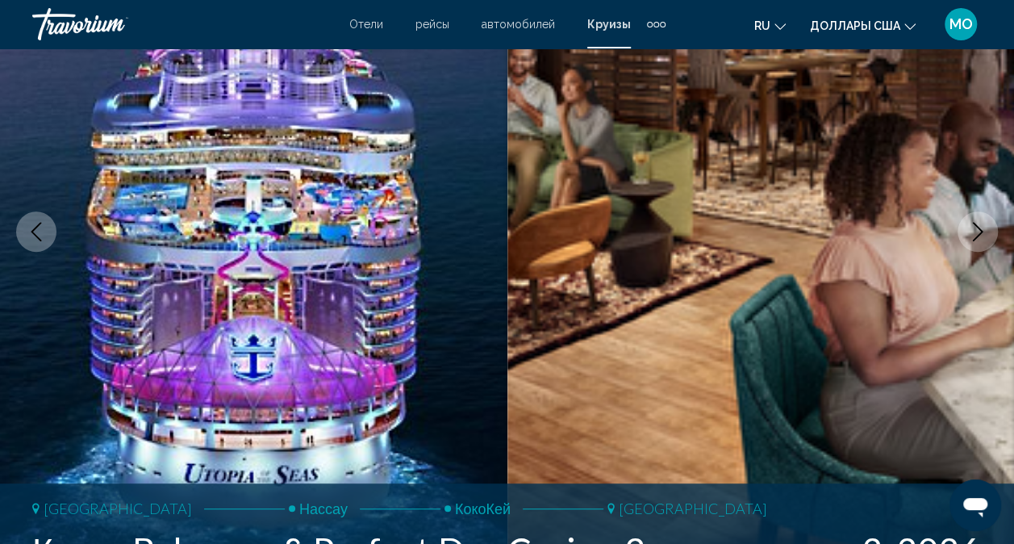
scroll to position [160, 0]
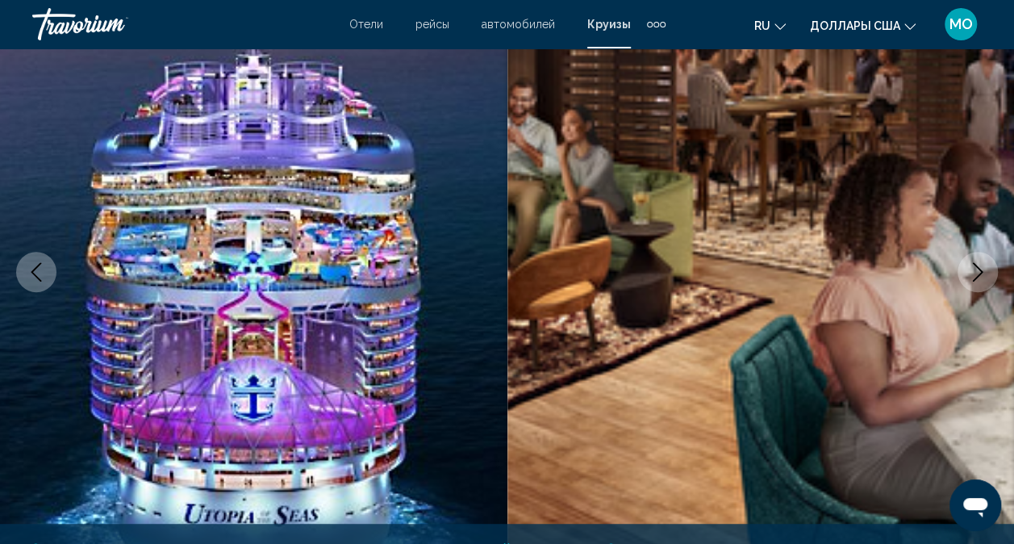
click at [984, 270] on icon "Следующее изображение" at bounding box center [977, 271] width 19 height 19
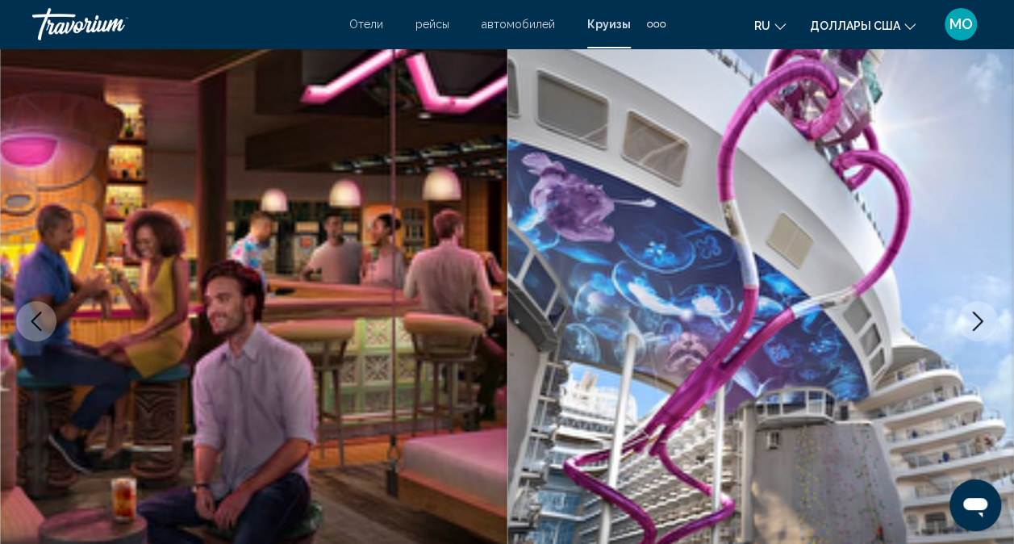
scroll to position [81, 0]
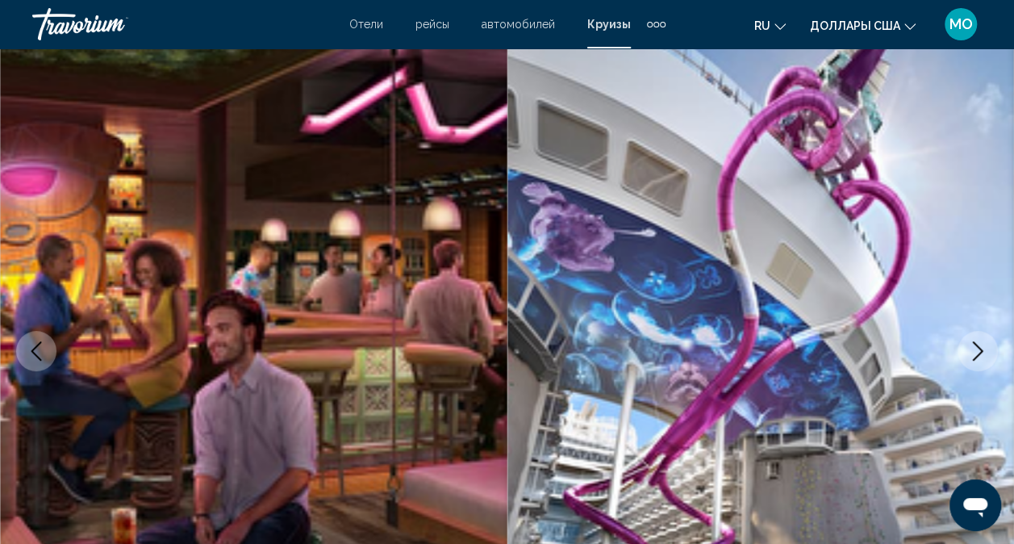
click at [985, 352] on icon "Следующее изображение" at bounding box center [977, 350] width 19 height 19
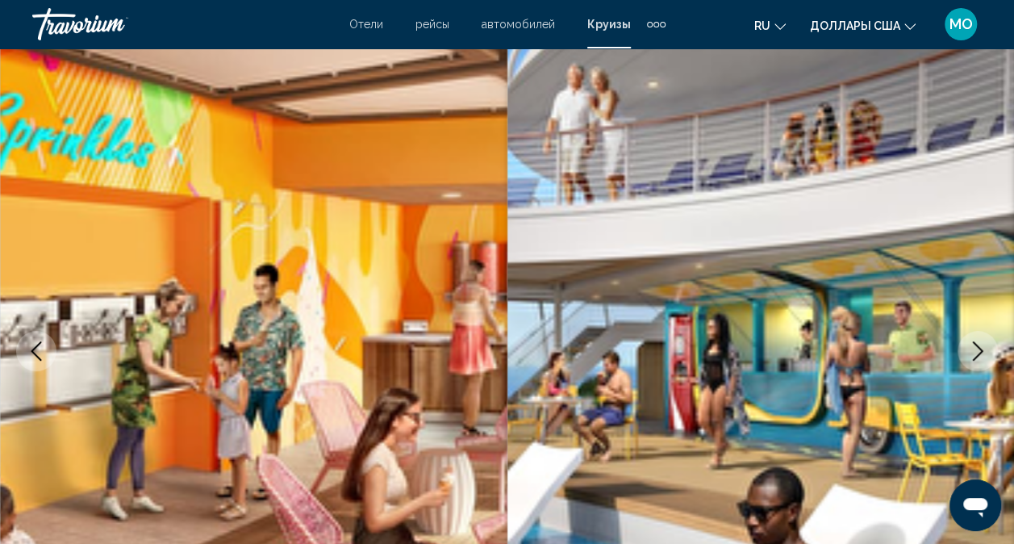
click at [985, 352] on icon "Следующее изображение" at bounding box center [977, 350] width 19 height 19
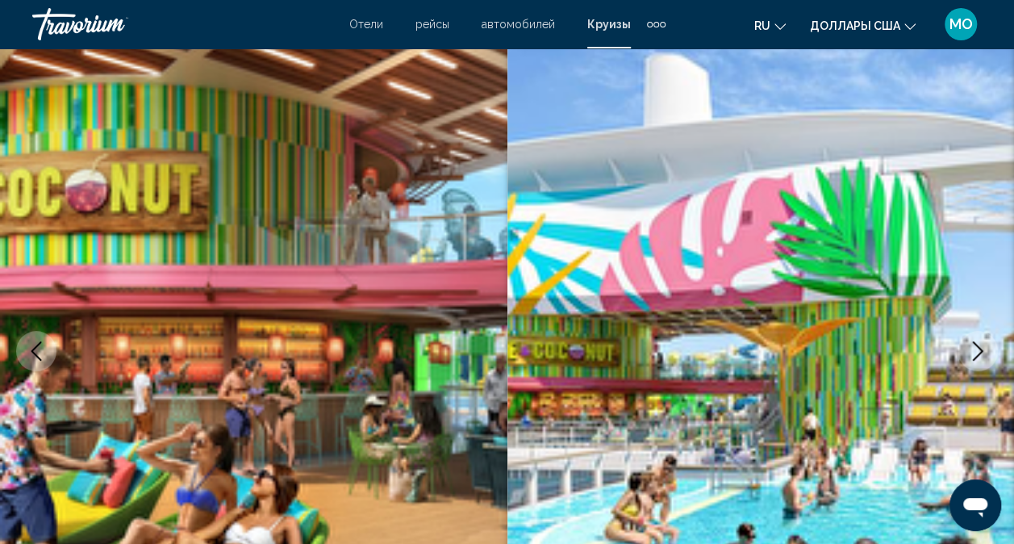
click at [985, 352] on icon "Следующее изображение" at bounding box center [977, 350] width 19 height 19
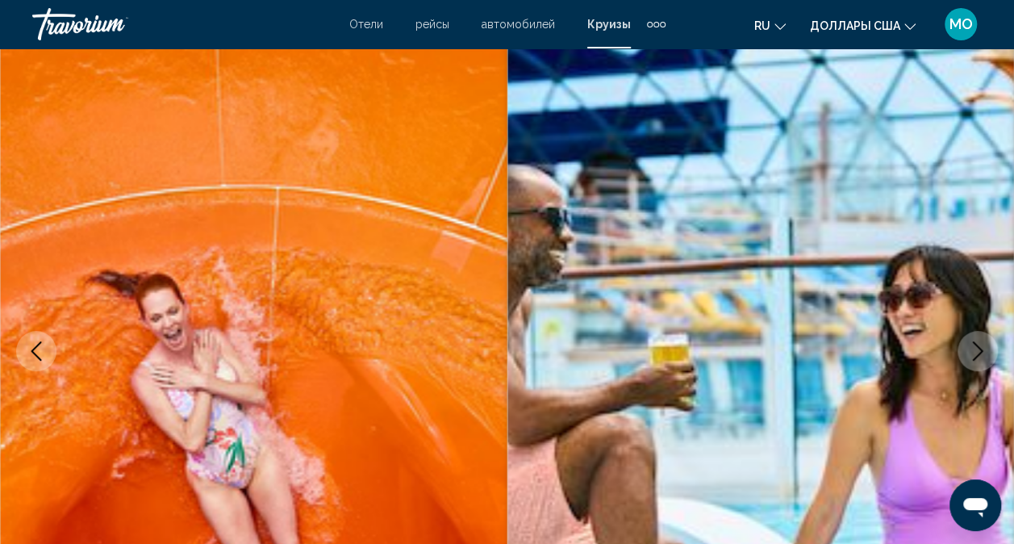
click at [985, 352] on icon "Следующее изображение" at bounding box center [977, 350] width 19 height 19
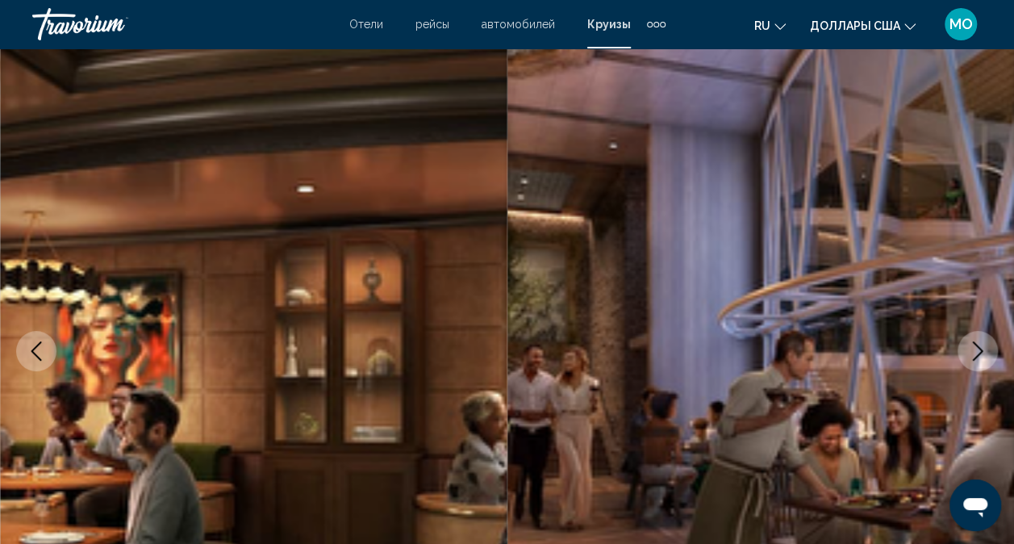
click at [985, 352] on icon "Следующее изображение" at bounding box center [977, 350] width 19 height 19
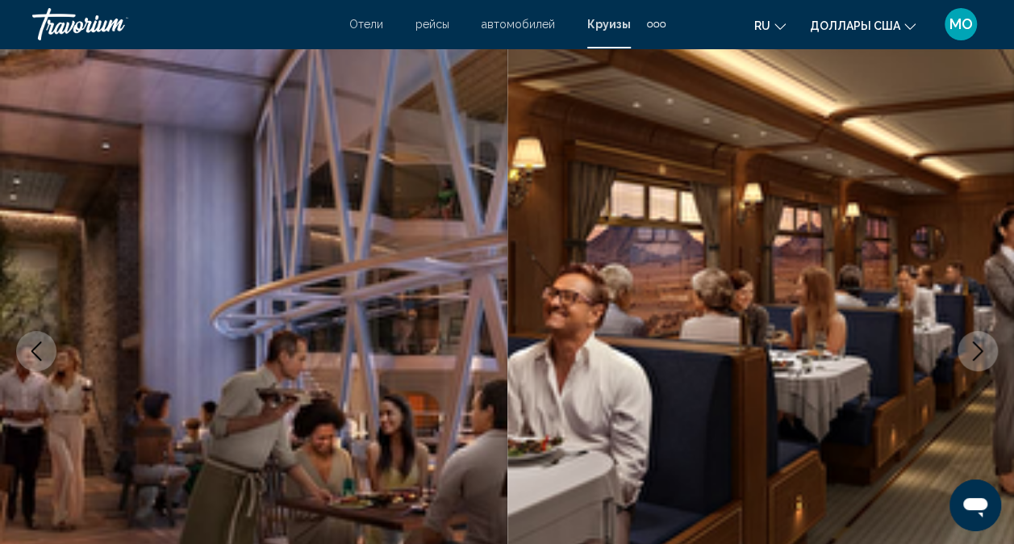
click at [985, 352] on icon "Следующее изображение" at bounding box center [977, 350] width 19 height 19
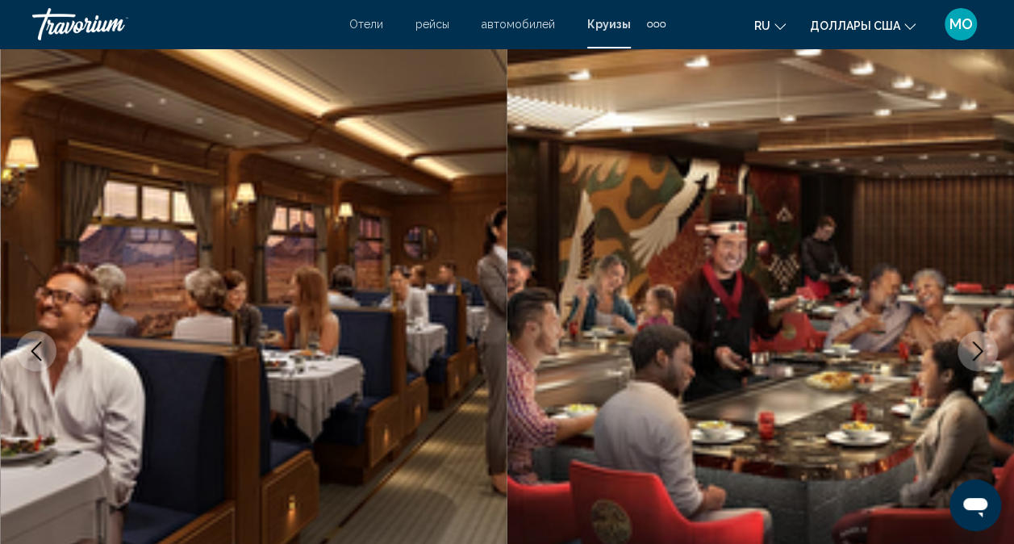
click at [985, 352] on icon "Следующее изображение" at bounding box center [977, 350] width 19 height 19
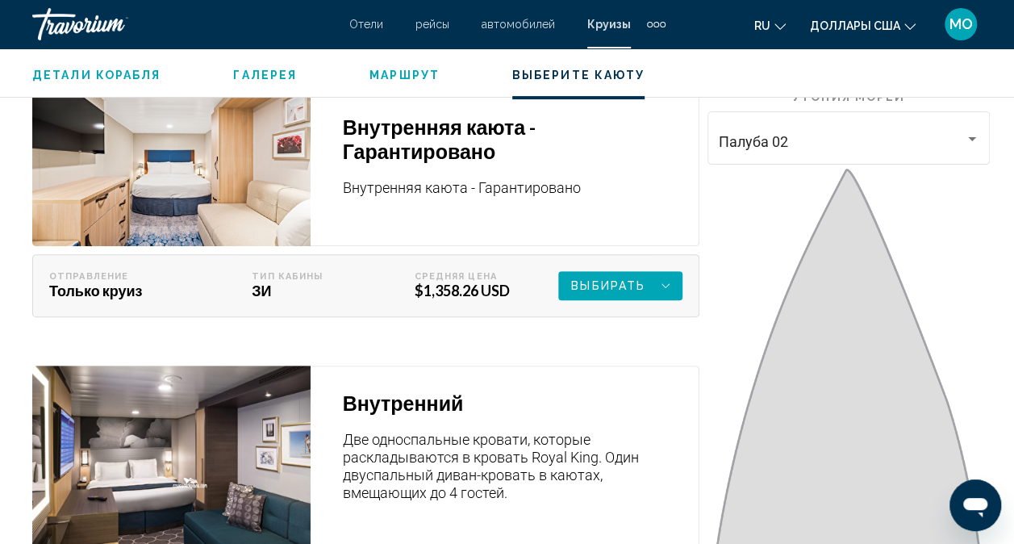
scroll to position [3147, 0]
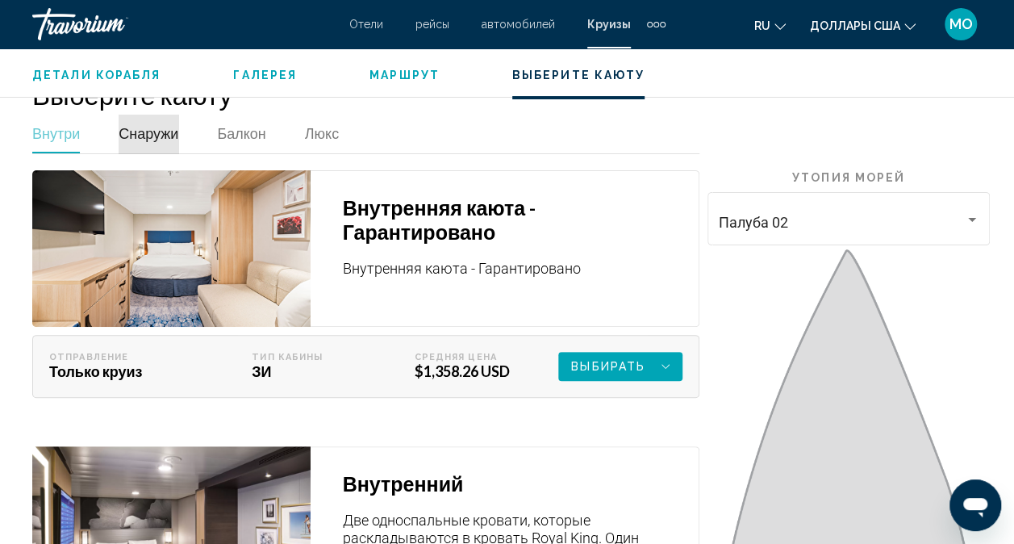
click at [152, 142] on span "Снаружи" at bounding box center [149, 133] width 60 height 18
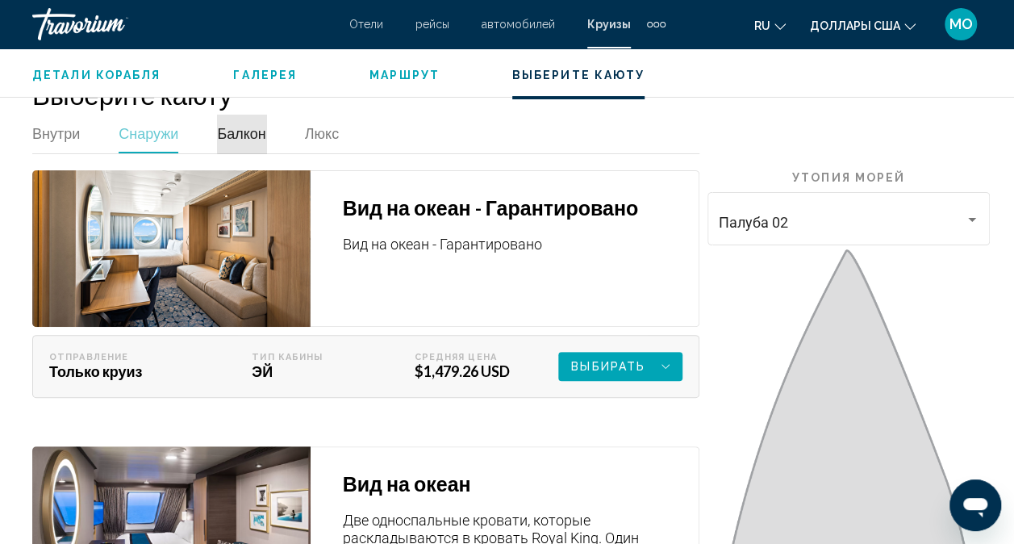
click at [252, 142] on span "Балкон" at bounding box center [241, 133] width 48 height 18
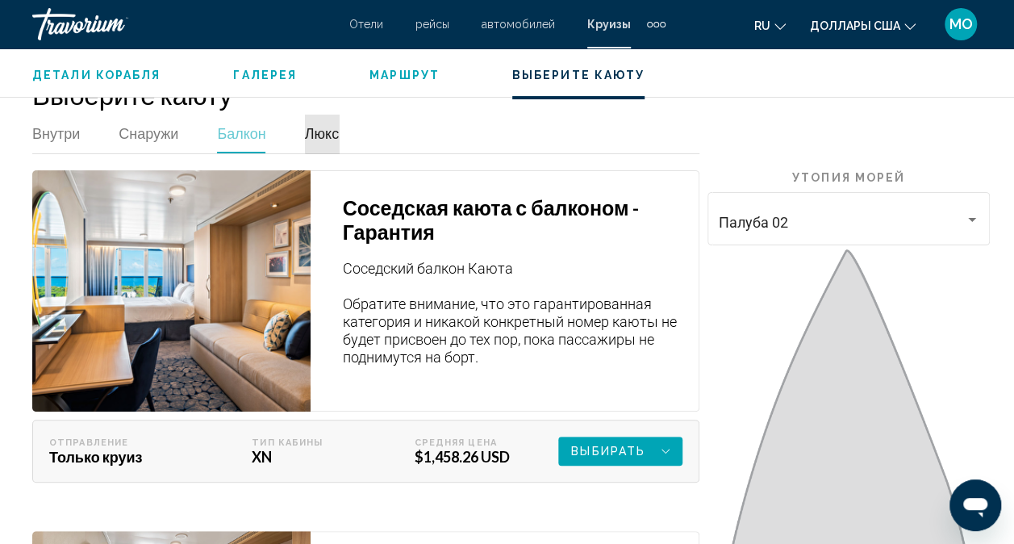
click at [324, 142] on span "Люкс" at bounding box center [322, 133] width 34 height 18
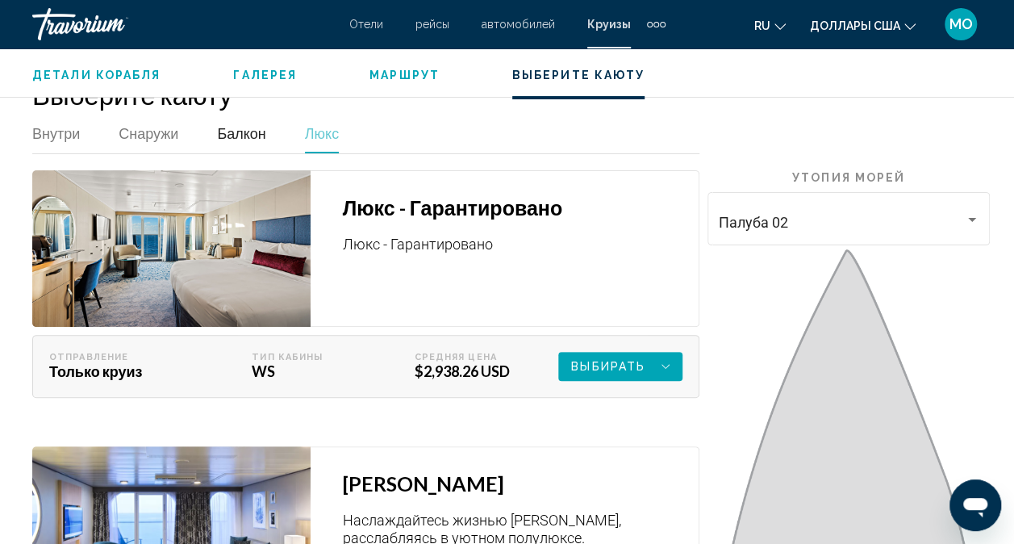
click at [250, 142] on span "Балкон" at bounding box center [241, 133] width 48 height 18
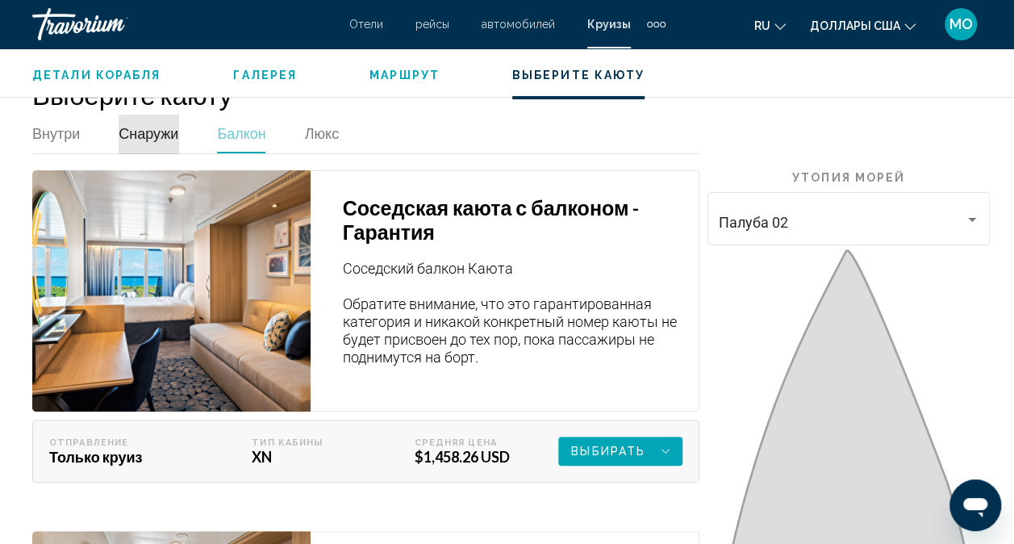
click at [157, 141] on span "Снаружи" at bounding box center [149, 133] width 60 height 18
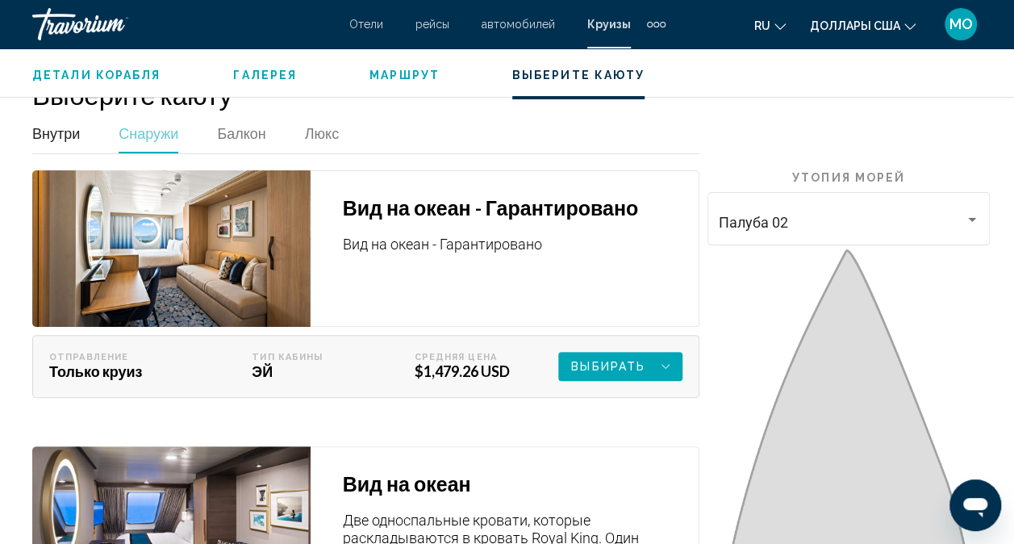
click at [66, 142] on span "Внутри" at bounding box center [56, 133] width 48 height 18
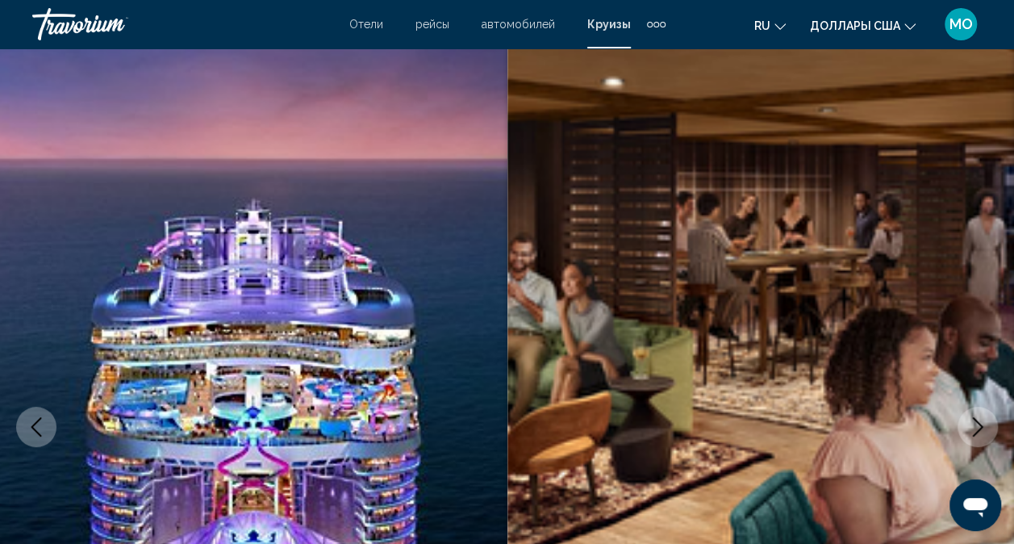
scroll to position [0, 0]
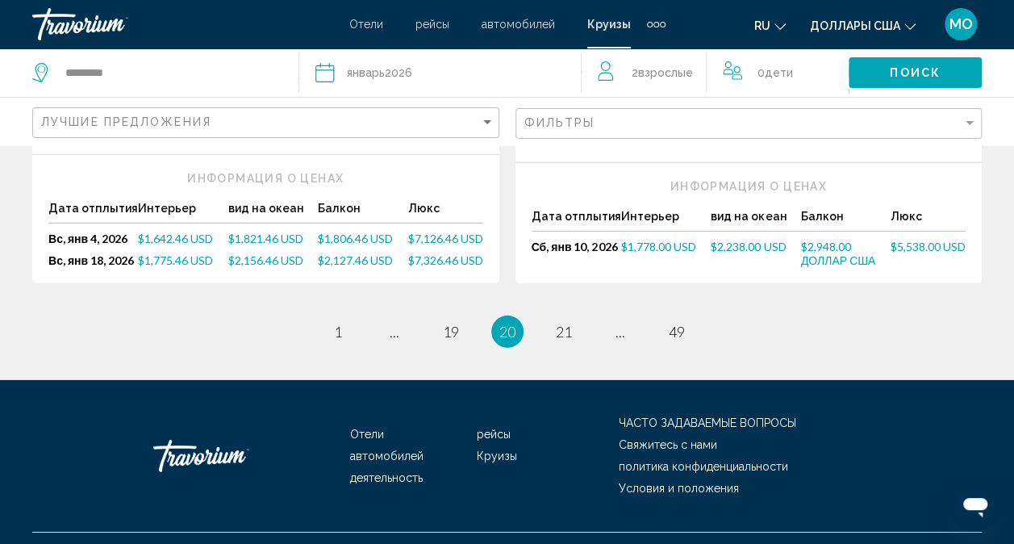
scroll to position [2294, 0]
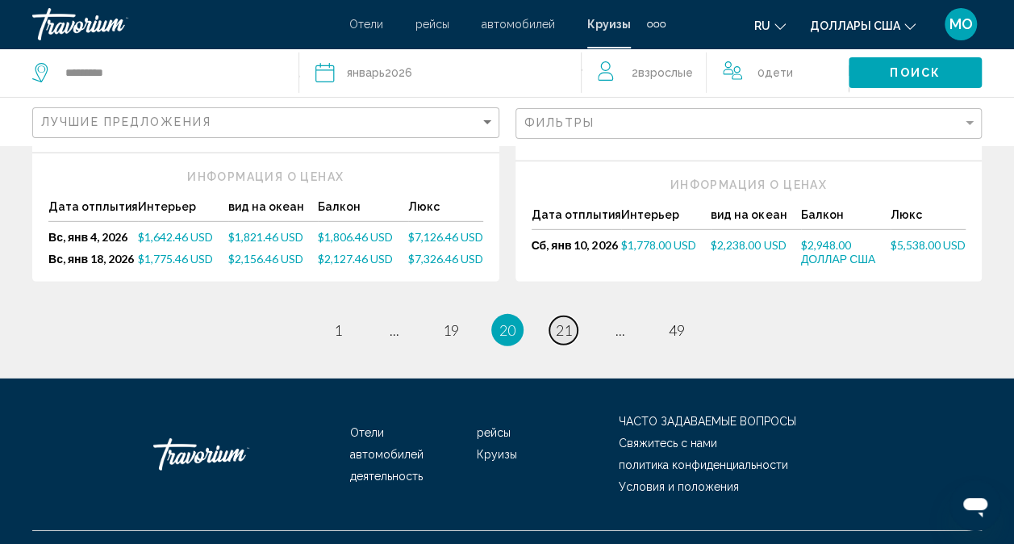
click at [568, 321] on span "21" at bounding box center [564, 330] width 16 height 18
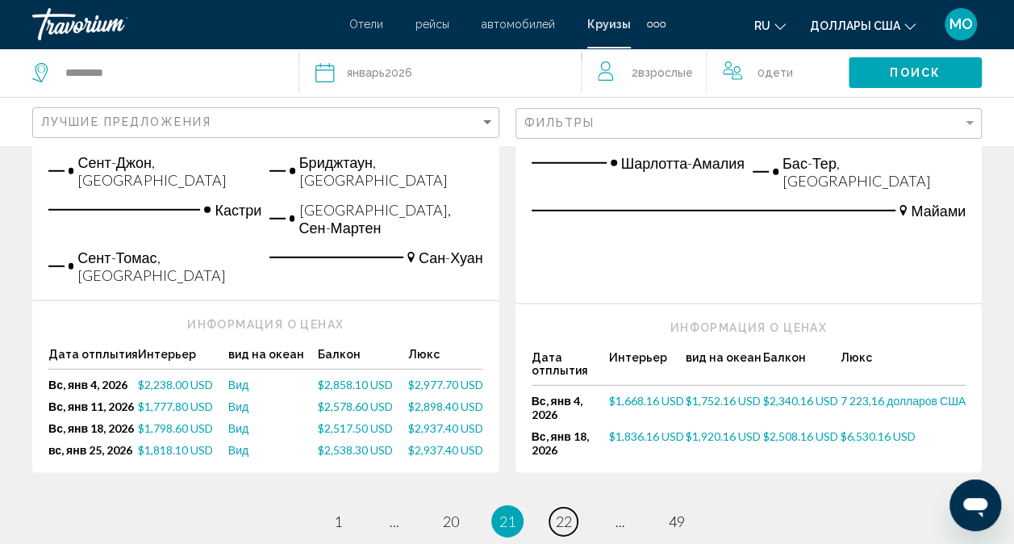
scroll to position [2260, 0]
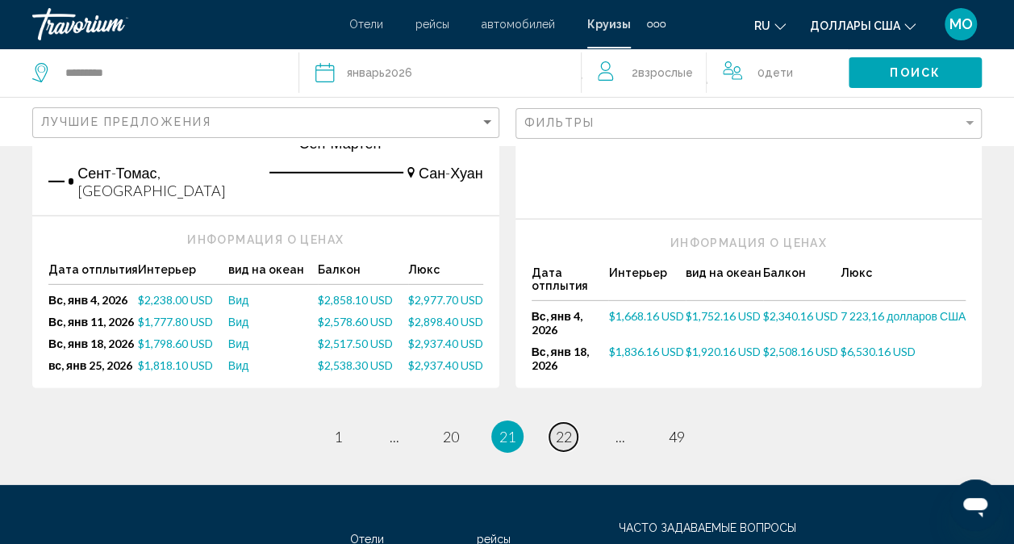
click at [562, 428] on span "22" at bounding box center [564, 437] width 16 height 18
